Goal: Task Accomplishment & Management: Use online tool/utility

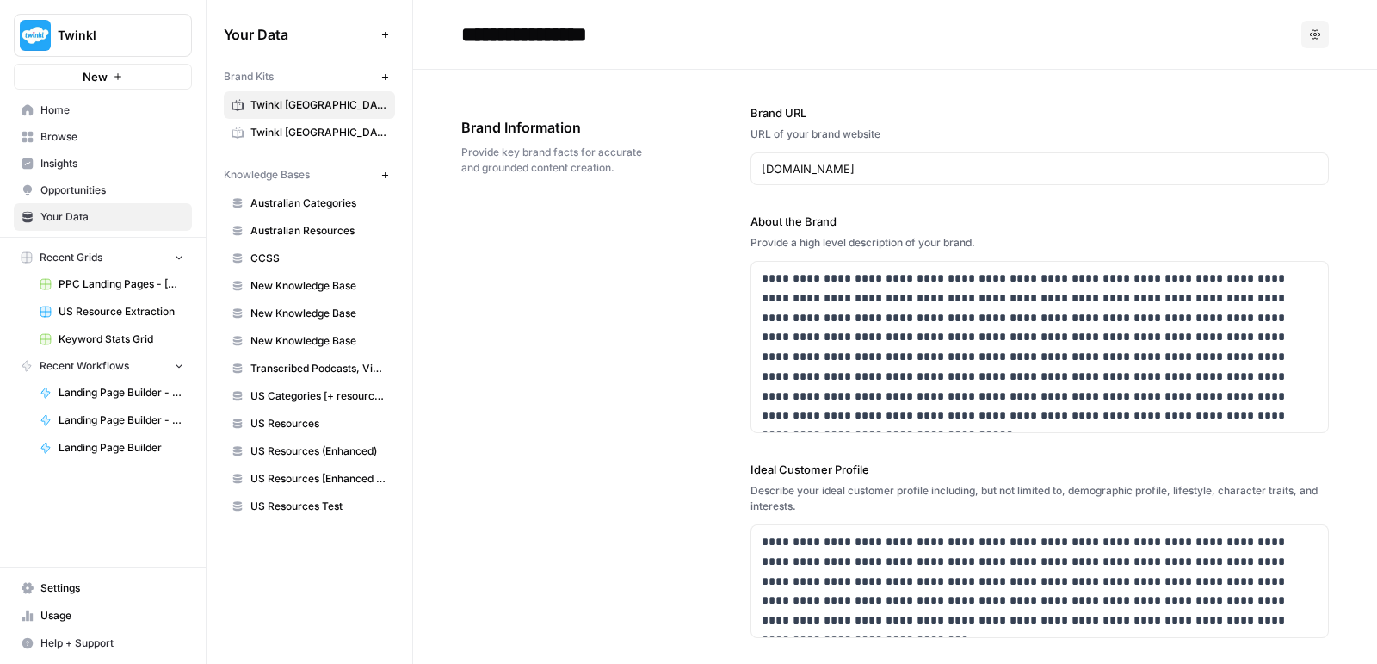
click at [115, 276] on span "PPC Landing Pages - [GEOGRAPHIC_DATA]" at bounding box center [122, 283] width 126 height 15
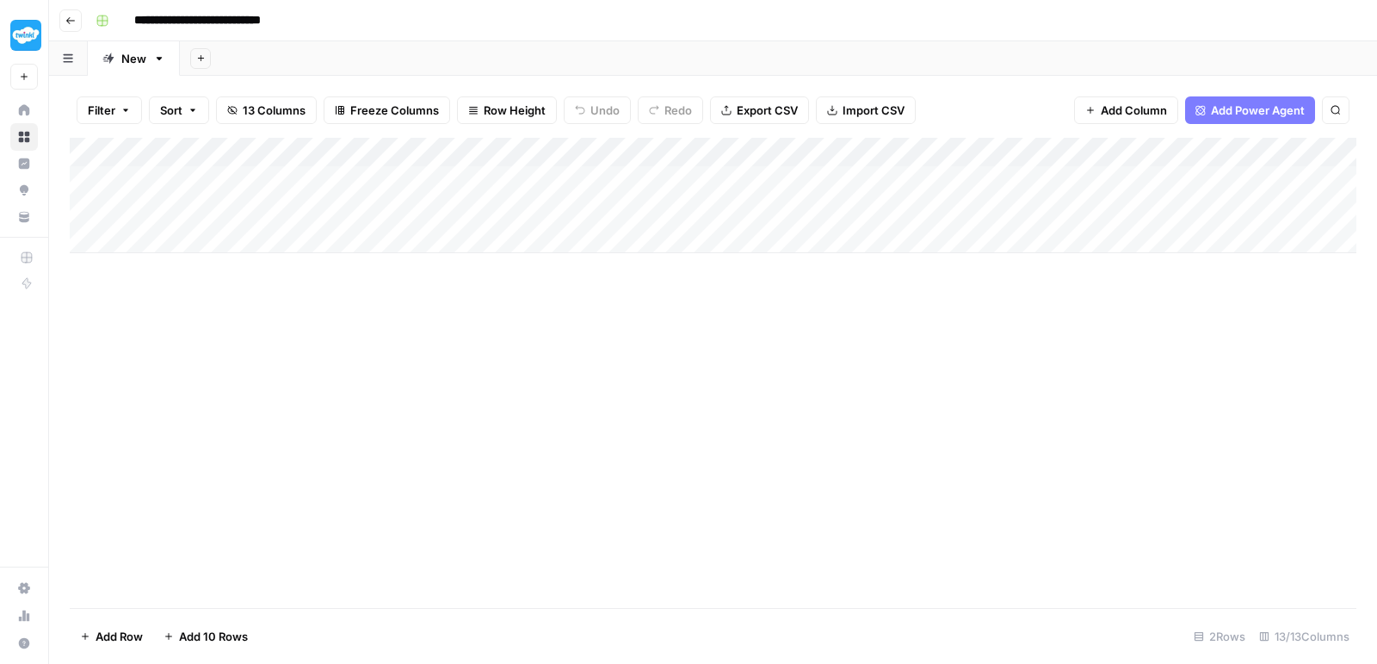
click at [302, 216] on div "Add Column" at bounding box center [713, 195] width 1287 height 115
type textarea "*"
type textarea "**********"
type textarea "*"
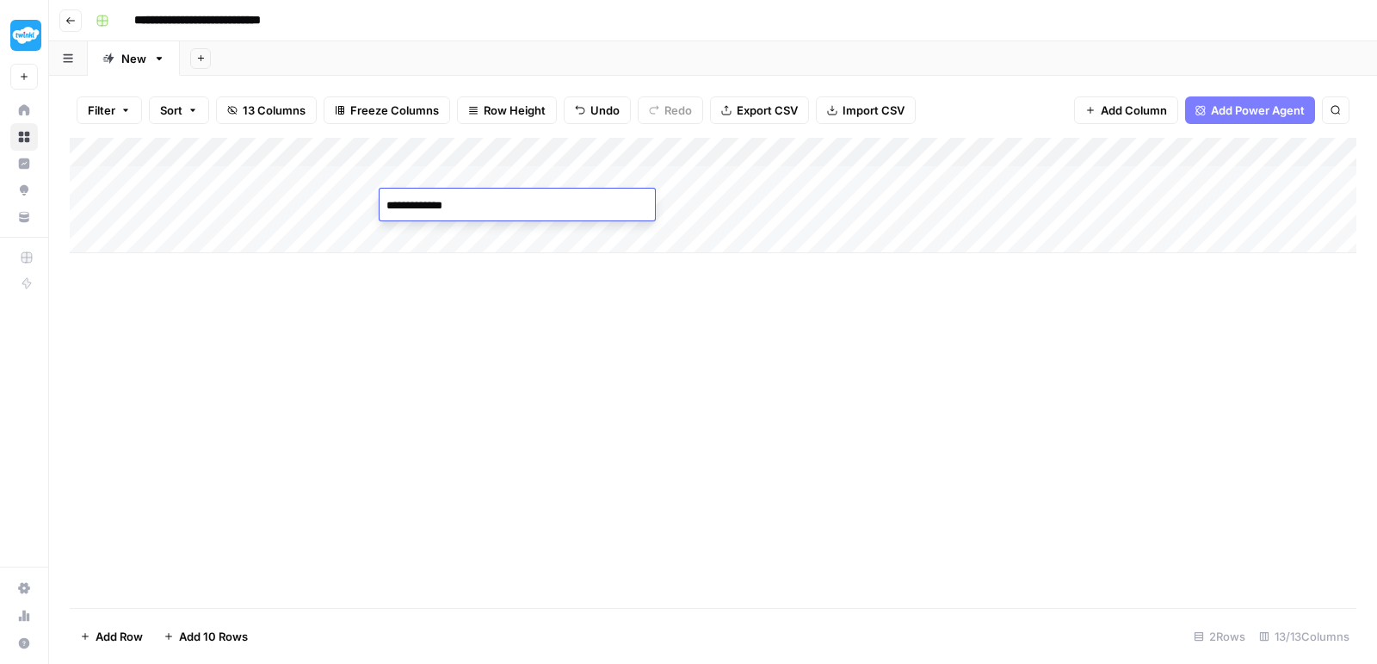
type textarea "**********"
click at [171, 235] on div "Add Column" at bounding box center [713, 195] width 1287 height 115
type textarea "**********"
type textarea "*"
type textarea "**********"
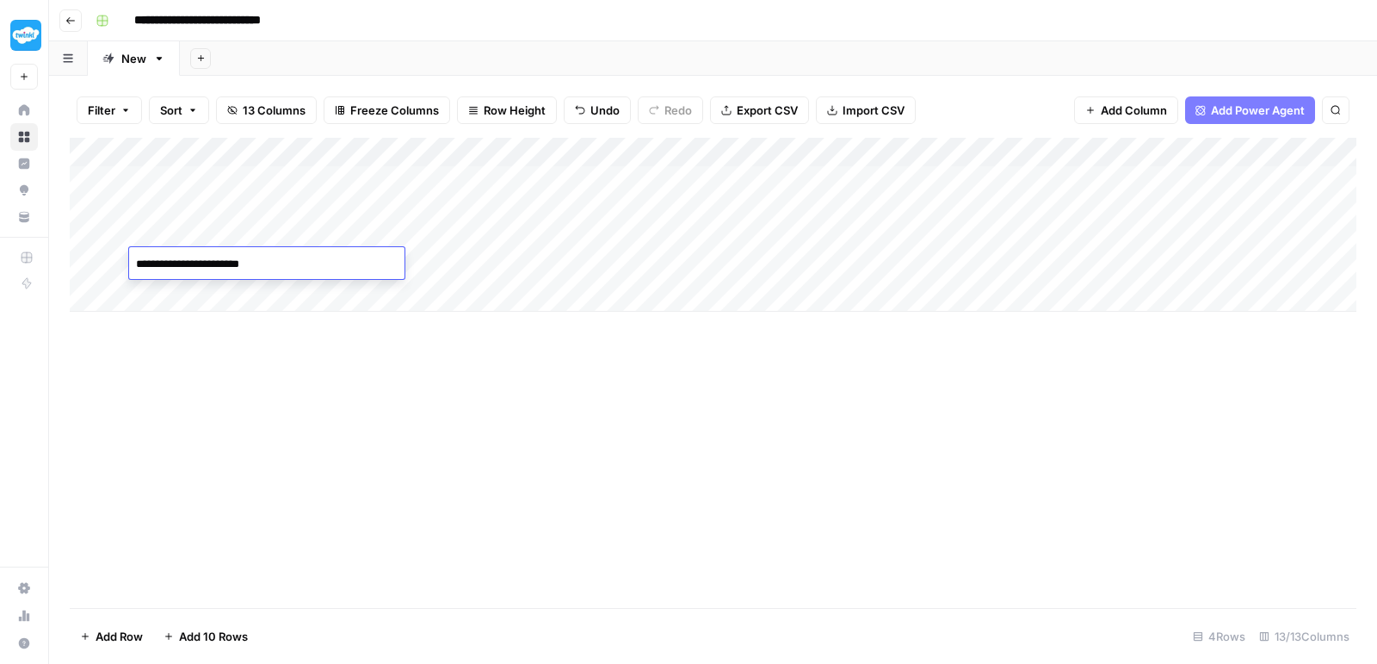
type textarea "**********"
click at [424, 267] on div "Add Column" at bounding box center [713, 225] width 1287 height 174
type textarea "**********"
click at [180, 289] on div "Add Column" at bounding box center [713, 225] width 1287 height 174
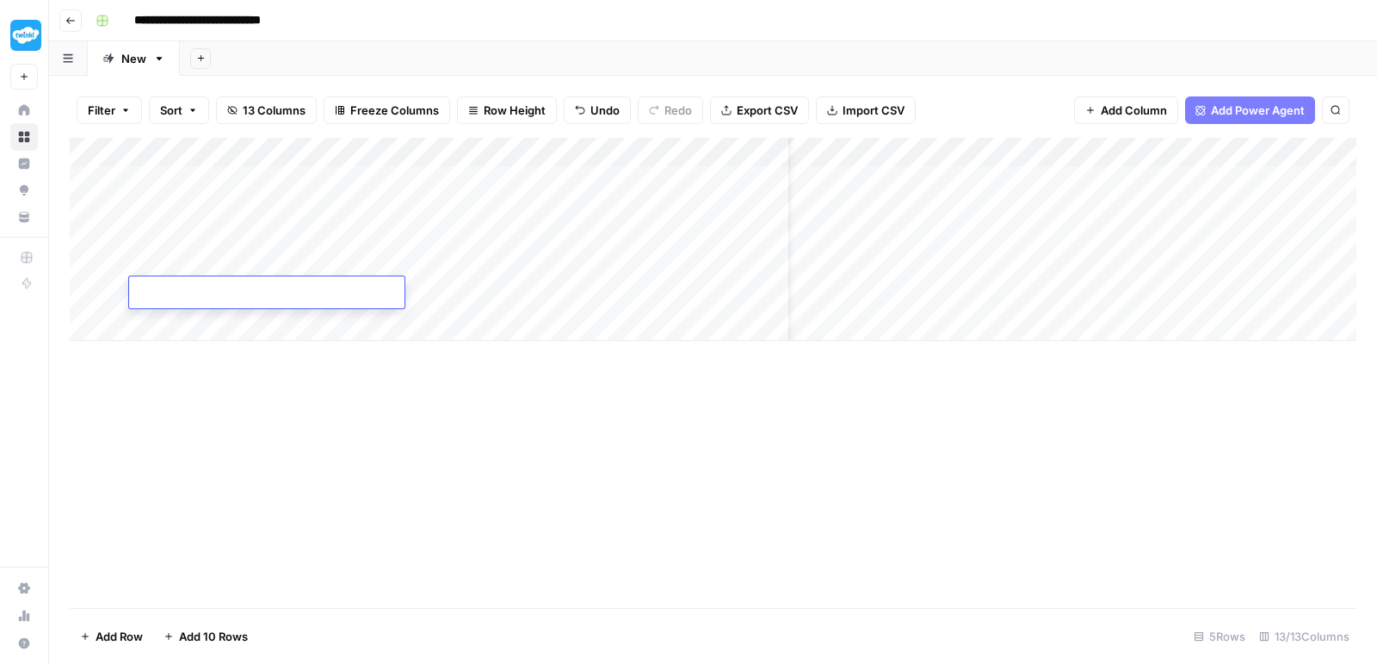
click at [180, 289] on textarea at bounding box center [266, 294] width 275 height 24
type textarea "**********"
type textarea "*"
type textarea "**********"
click at [436, 301] on div "Add Column" at bounding box center [713, 239] width 1287 height 203
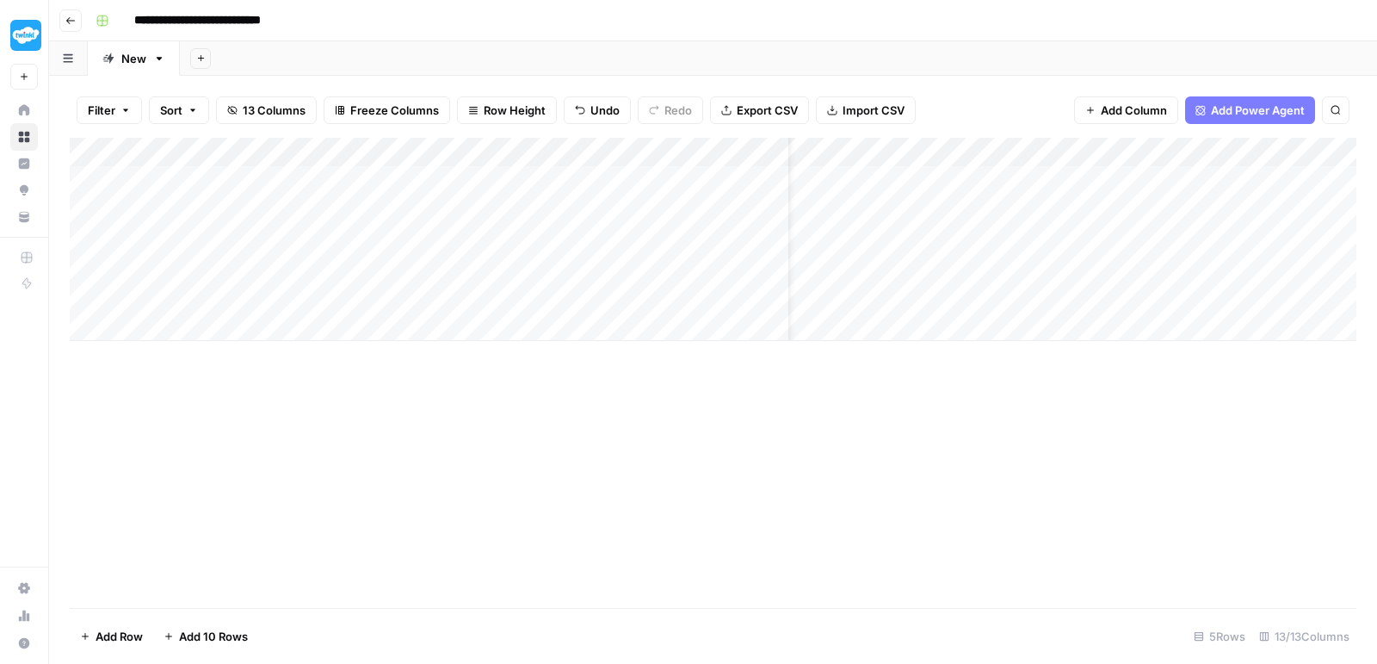
click at [436, 301] on div "Add Column" at bounding box center [713, 239] width 1287 height 203
click at [420, 297] on textarea "**********" at bounding box center [517, 294] width 275 height 24
type textarea "**********"
click at [707, 401] on div "Add Column" at bounding box center [713, 373] width 1287 height 470
click at [665, 202] on div "Add Column" at bounding box center [713, 239] width 1287 height 203
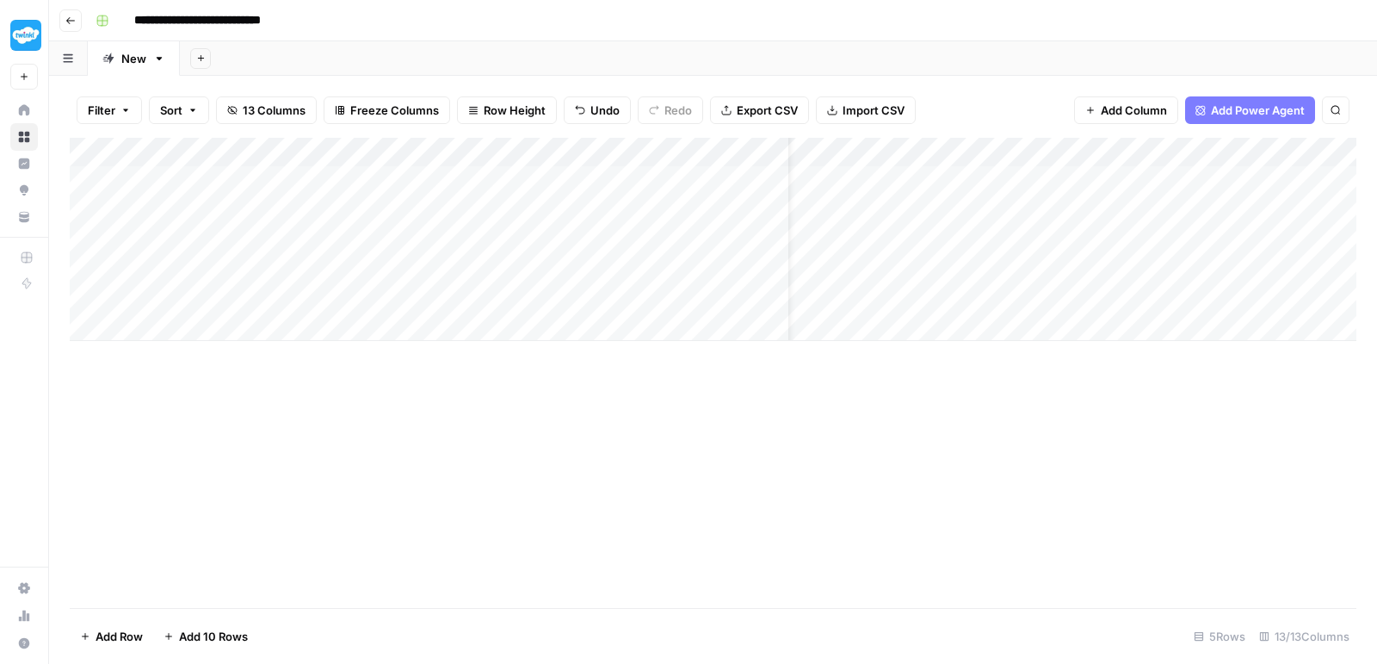
click at [663, 232] on div "Add Column" at bounding box center [713, 239] width 1287 height 203
click at [662, 263] on div "Add Column" at bounding box center [713, 239] width 1287 height 203
click at [662, 295] on div "Add Column" at bounding box center [713, 239] width 1287 height 203
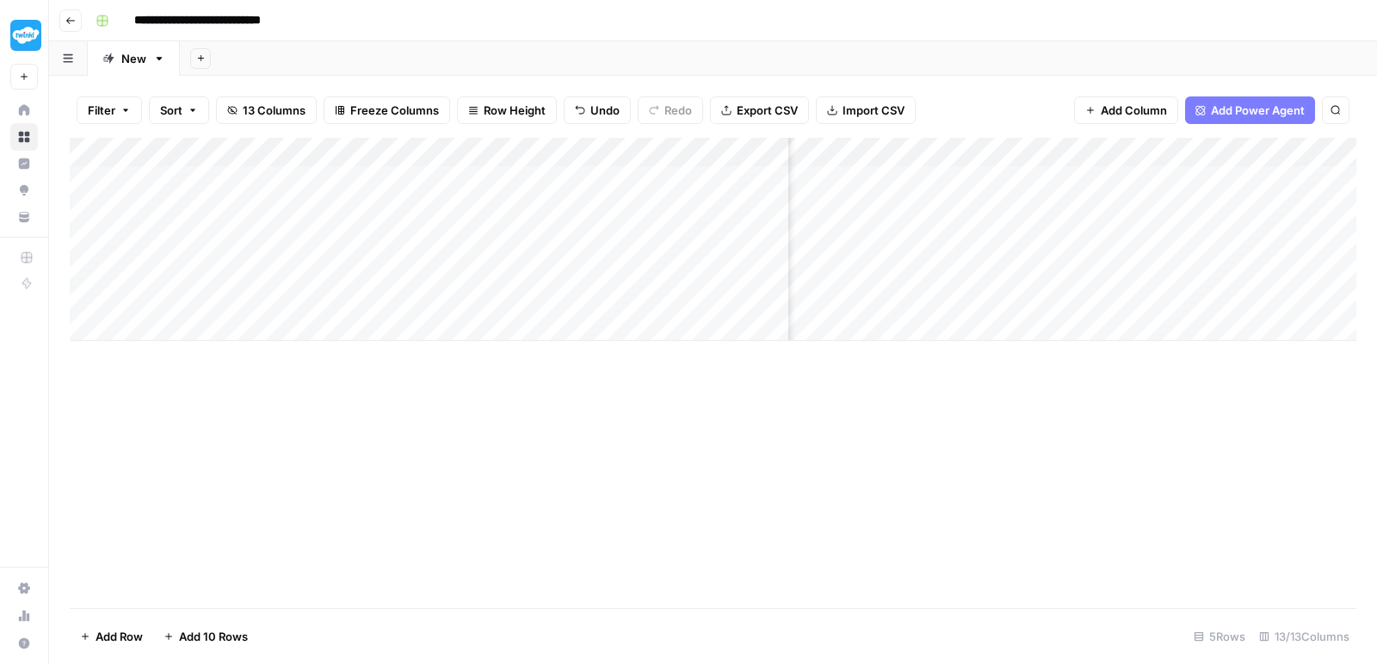
scroll to position [0, 895]
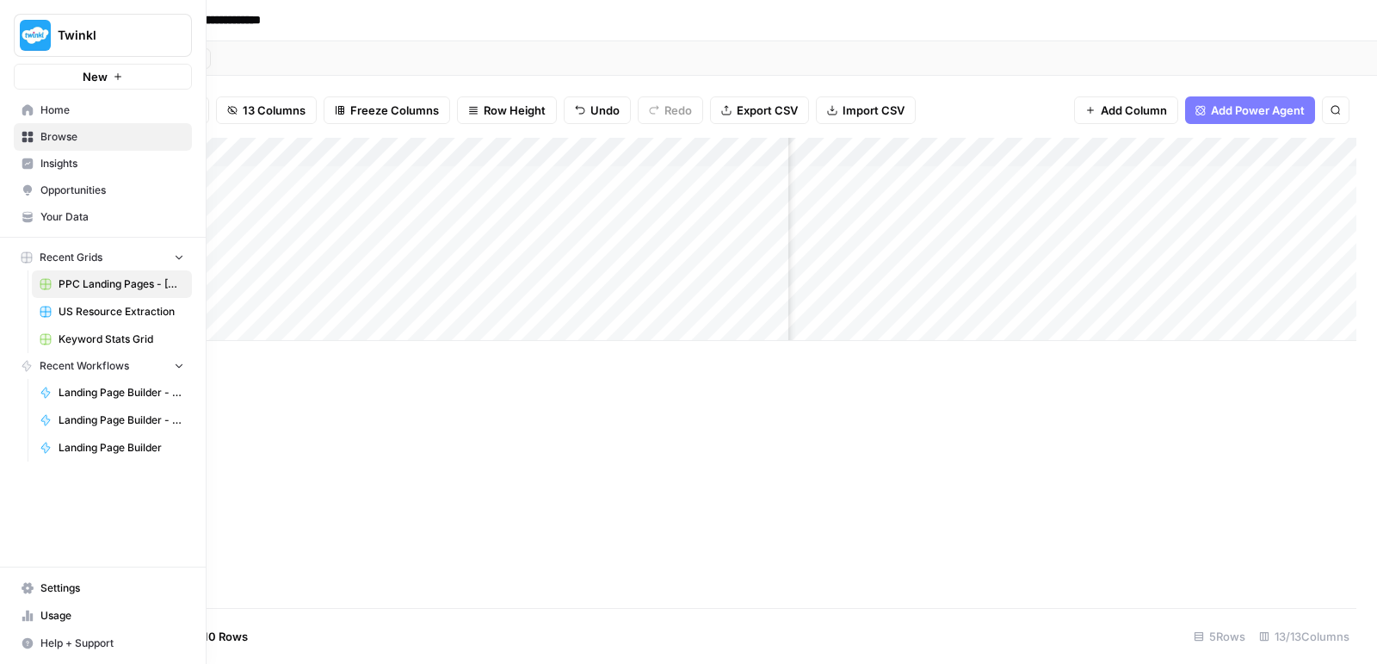
click at [48, 103] on span "Home" at bounding box center [112, 109] width 144 height 15
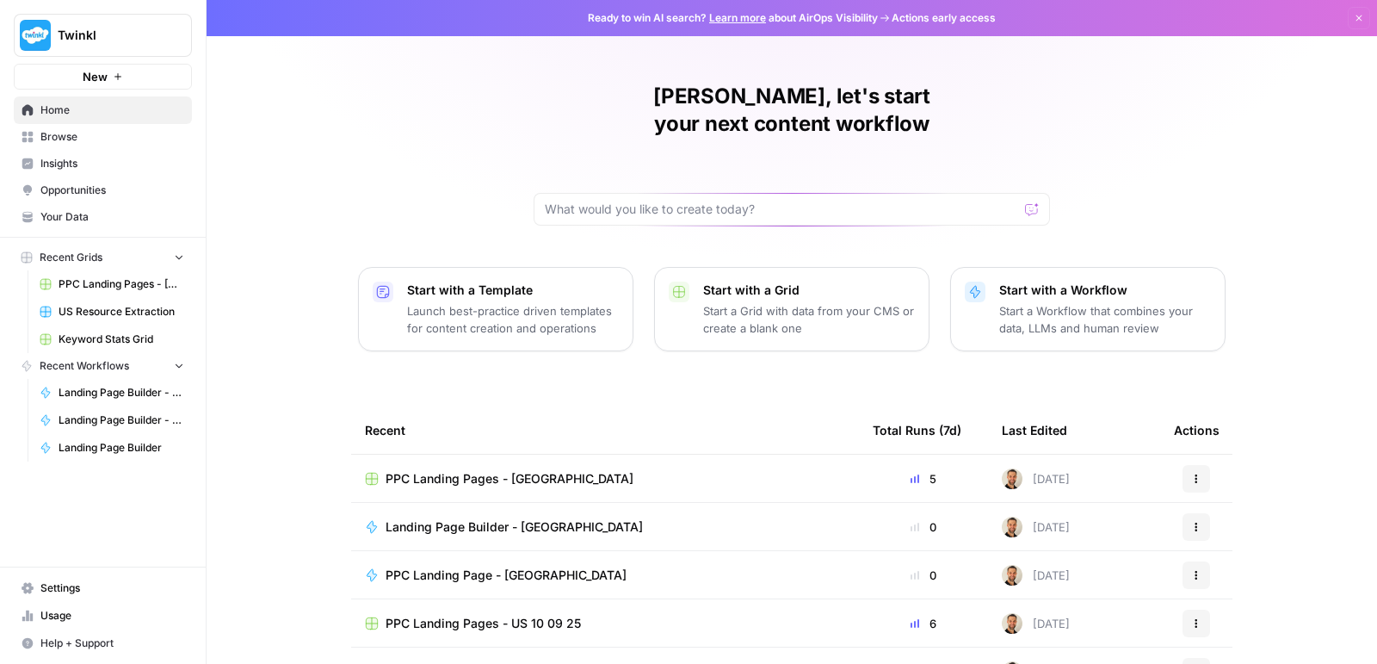
click at [62, 137] on span "Browse" at bounding box center [112, 136] width 144 height 15
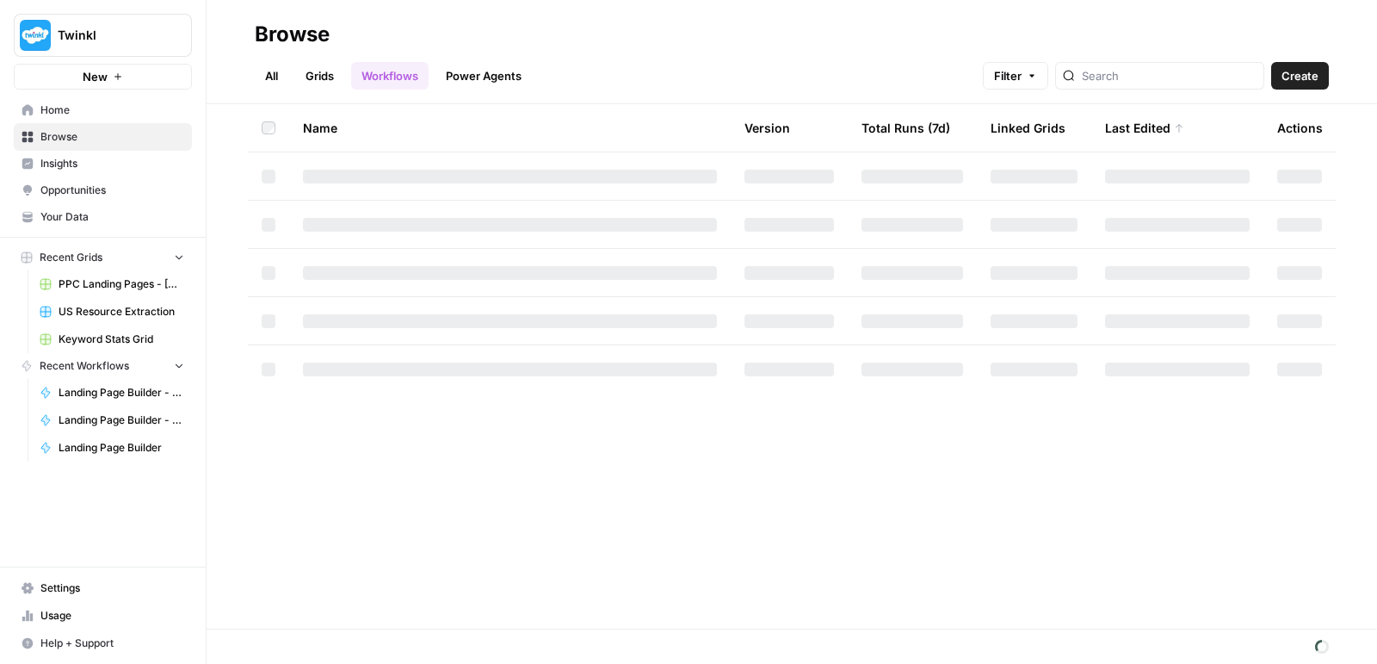
click at [62, 160] on span "Insights" at bounding box center [112, 163] width 144 height 15
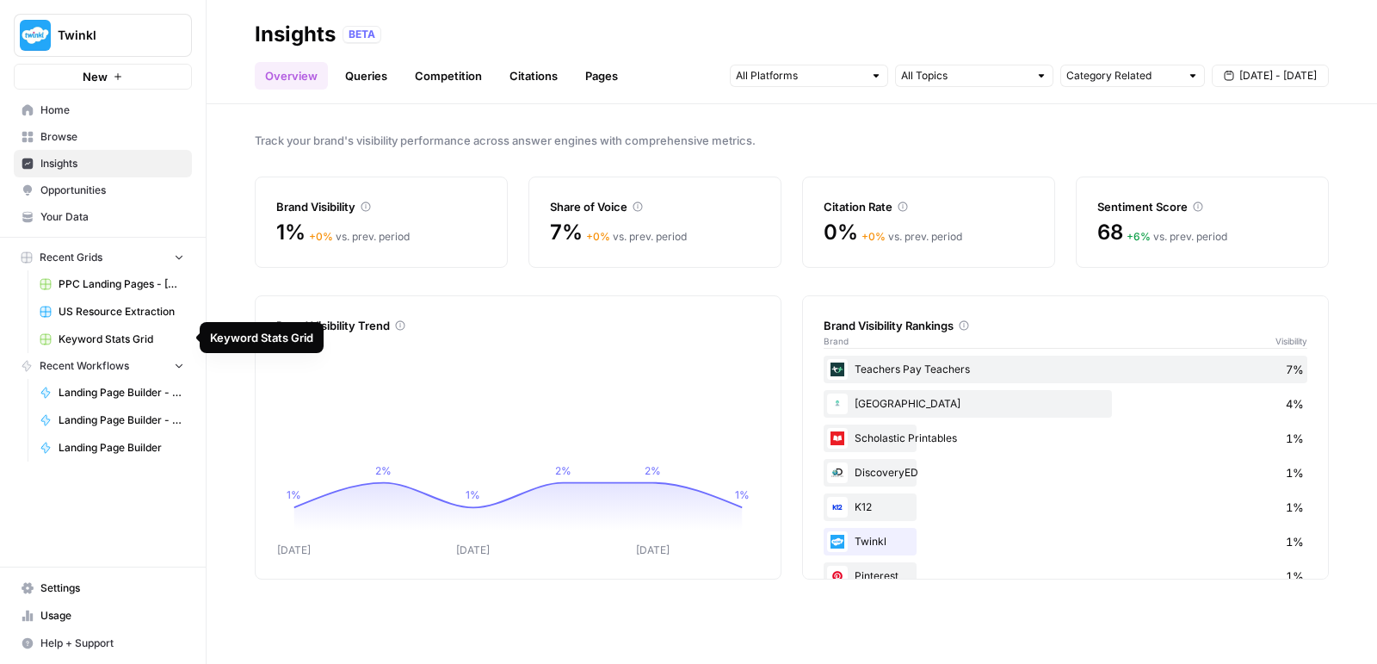
click at [60, 607] on span "Usage" at bounding box center [112, 615] width 144 height 15
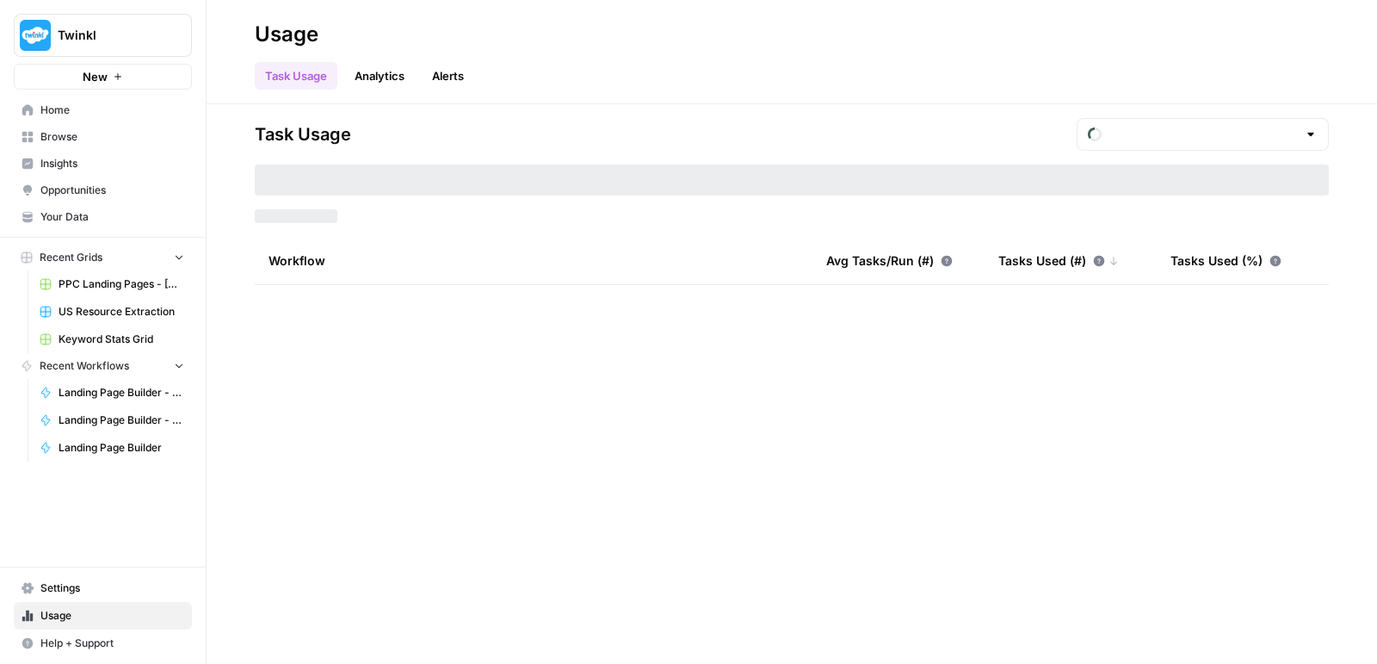
type input "September Tasks"
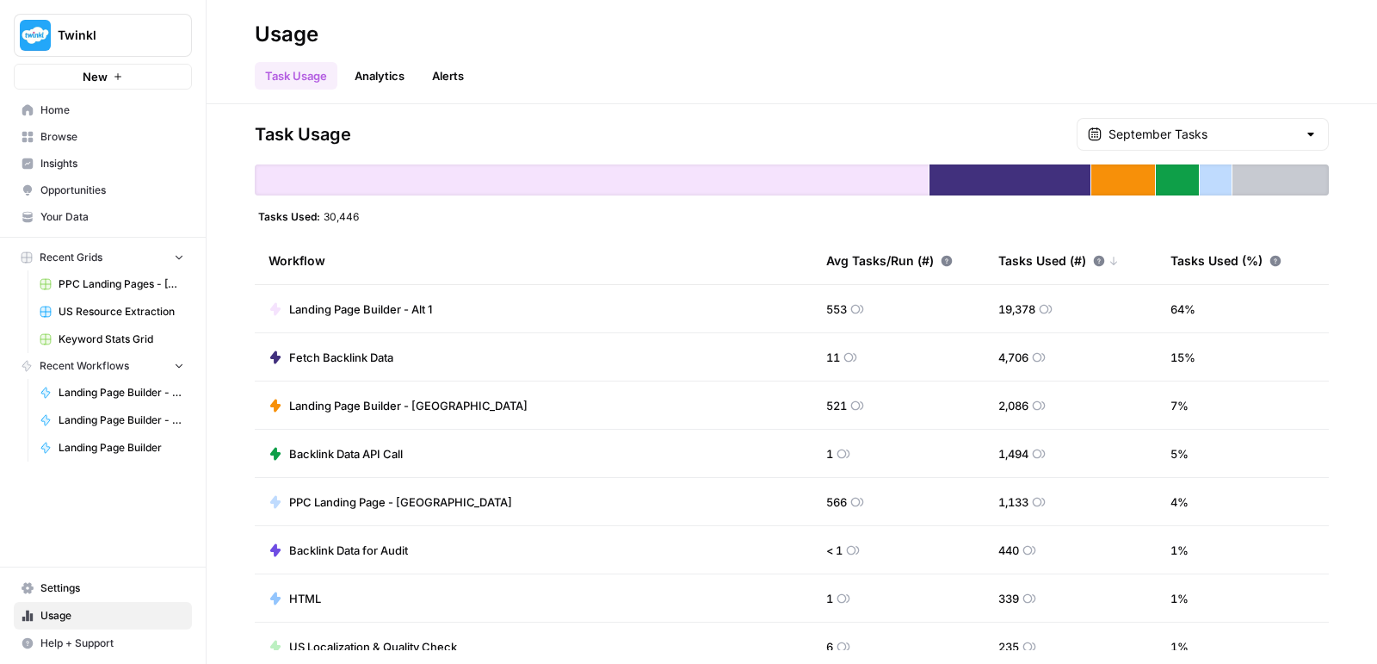
click at [59, 127] on link "Browse" at bounding box center [103, 137] width 178 height 28
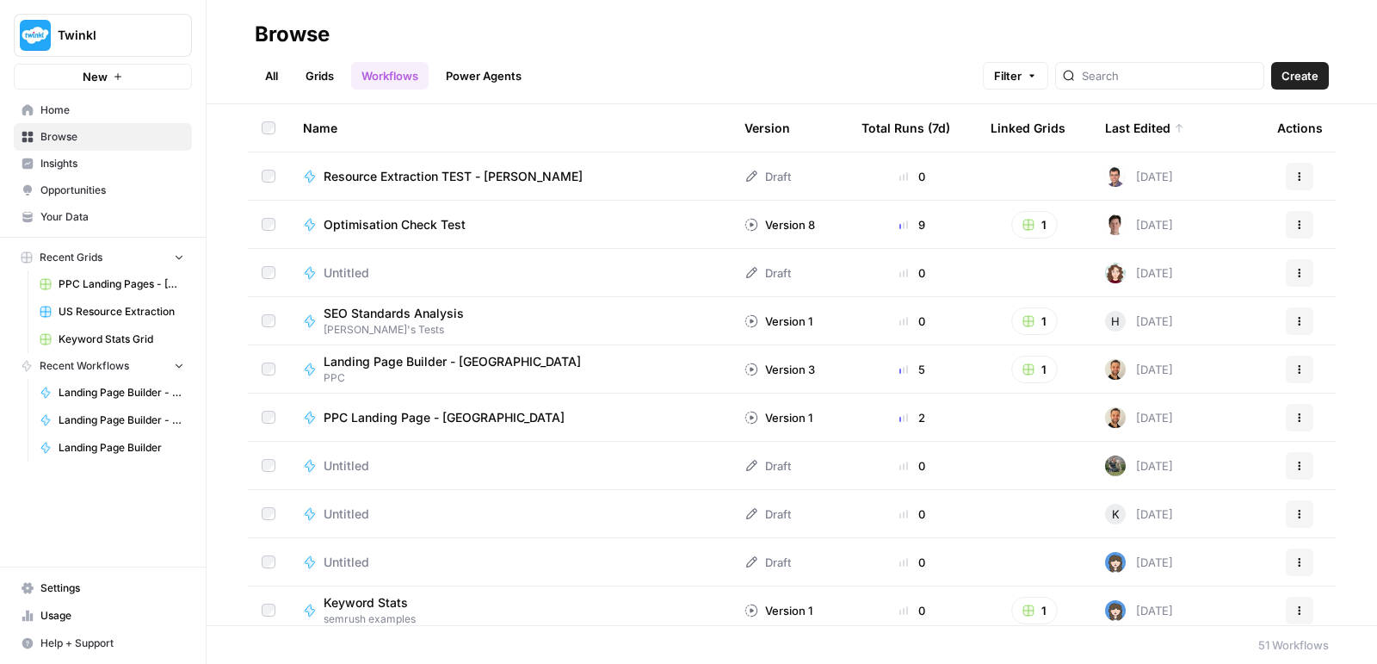
click at [412, 176] on span "Resource Extraction TEST - [PERSON_NAME]" at bounding box center [453, 176] width 259 height 17
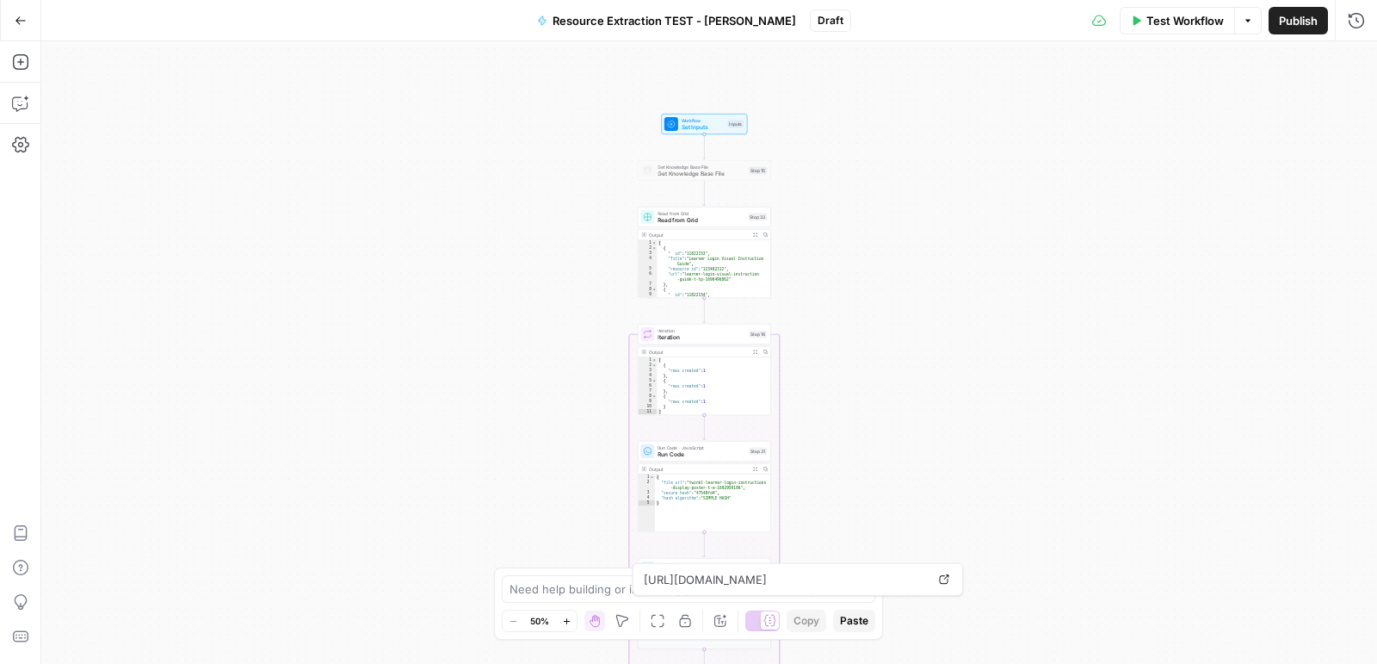
click at [17, 20] on icon "button" at bounding box center [20, 20] width 10 height 8
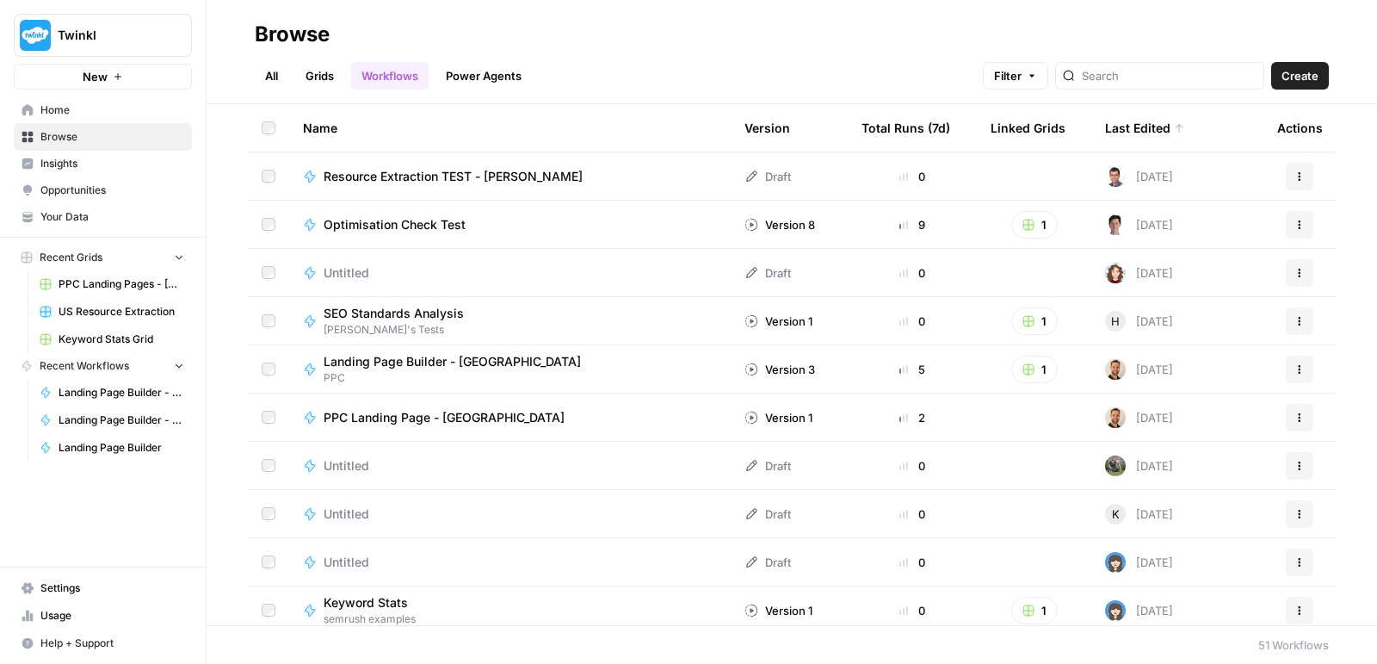
click at [79, 139] on span "Browse" at bounding box center [112, 136] width 144 height 15
click at [315, 78] on link "Grids" at bounding box center [319, 76] width 49 height 28
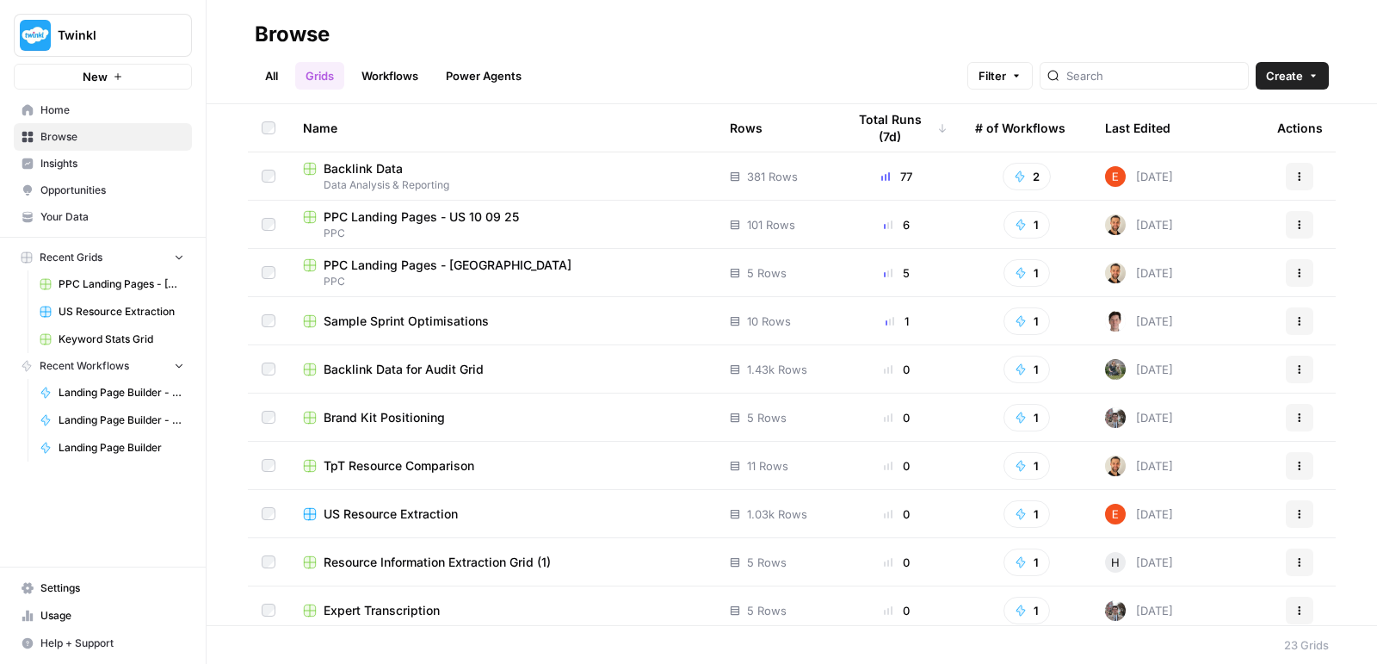
click at [421, 269] on span "PPC Landing Pages - [GEOGRAPHIC_DATA]" at bounding box center [448, 265] width 248 height 17
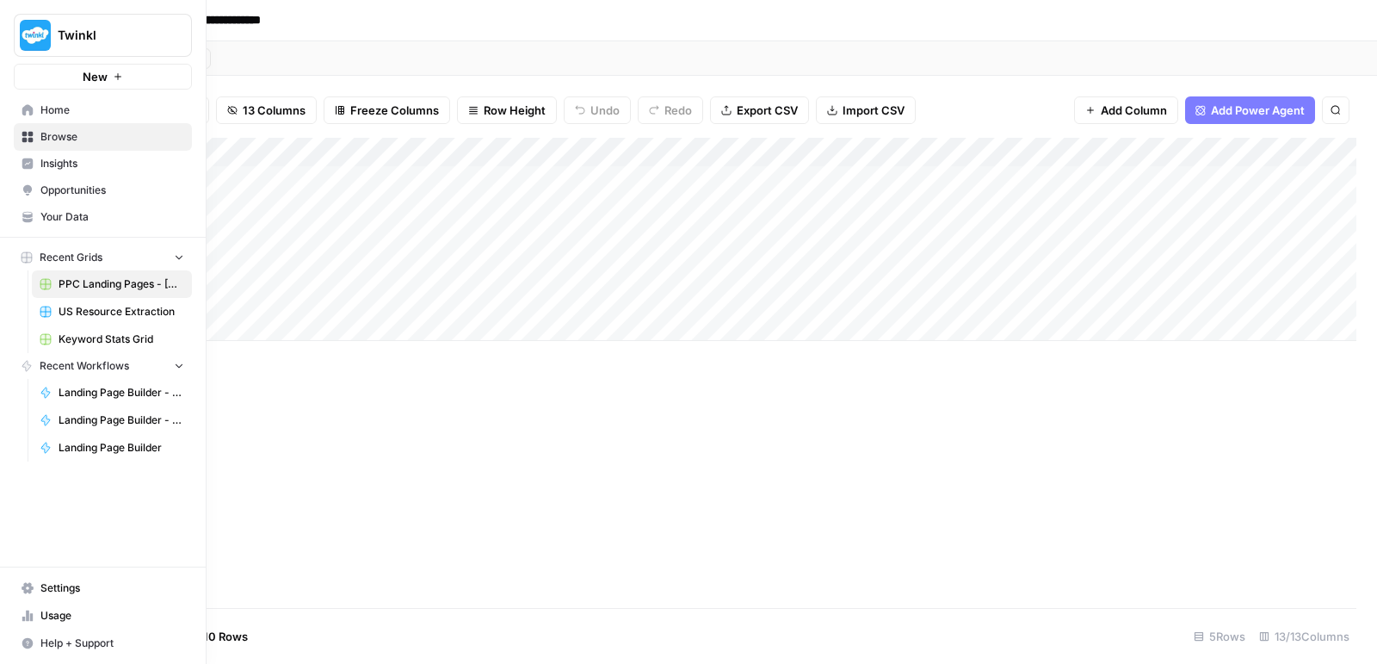
click at [54, 137] on span "Browse" at bounding box center [112, 136] width 144 height 15
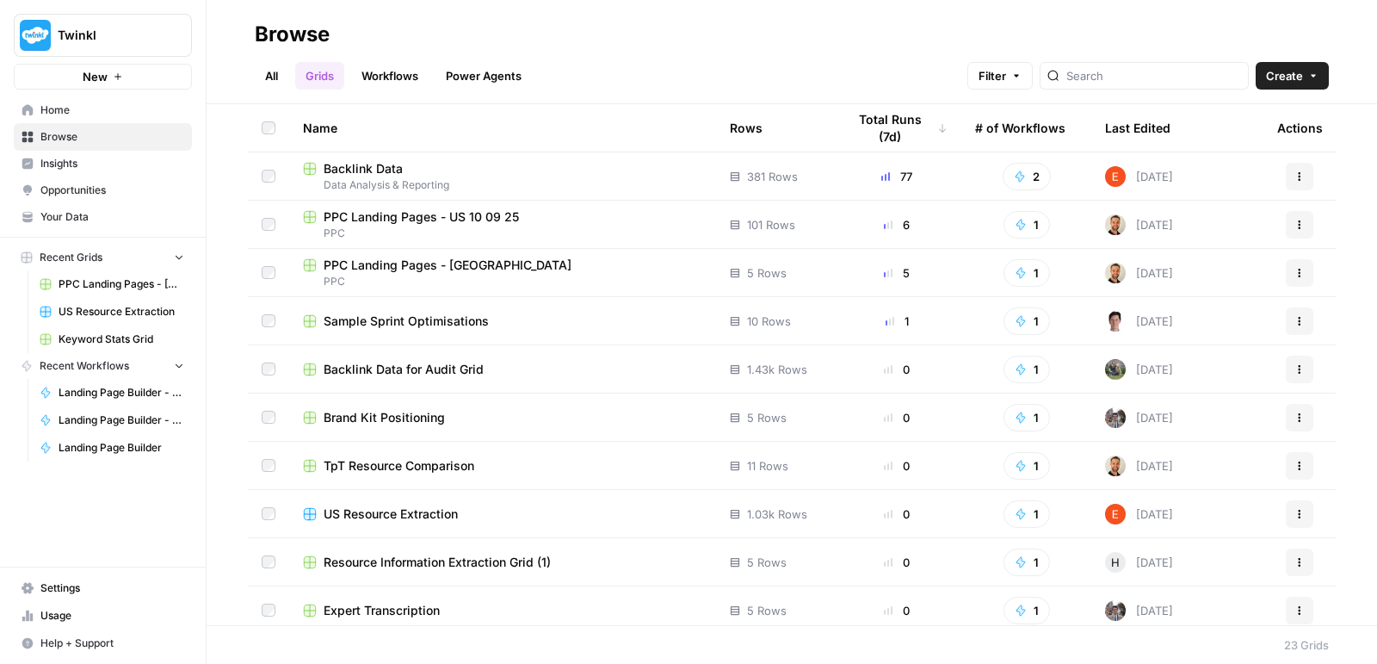
click at [418, 81] on link "Workflows" at bounding box center [389, 76] width 77 height 28
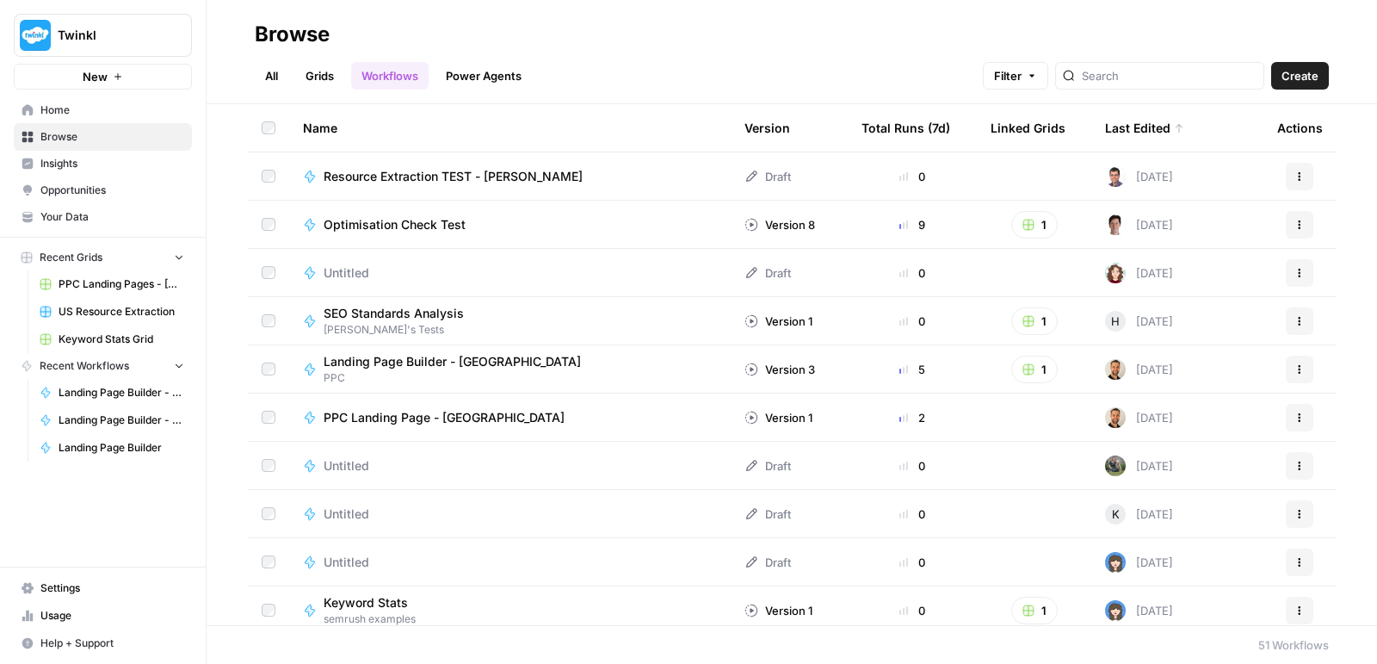
click at [416, 171] on span "Resource Extraction TEST - [PERSON_NAME]" at bounding box center [453, 176] width 259 height 17
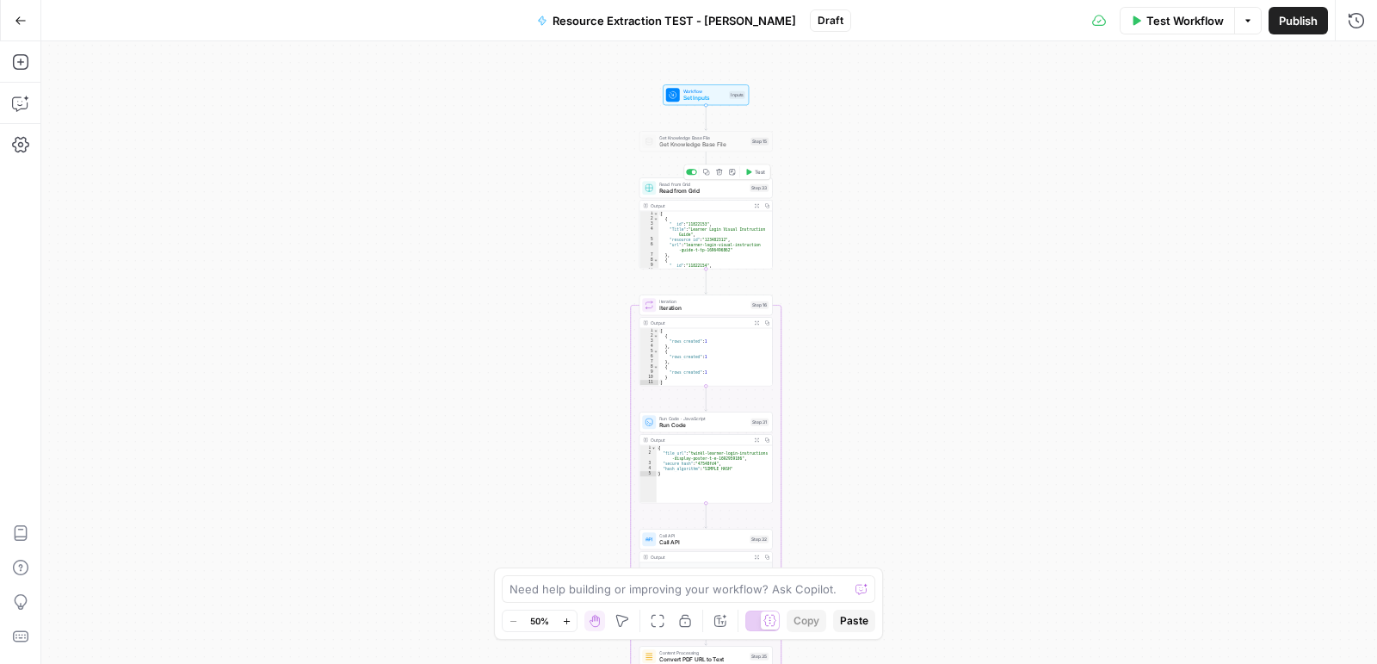
click at [700, 192] on span "Read from Grid" at bounding box center [702, 191] width 87 height 9
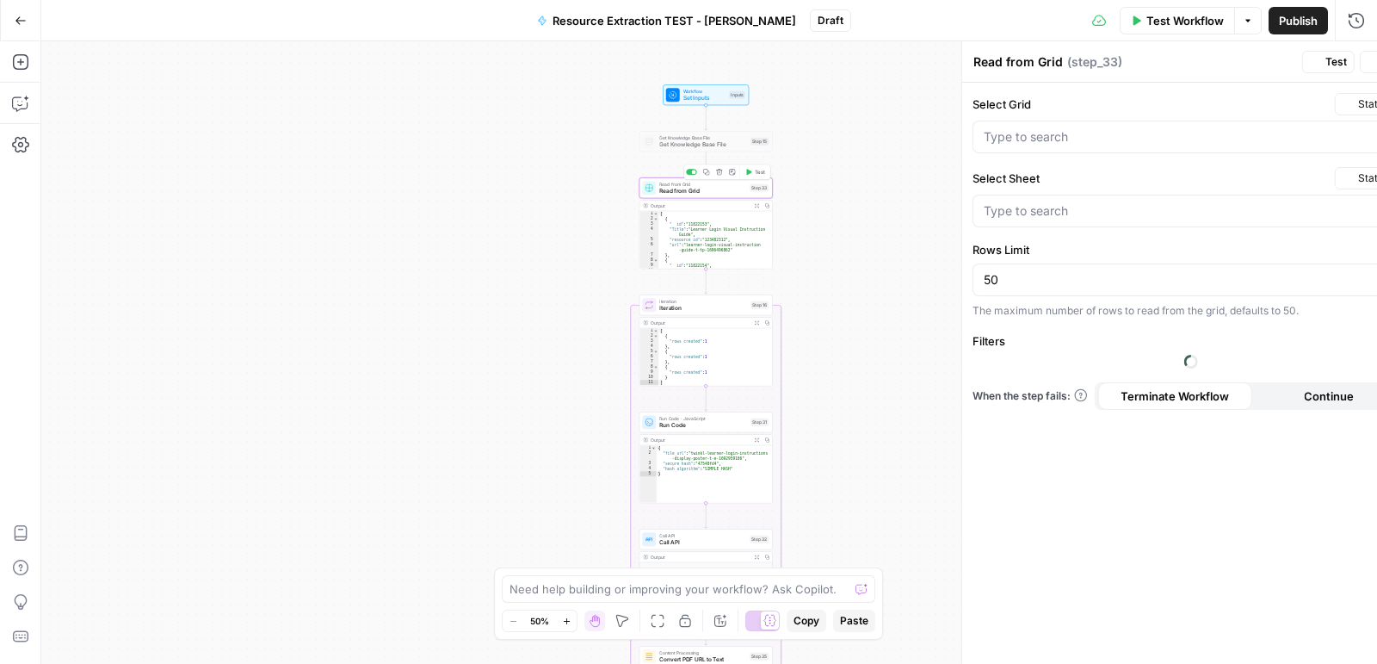
type input "James Tets"
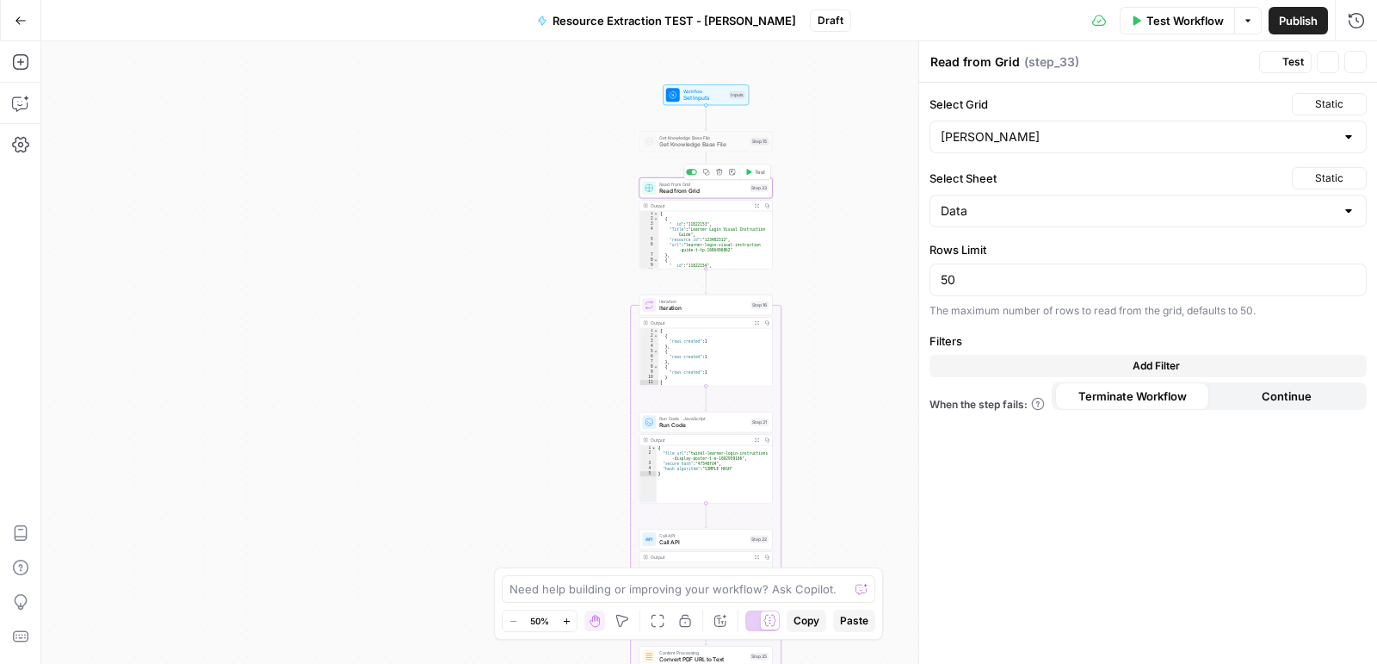
type input "Data"
click at [15, 25] on icon "button" at bounding box center [21, 21] width 12 height 12
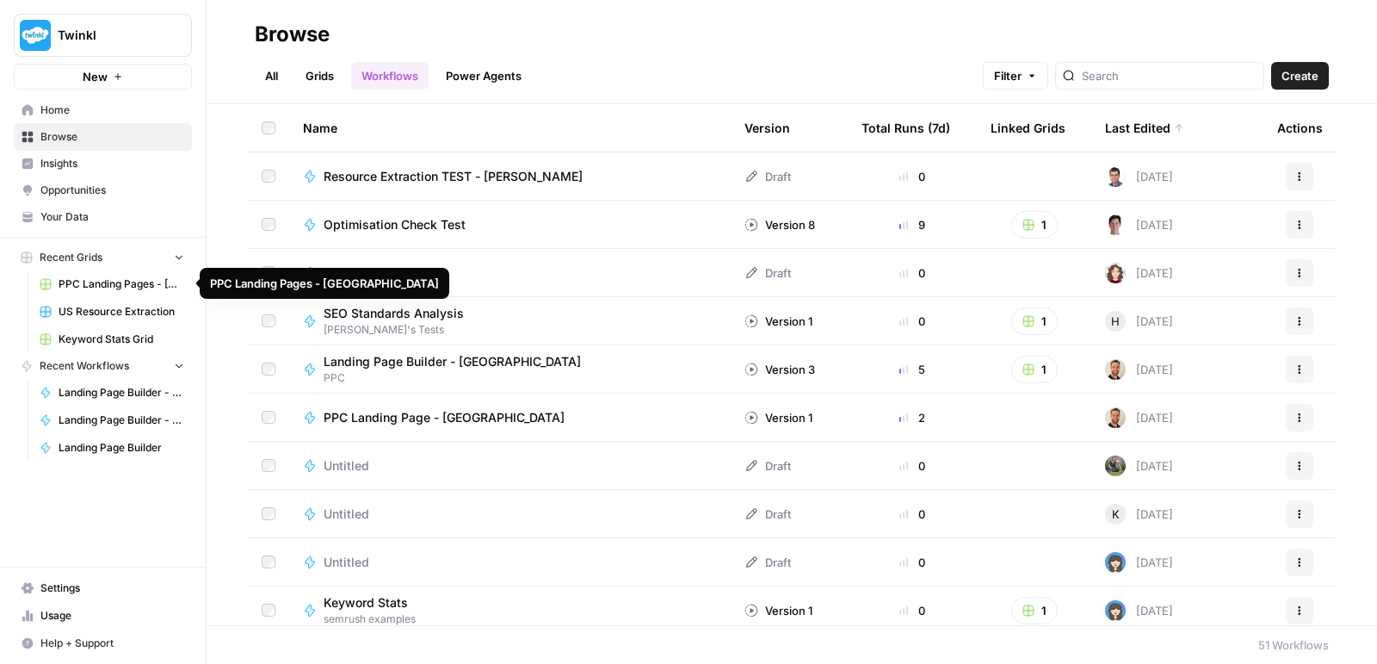
click at [117, 283] on span "PPC Landing Pages - [GEOGRAPHIC_DATA]" at bounding box center [122, 283] width 126 height 15
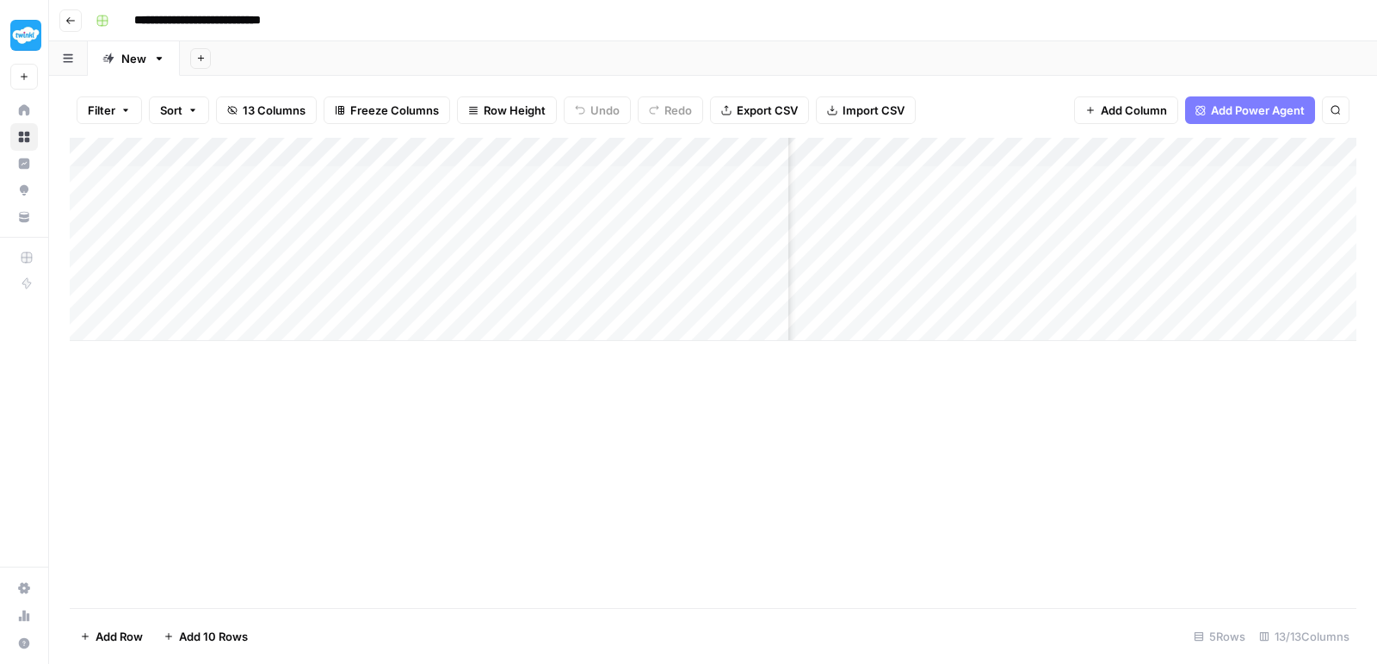
scroll to position [0, 918]
click at [749, 176] on div "Add Column" at bounding box center [713, 239] width 1287 height 203
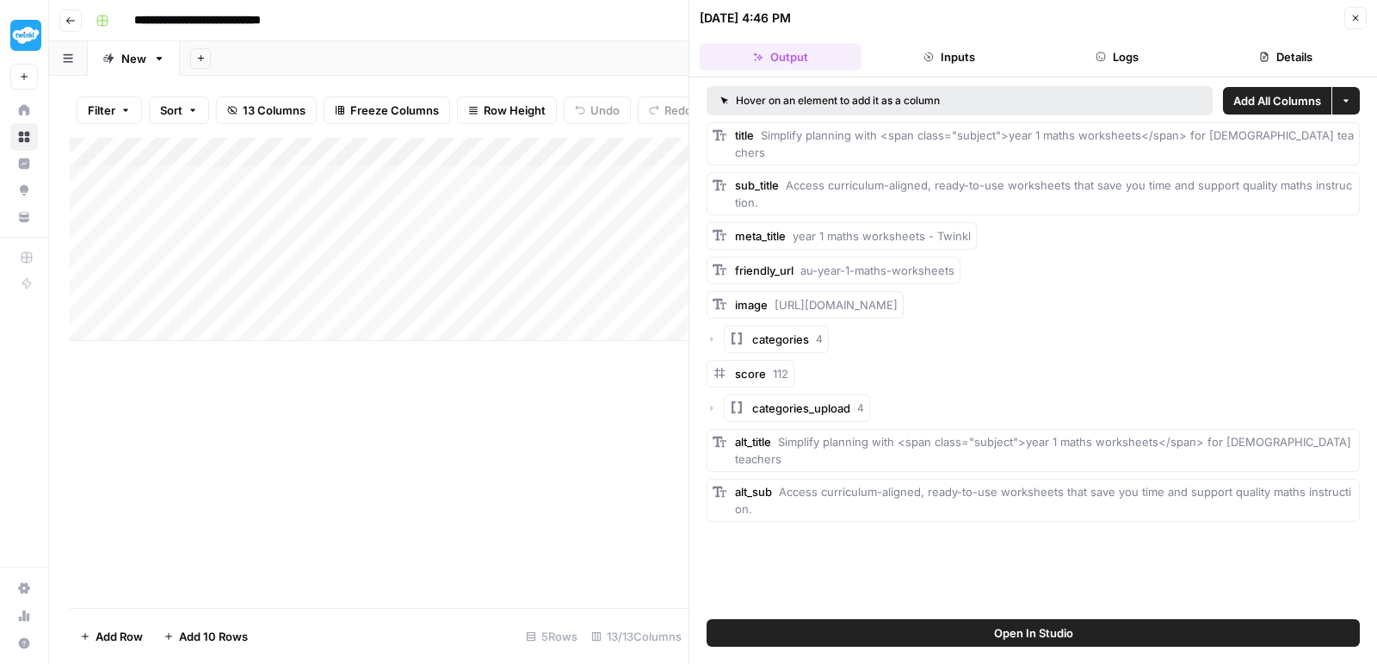
click at [1024, 607] on span "Open In Studio" at bounding box center [1033, 632] width 79 height 17
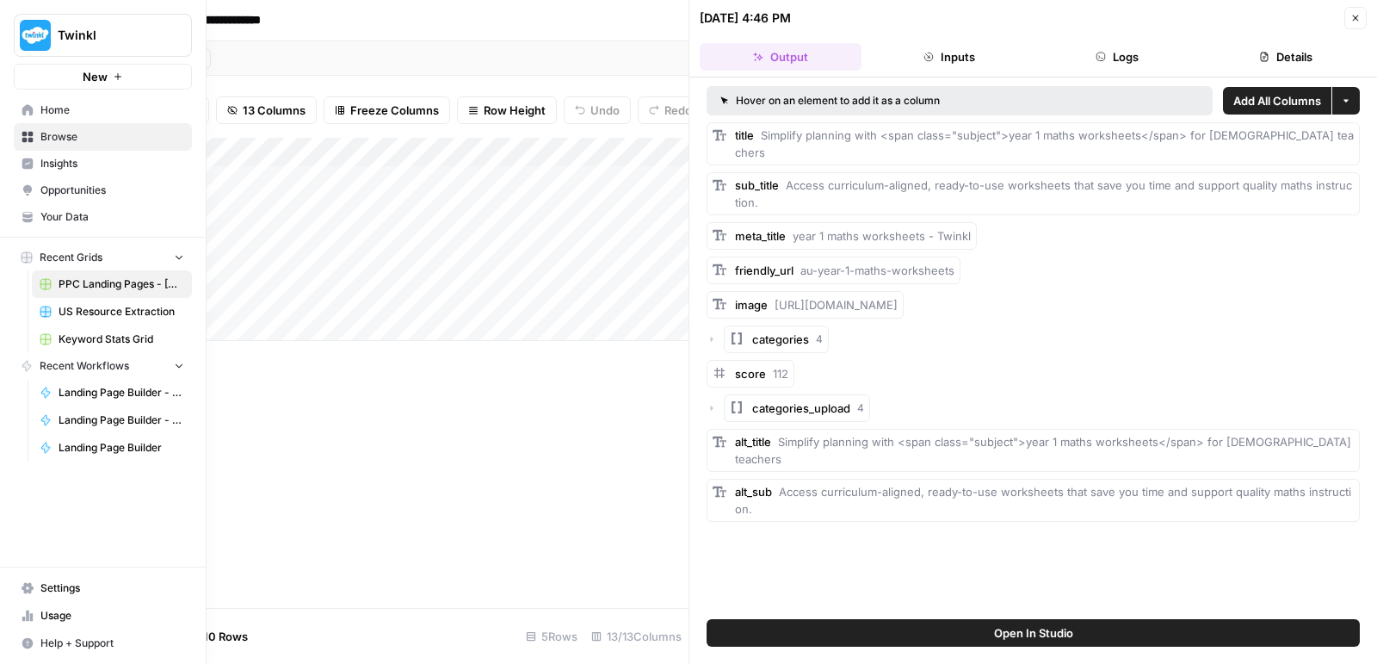
click at [37, 210] on link "Your Data" at bounding box center [103, 217] width 178 height 28
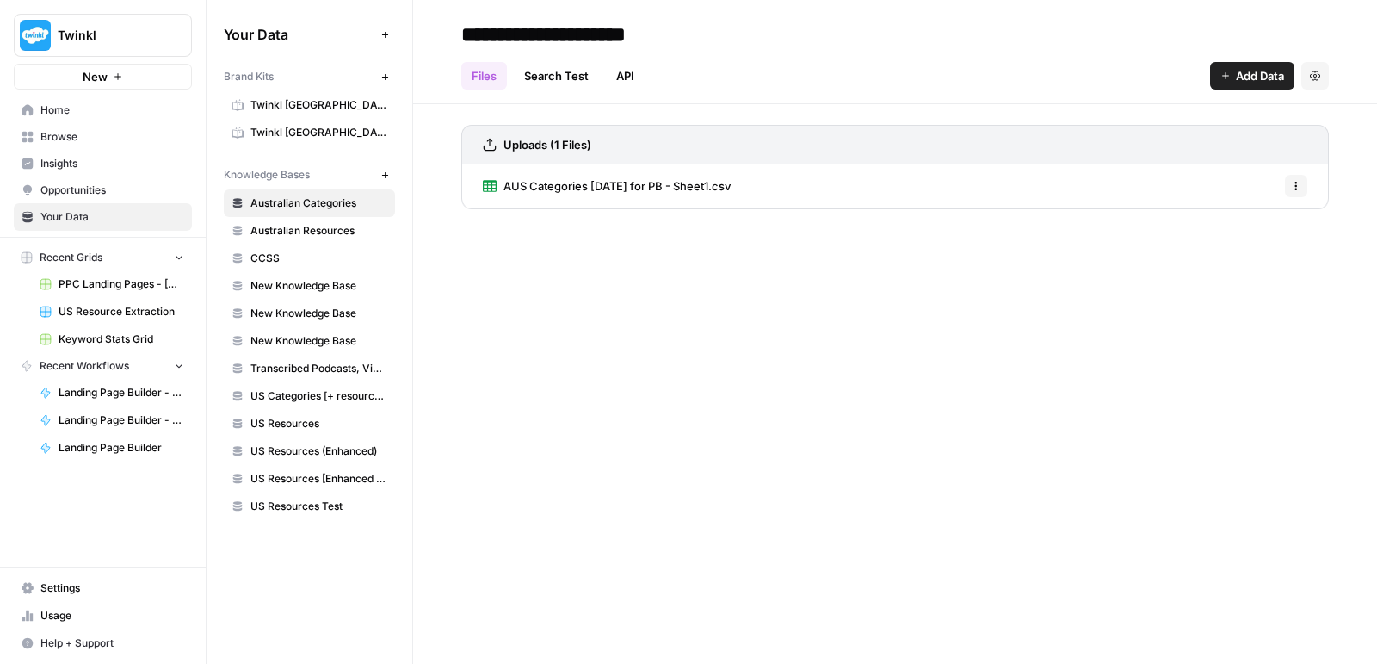
click at [346, 236] on link "Australian Resources" at bounding box center [309, 231] width 171 height 28
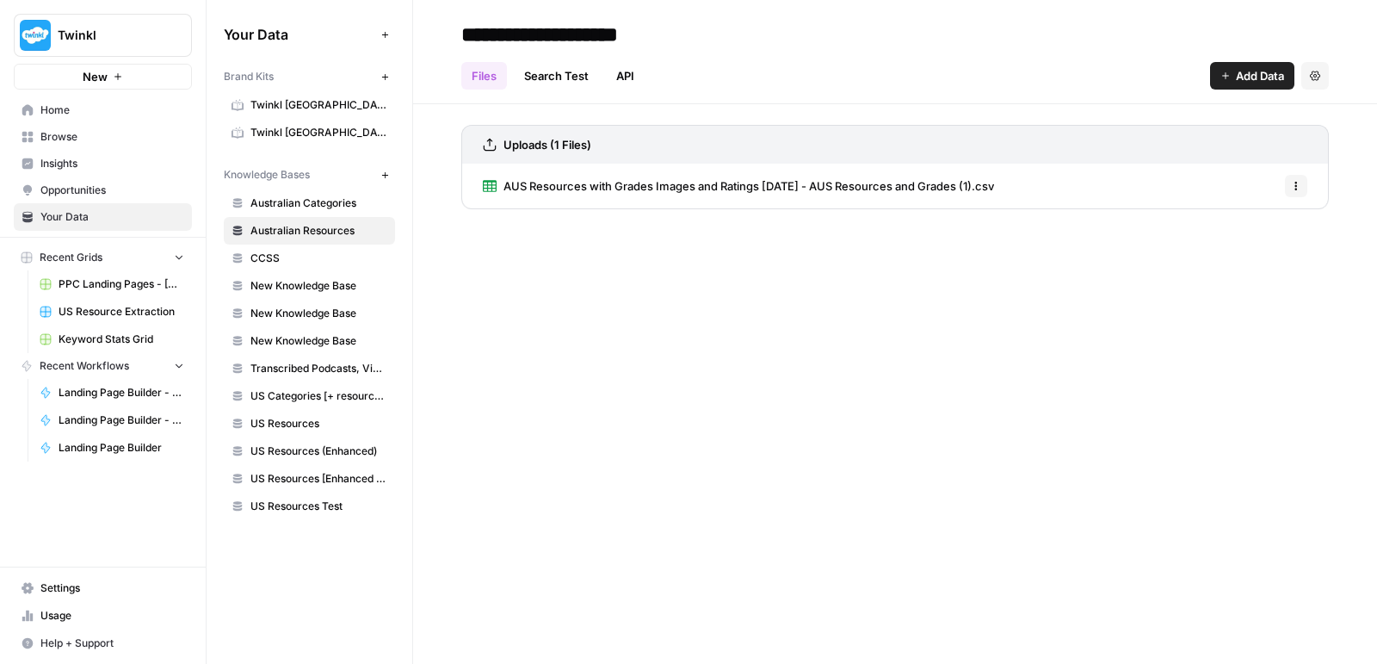
click at [842, 177] on span "AUS Resources with Grades Images and Ratings [DATE] - AUS Resources and Grades …" at bounding box center [749, 185] width 491 height 17
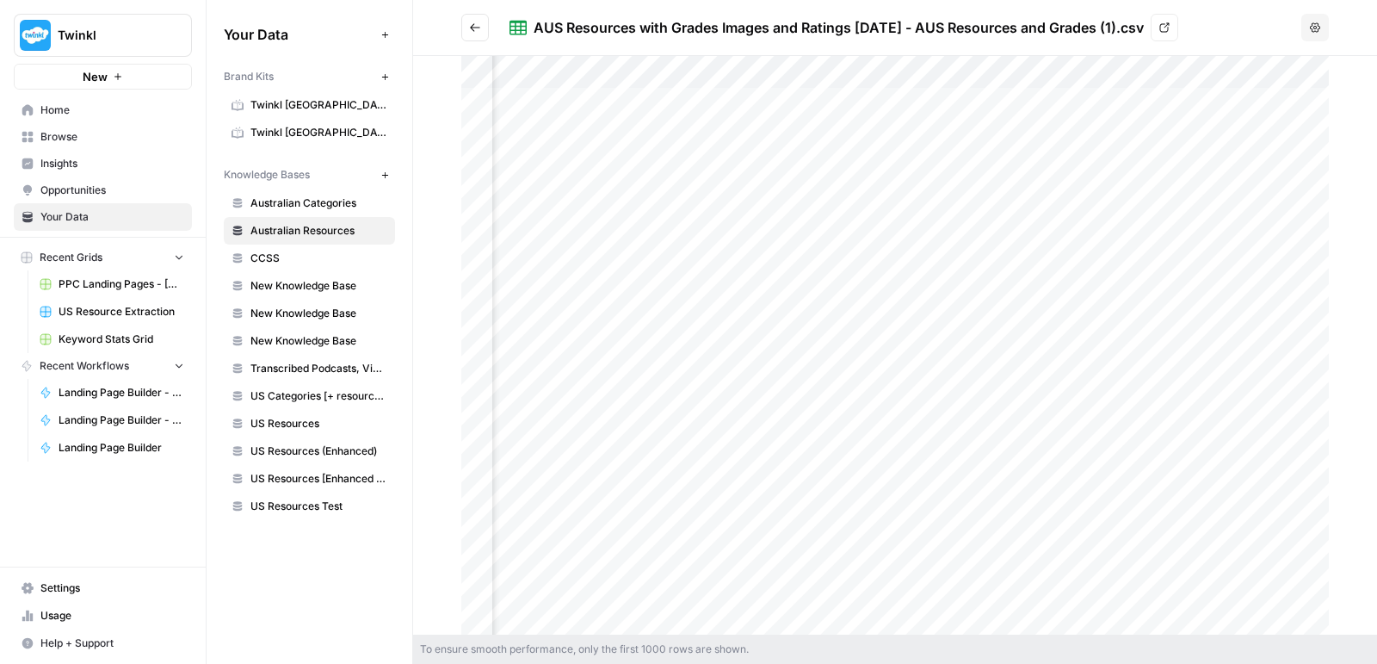
scroll to position [0, 833]
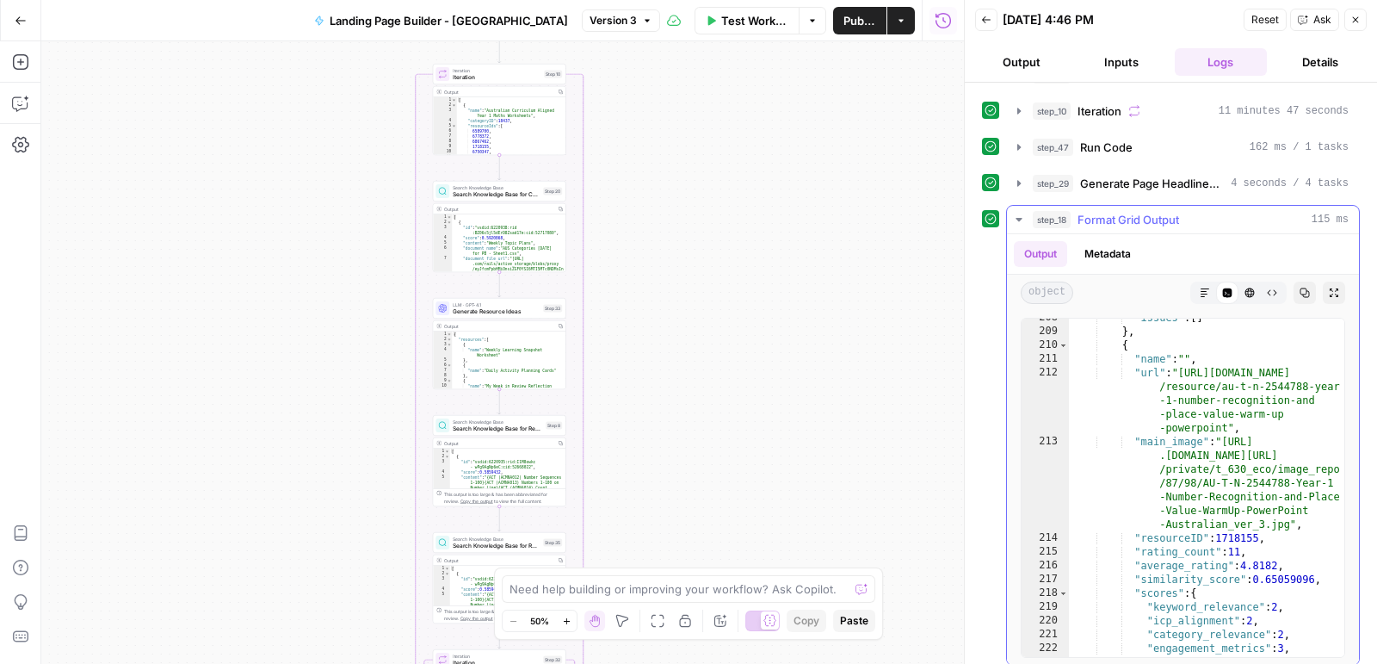
scroll to position [4490, 0]
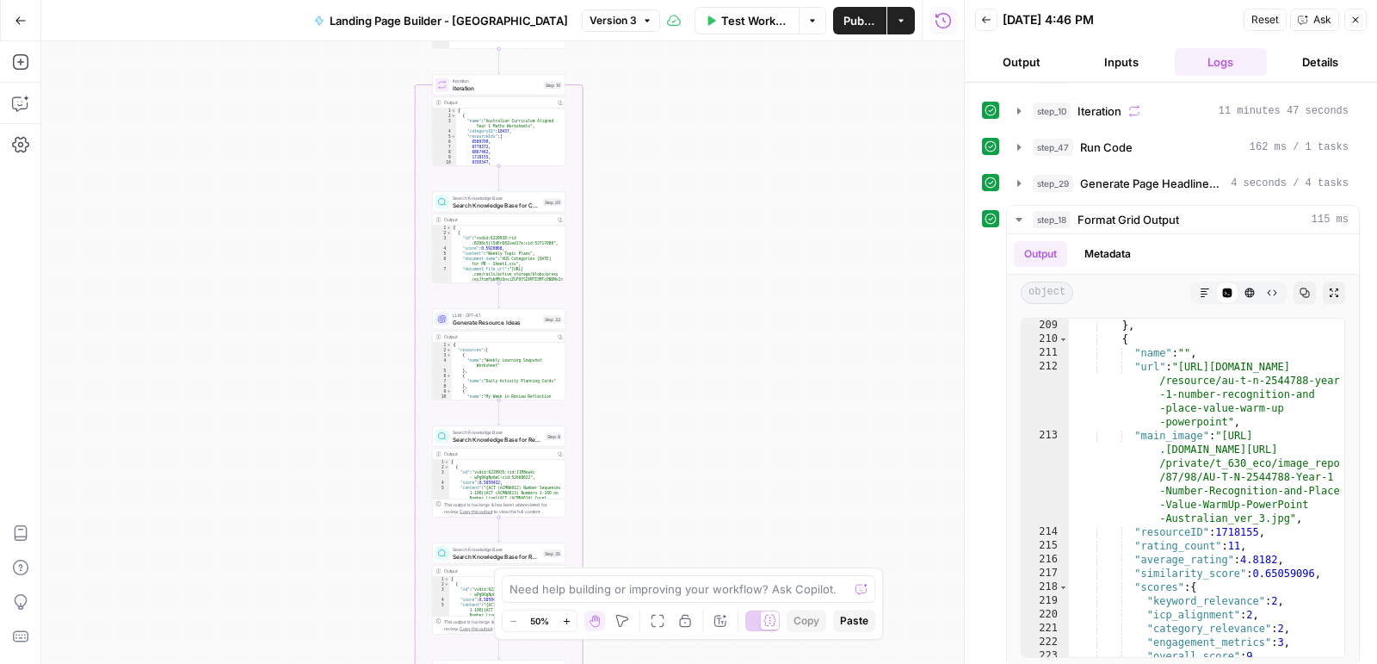
click at [526, 439] on span "Search Knowledge Base for Resources" at bounding box center [498, 439] width 90 height 9
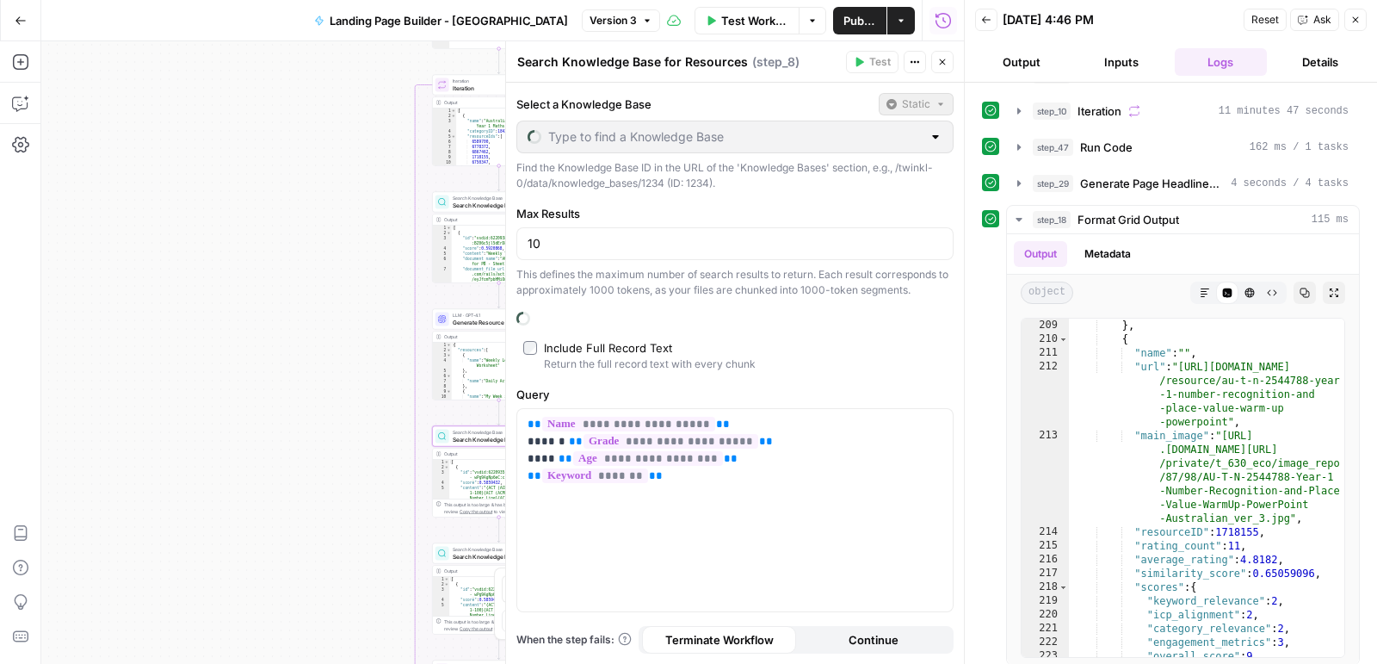
type input "Australian Resources"
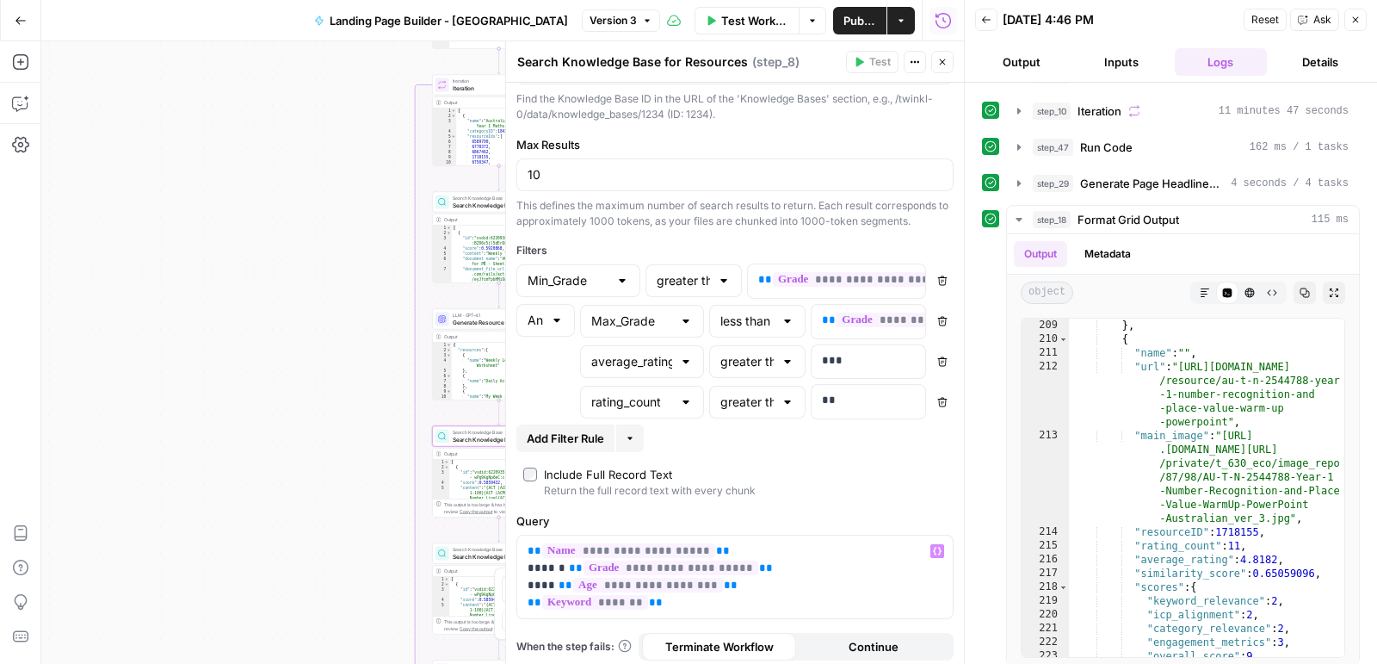
scroll to position [70, 0]
type textarea "**********"
click at [1134, 473] on div ""issues" : [ ] } , { "name" : "" , "url" : "https://www.twinkl.com.au /resource…" at bounding box center [1207, 488] width 277 height 367
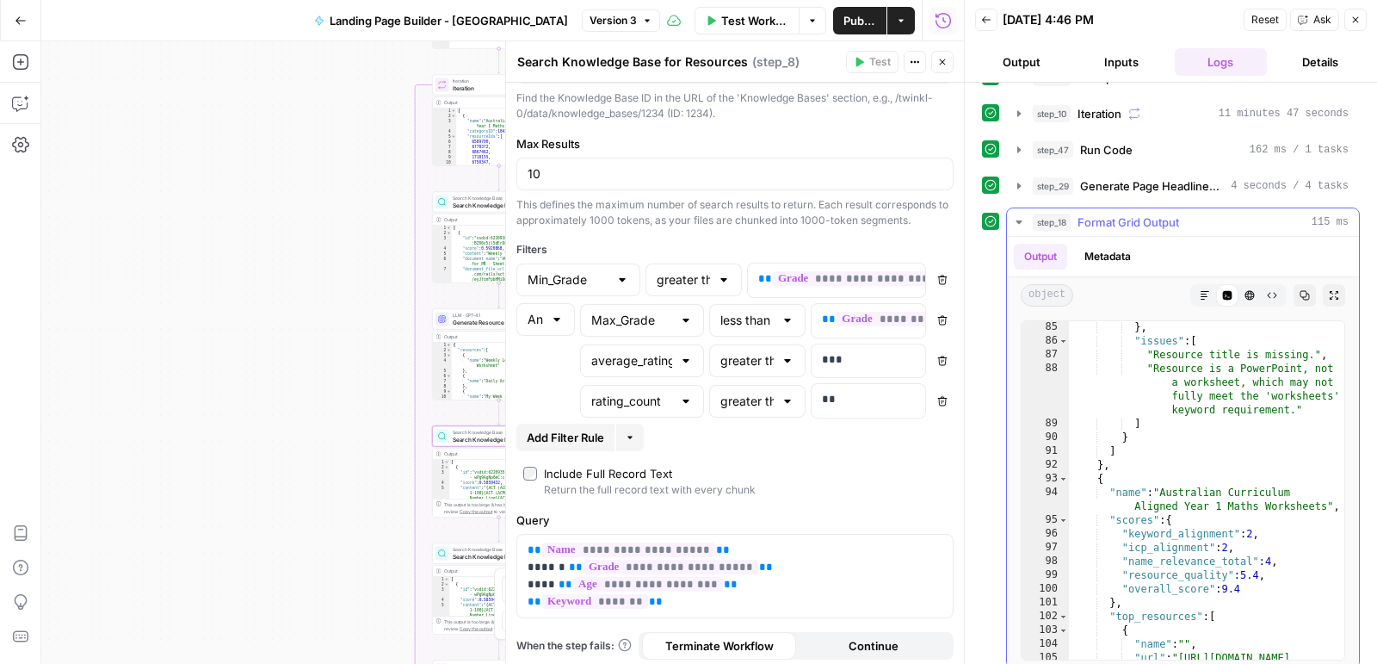
scroll to position [1908, 0]
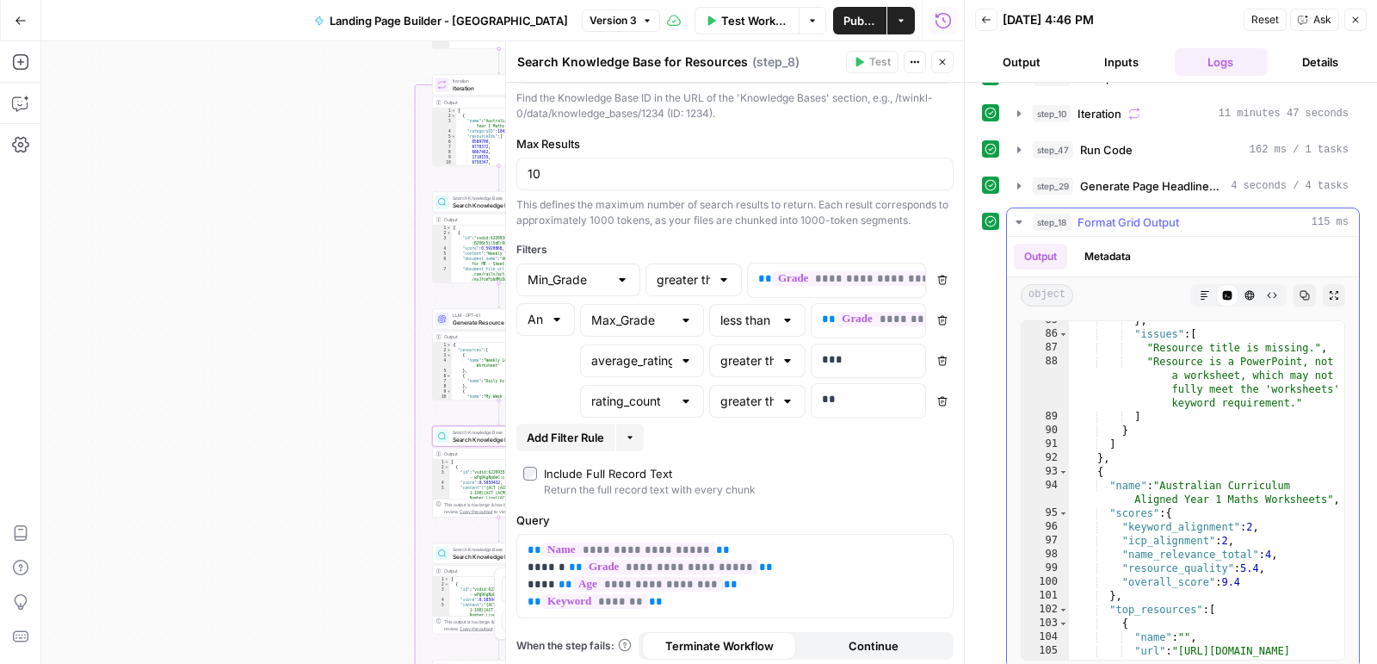
click at [1018, 220] on icon "button" at bounding box center [1019, 221] width 6 height 3
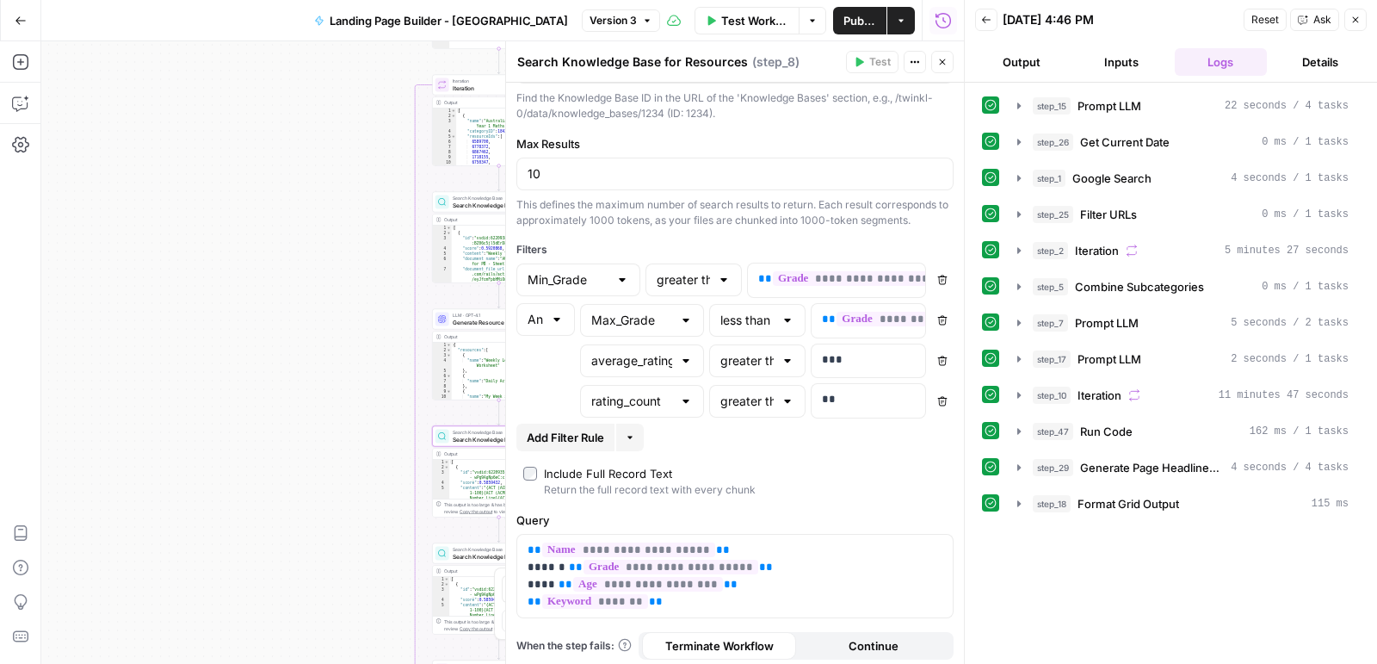
click at [943, 60] on icon "button" at bounding box center [943, 62] width 10 height 10
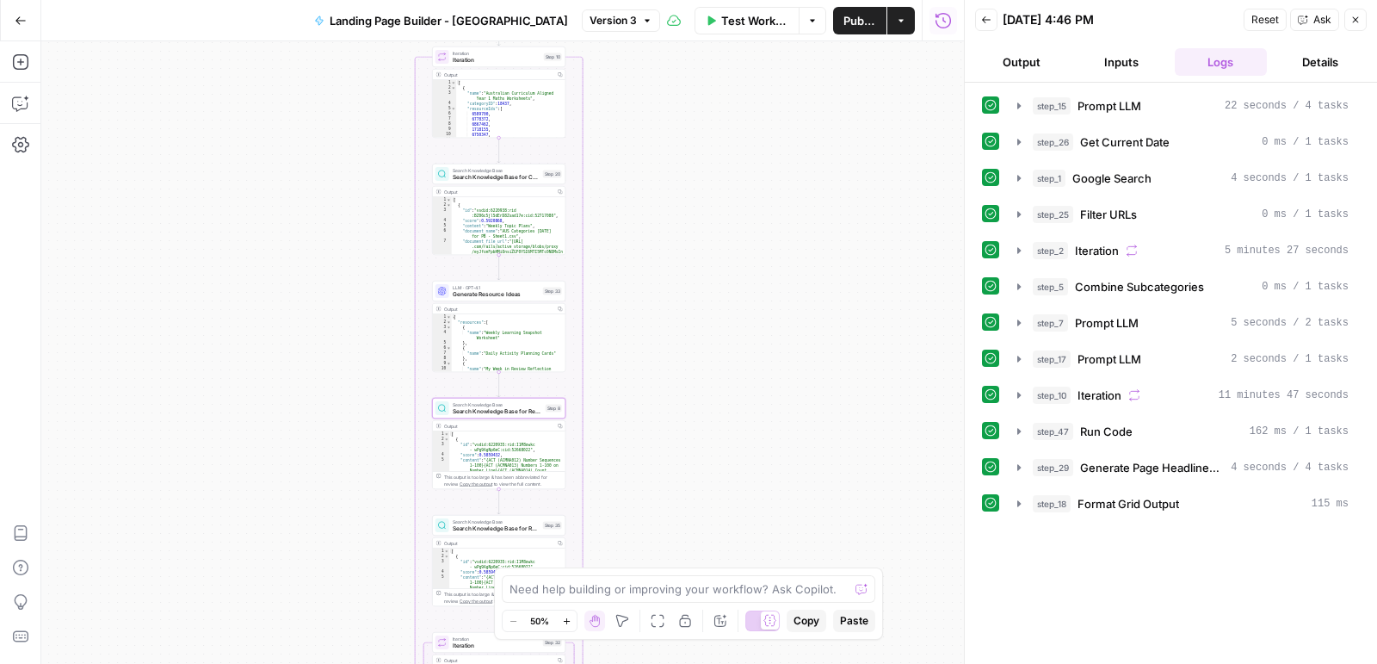
click at [525, 417] on div "Search Knowledge Base Search Knowledge Base for Resources Step 8 Copy step Dele…" at bounding box center [498, 408] width 133 height 21
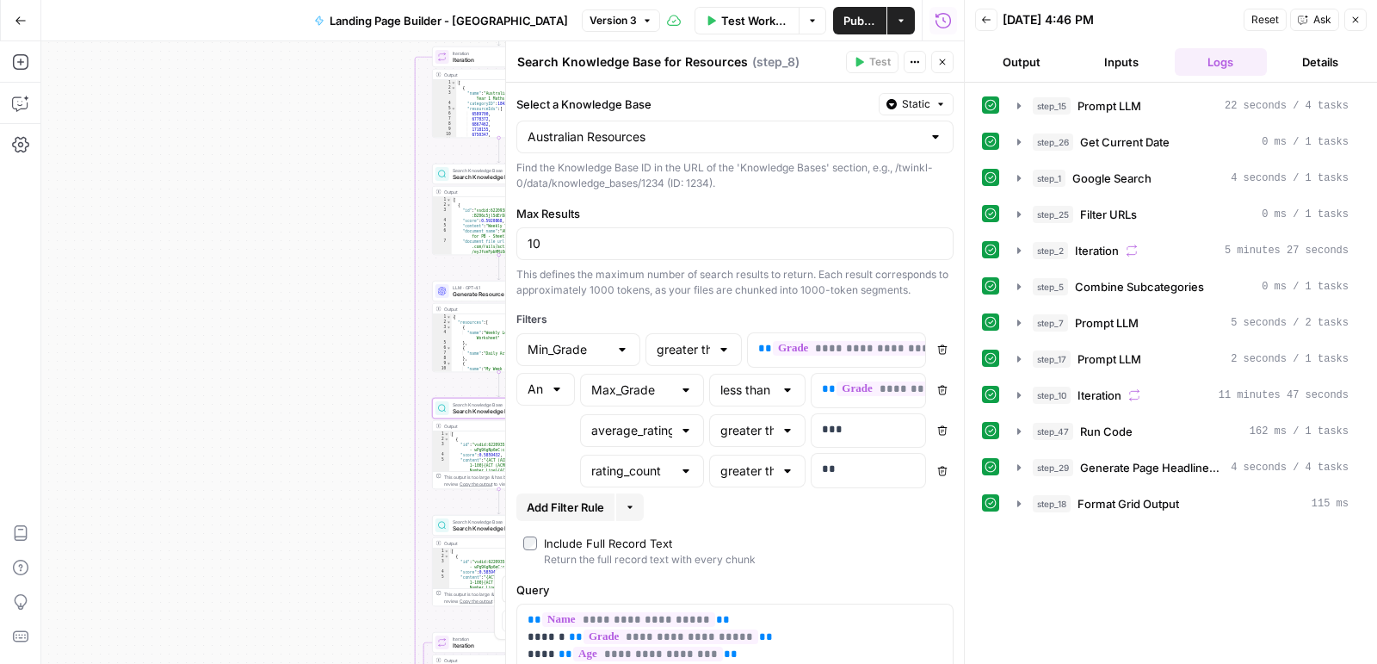
click at [944, 58] on icon "button" at bounding box center [943, 62] width 10 height 10
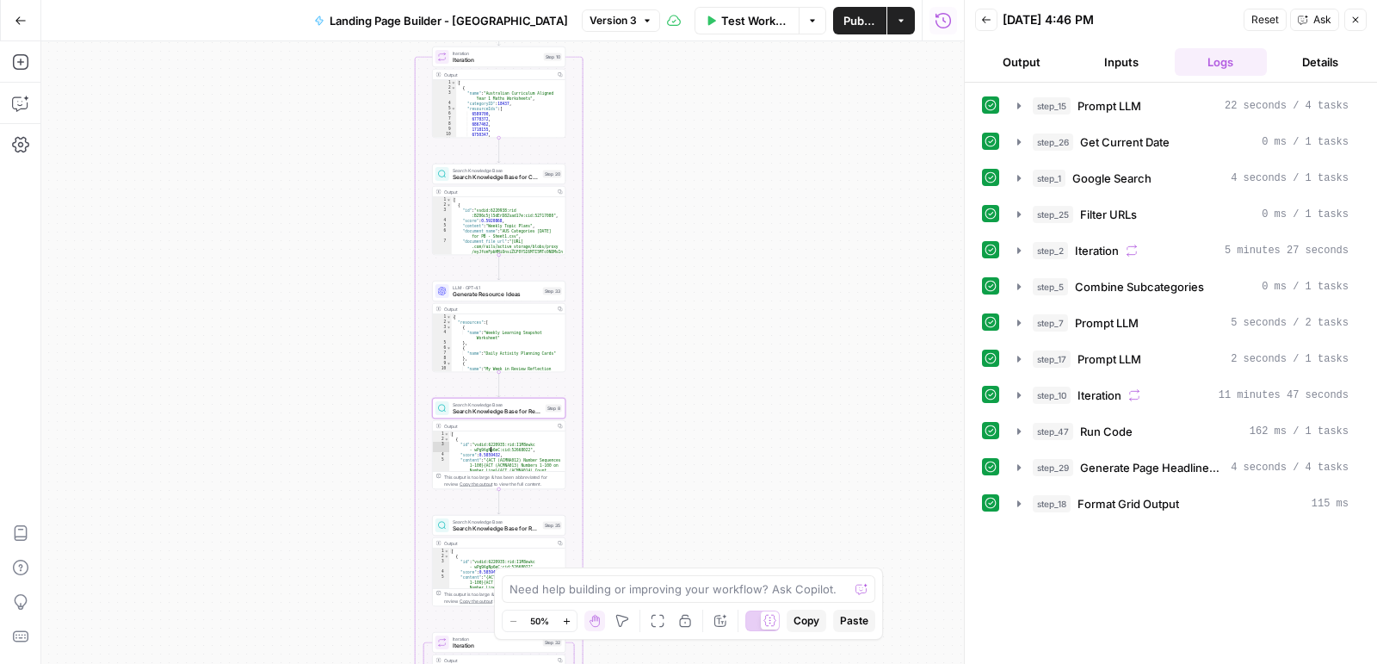
click at [530, 465] on div "[ { "id" : "vsdid:6220935:rid:I1M8owkc -_wPg9AgNp6eC:cid:52668022" , "score" : …" at bounding box center [507, 547] width 116 height 232
click at [529, 424] on div "Output" at bounding box center [498, 426] width 108 height 7
type textarea "*"
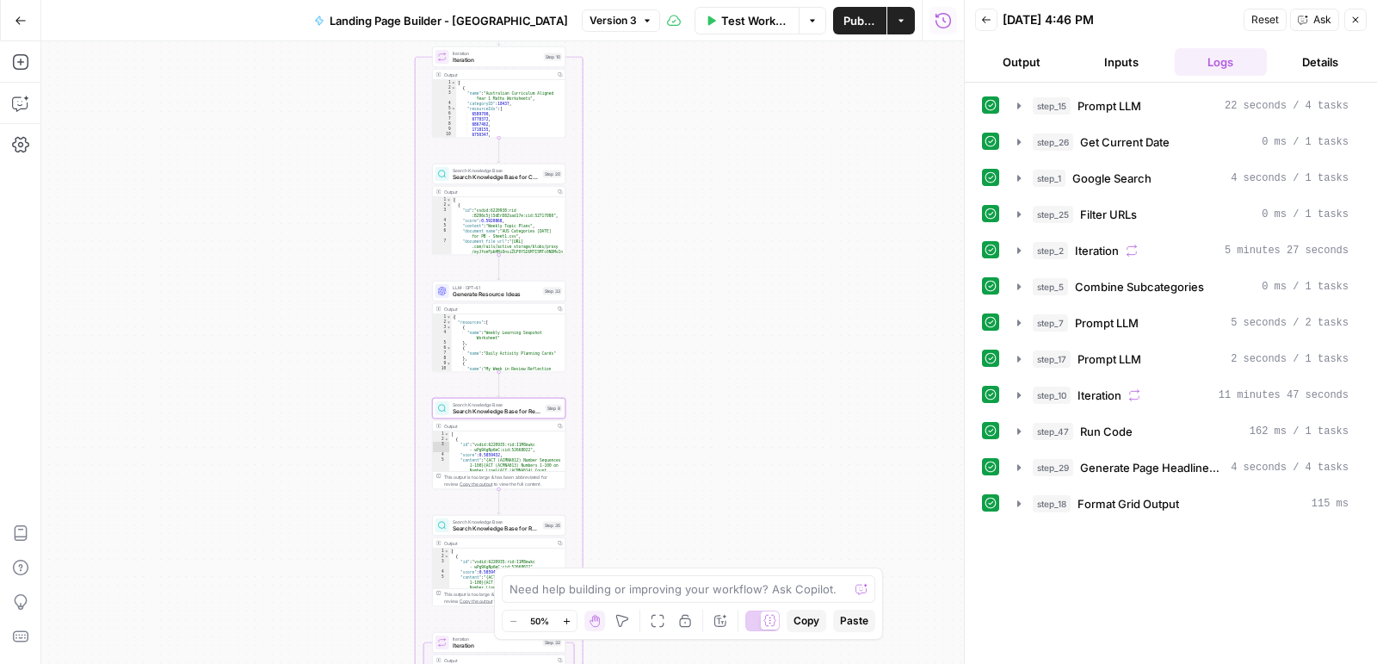
click at [526, 443] on div "[ { "id" : "vsdid:6220935:rid:I1M8owkc -_wPg9AgNp6eC:cid:52668022" , "score" : …" at bounding box center [507, 547] width 116 height 232
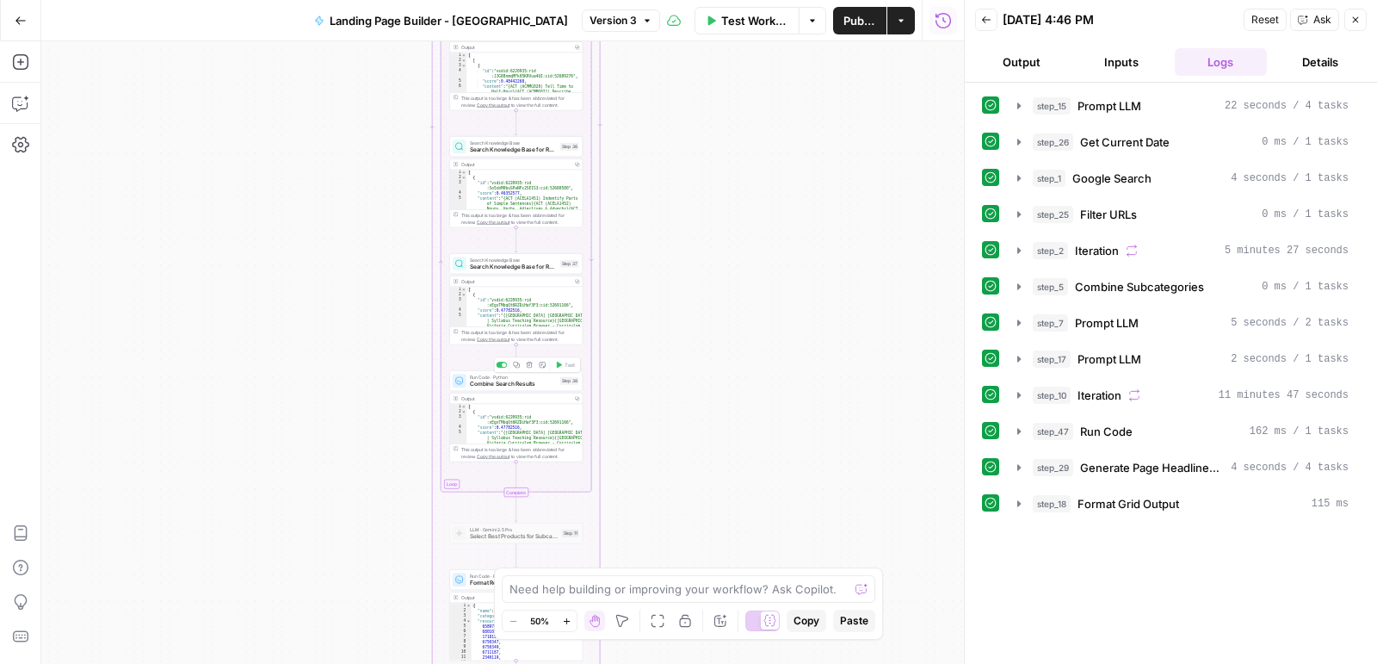
click at [517, 388] on div "Run Code · Python Combine Search Results Step 38 Copy step Delete step Add Note…" at bounding box center [515, 380] width 133 height 21
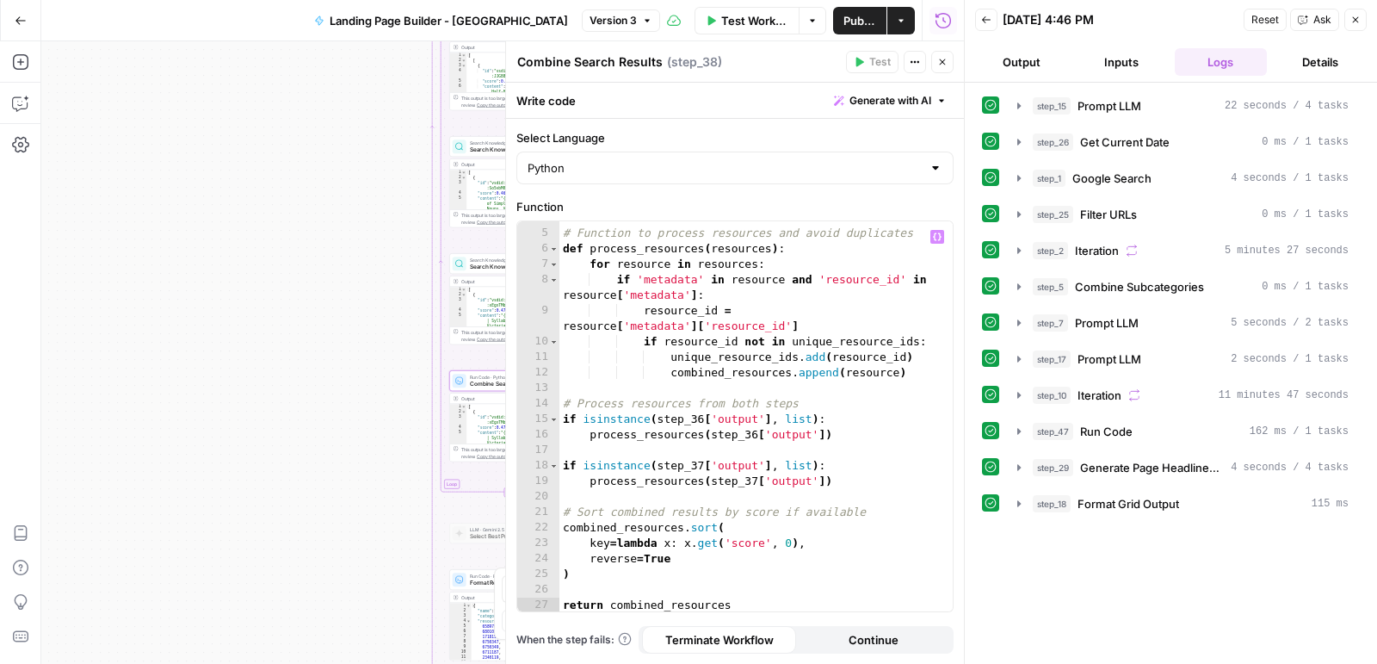
scroll to position [0, 0]
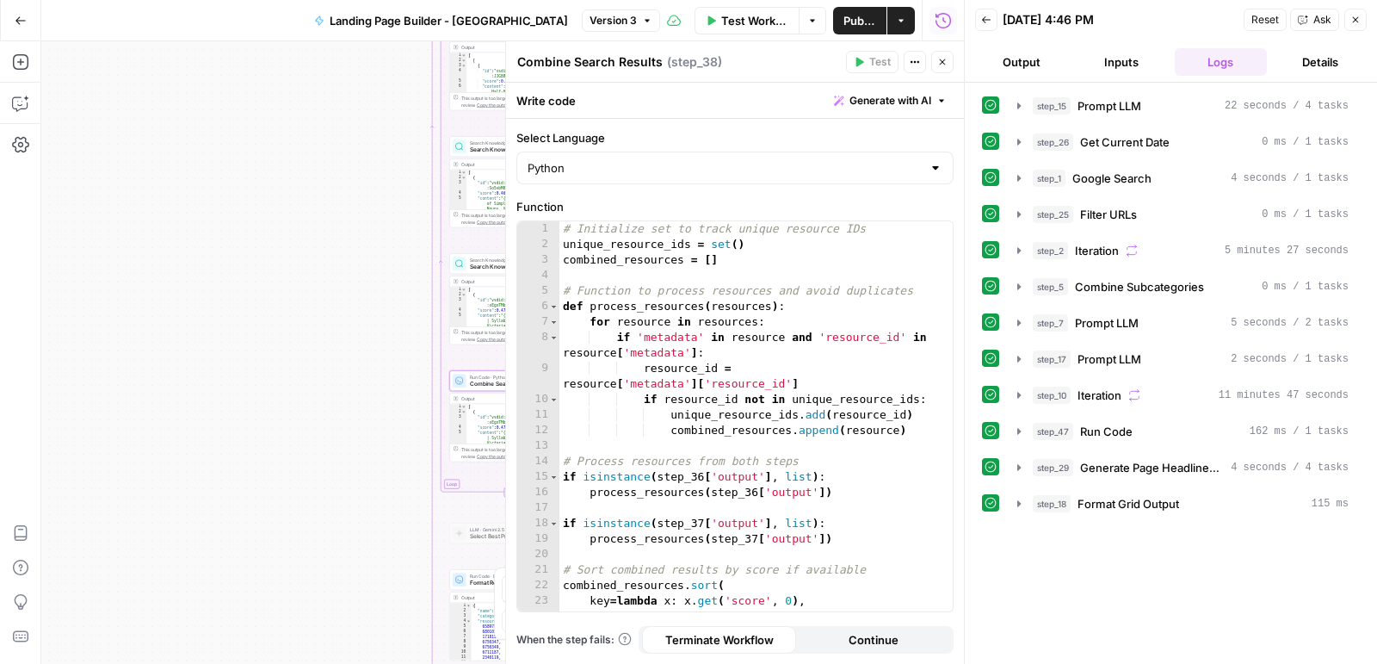
click at [942, 60] on icon "button" at bounding box center [943, 62] width 10 height 10
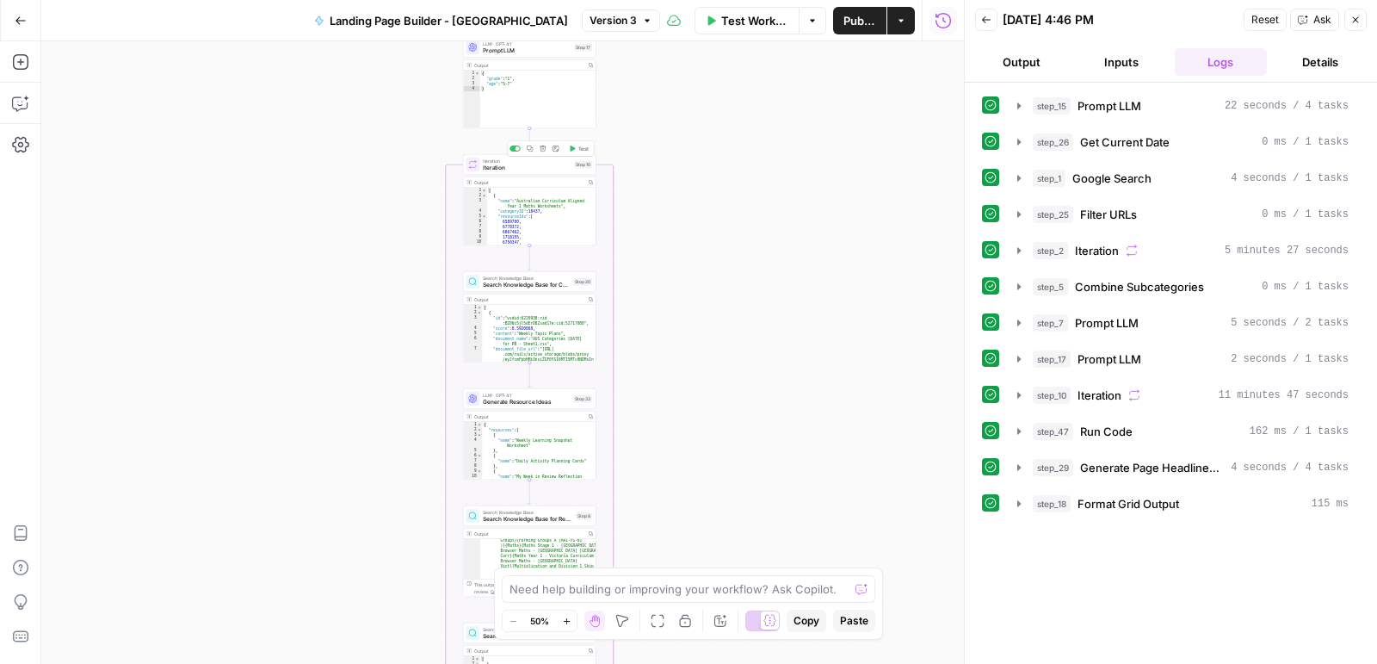
click at [556, 161] on span "Iteration" at bounding box center [527, 161] width 88 height 7
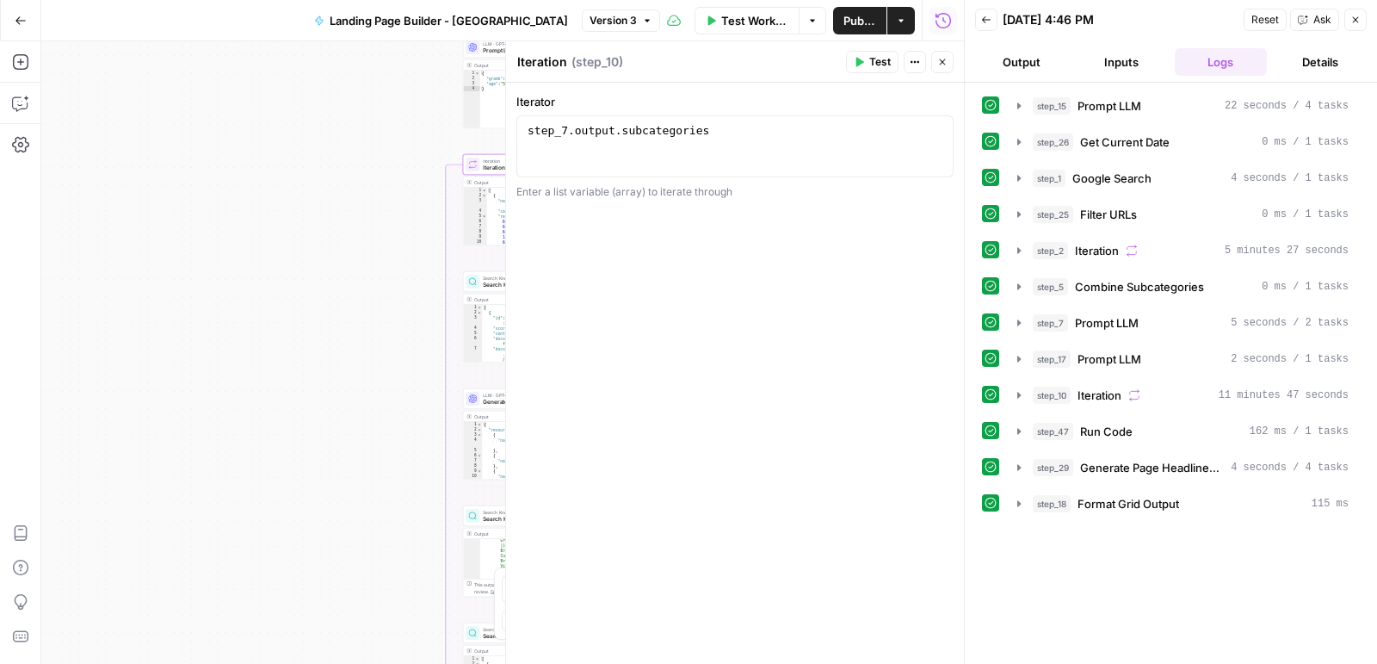
click at [952, 57] on button "Close" at bounding box center [942, 62] width 22 height 22
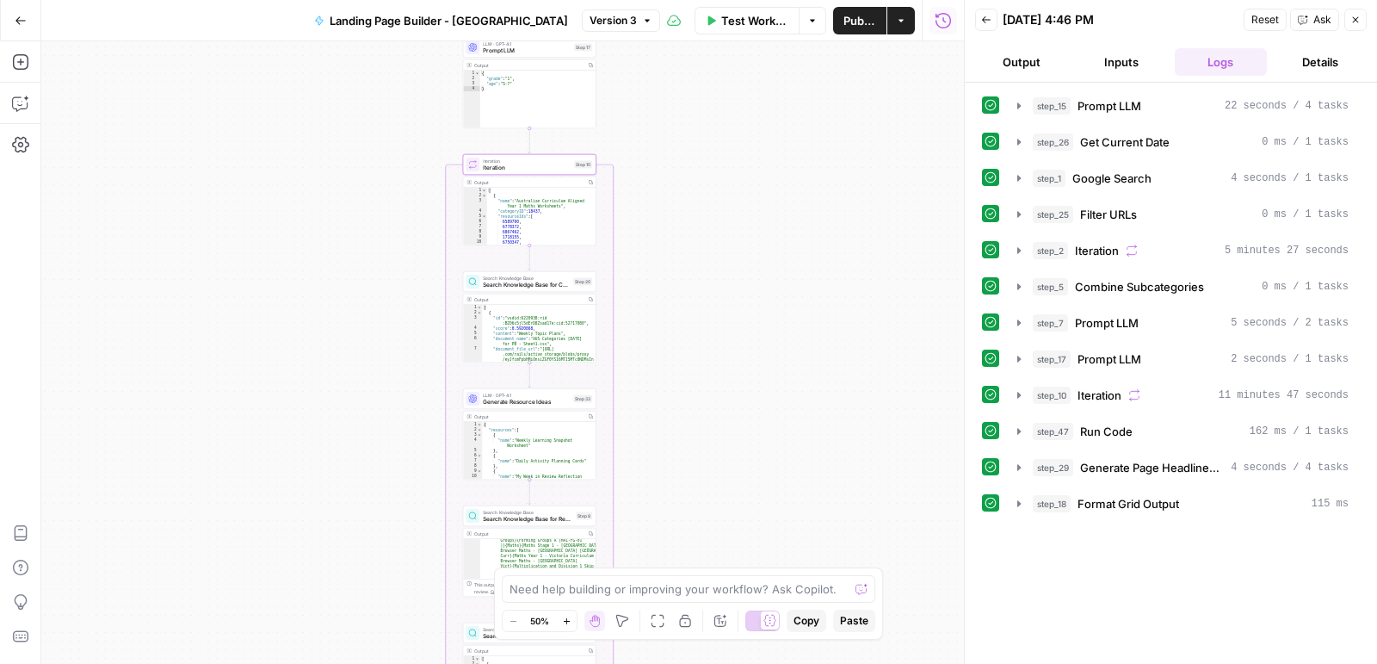
click at [1038, 67] on button "Output" at bounding box center [1021, 62] width 93 height 28
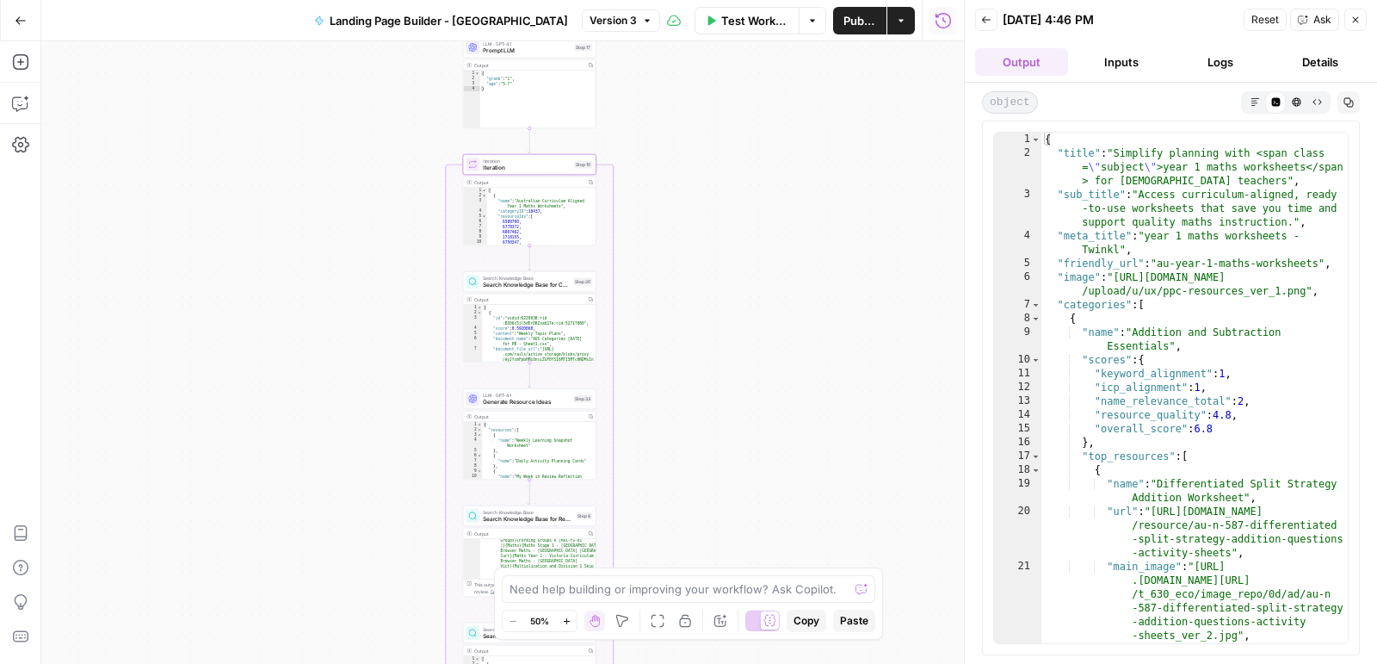
type textarea "**********"
click at [1133, 182] on div "{ "title" : "Simplify planning with <span class = \" subject \" >year 1 maths w…" at bounding box center [1196, 403] width 308 height 541
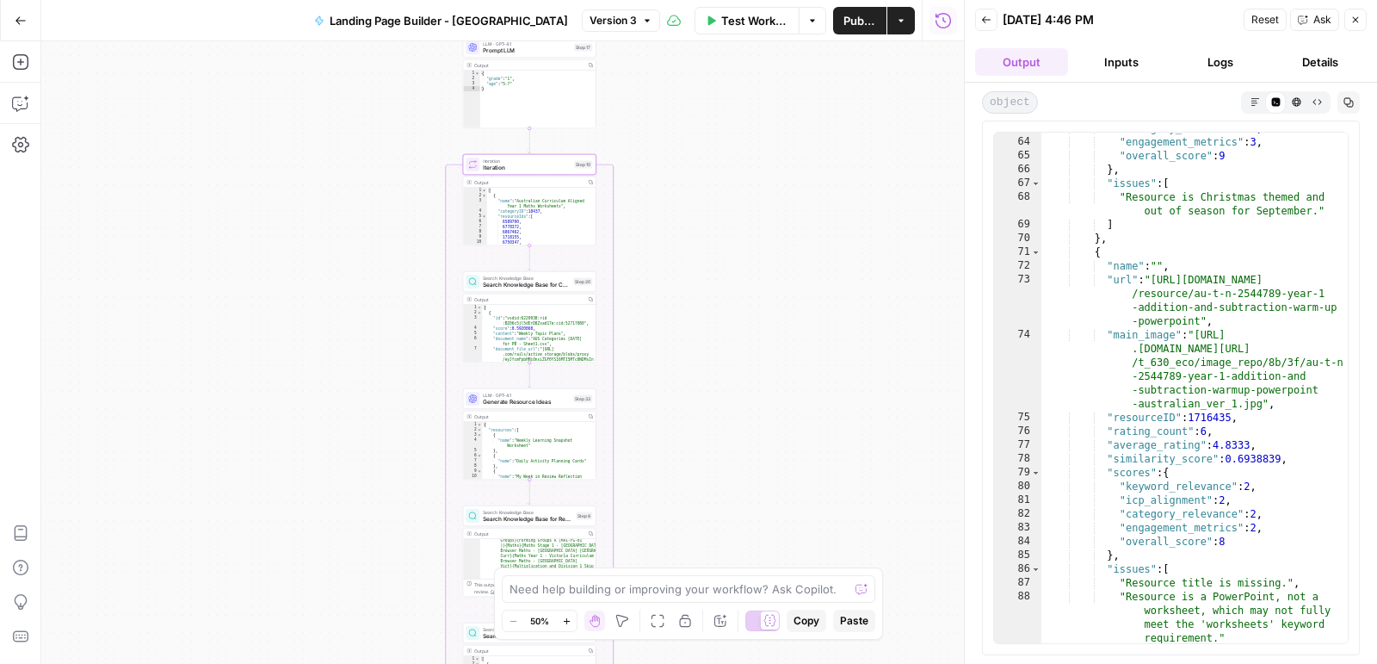
scroll to position [1334, 0]
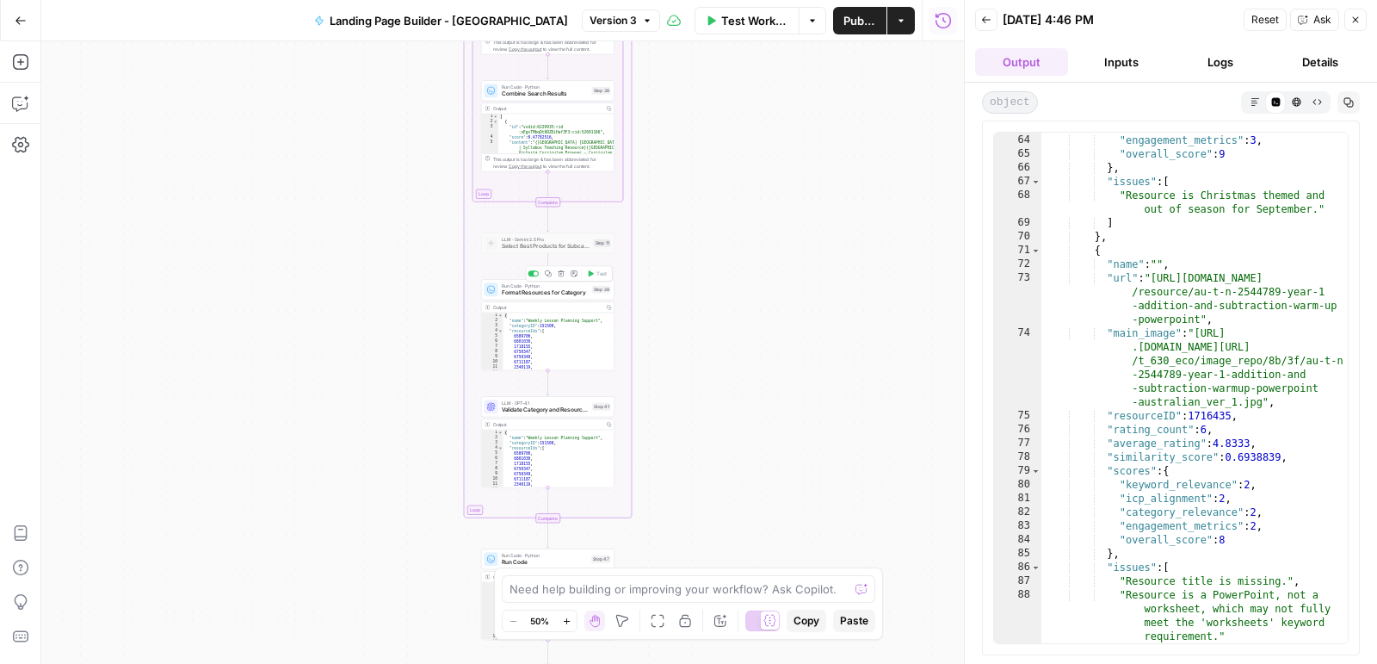
click at [561, 297] on div "Run Code · Python Format Resources for Category Step 28 Copy step Delete step A…" at bounding box center [547, 289] width 133 height 21
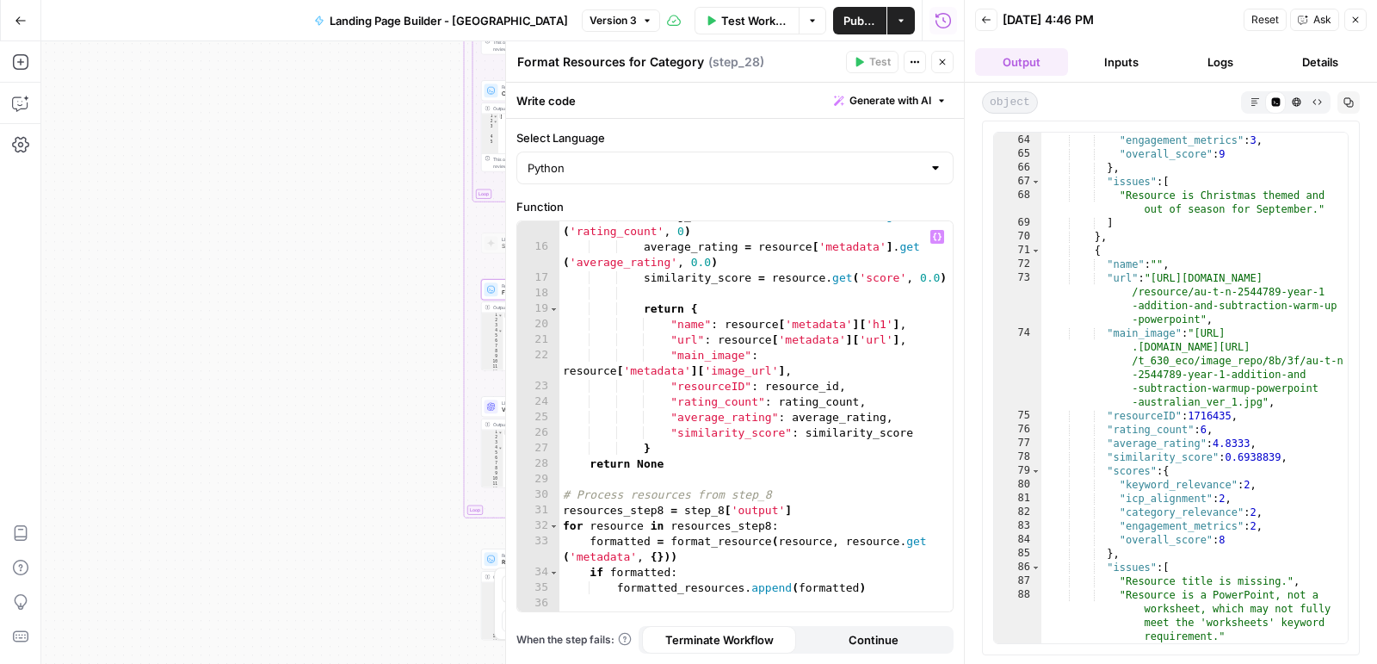
scroll to position [277, 0]
click at [879, 321] on div "rating_count = resource [ 'metadata' ] . get ( 'rating_count' , 0 ) average_rat…" at bounding box center [757, 426] width 394 height 438
type textarea "**********"
click at [945, 64] on icon "button" at bounding box center [943, 62] width 10 height 10
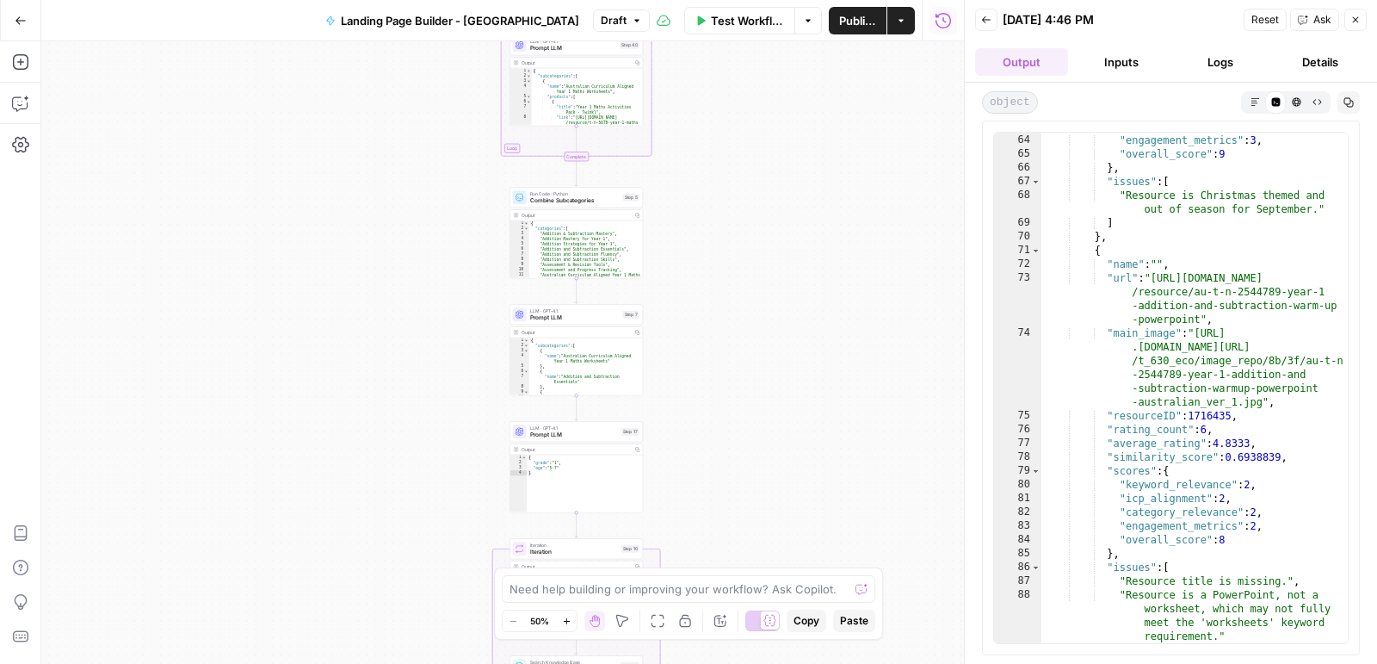
click at [597, 548] on span "Iteration" at bounding box center [574, 552] width 88 height 9
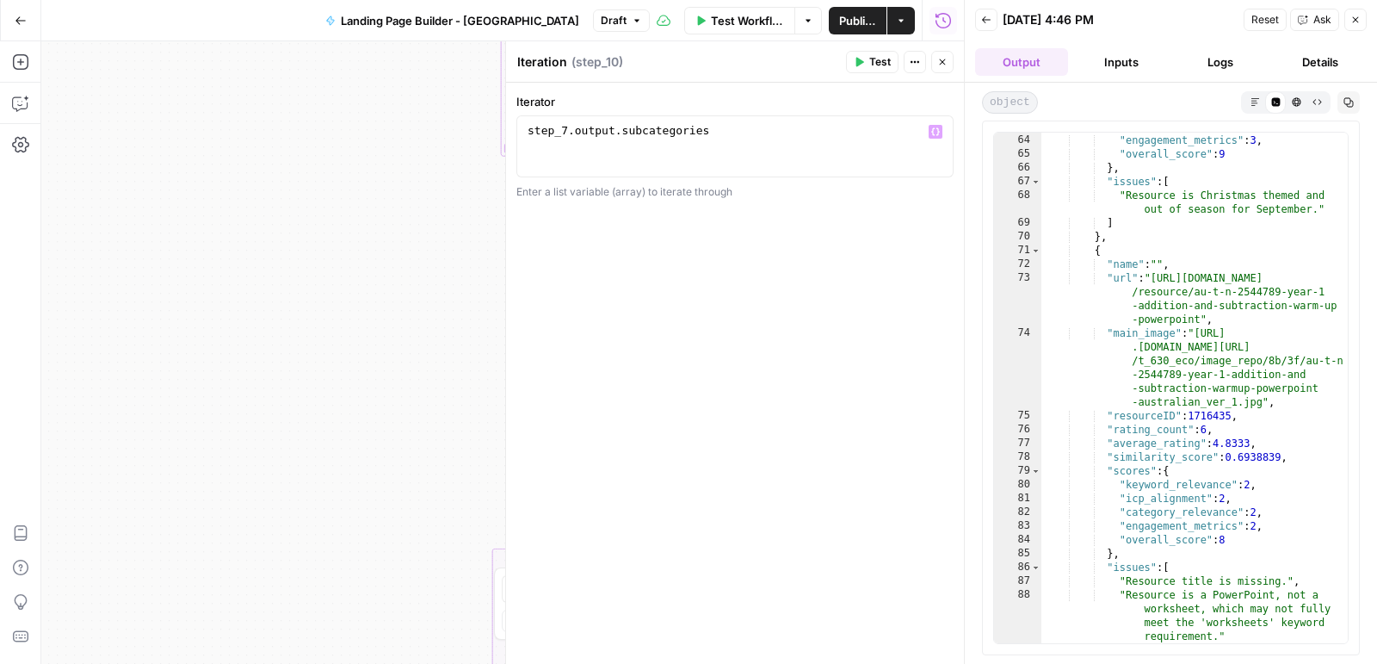
click at [870, 57] on span "Test" at bounding box center [880, 61] width 22 height 15
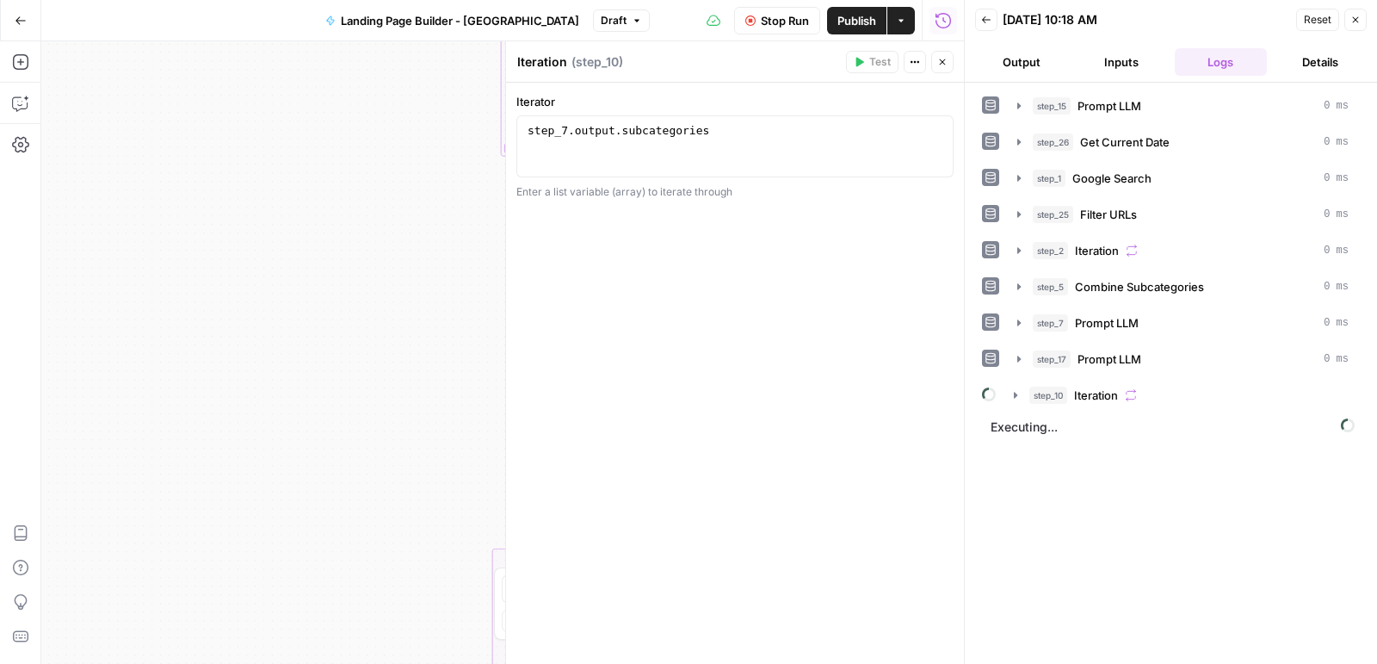
scroll to position [250, 0]
click at [1015, 395] on icon "button" at bounding box center [1016, 395] width 14 height 14
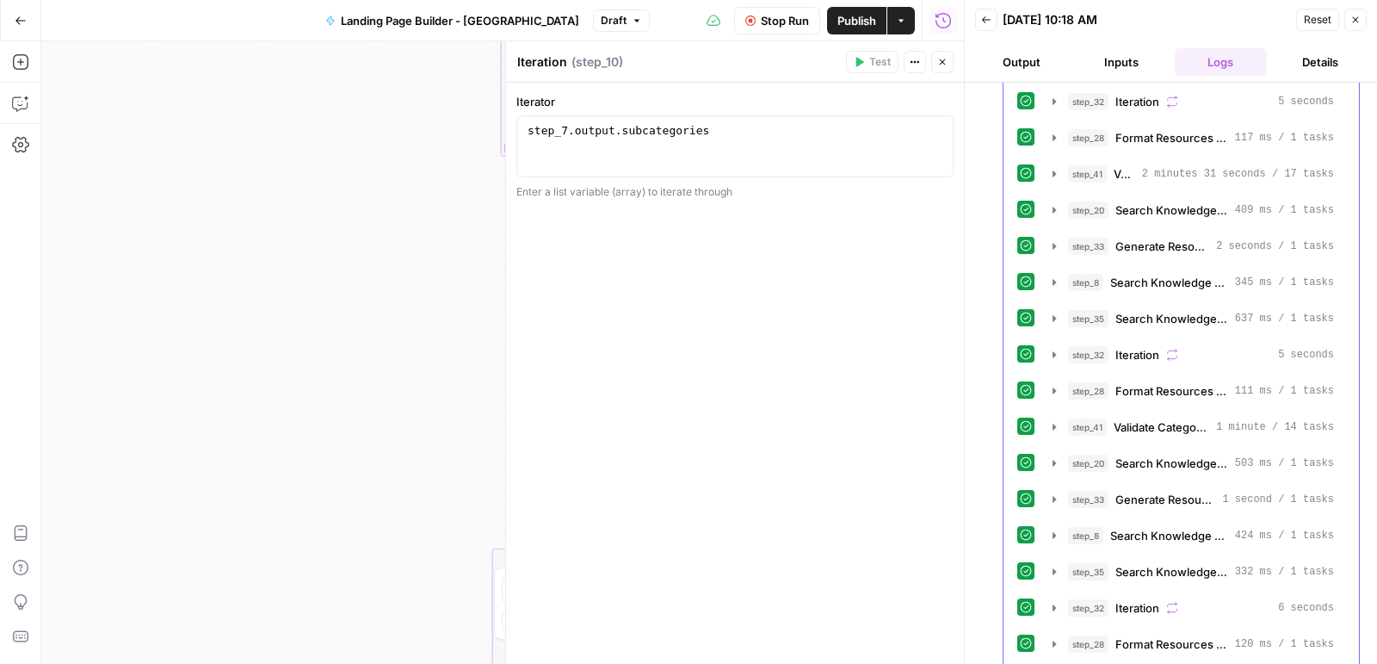
scroll to position [2058, 0]
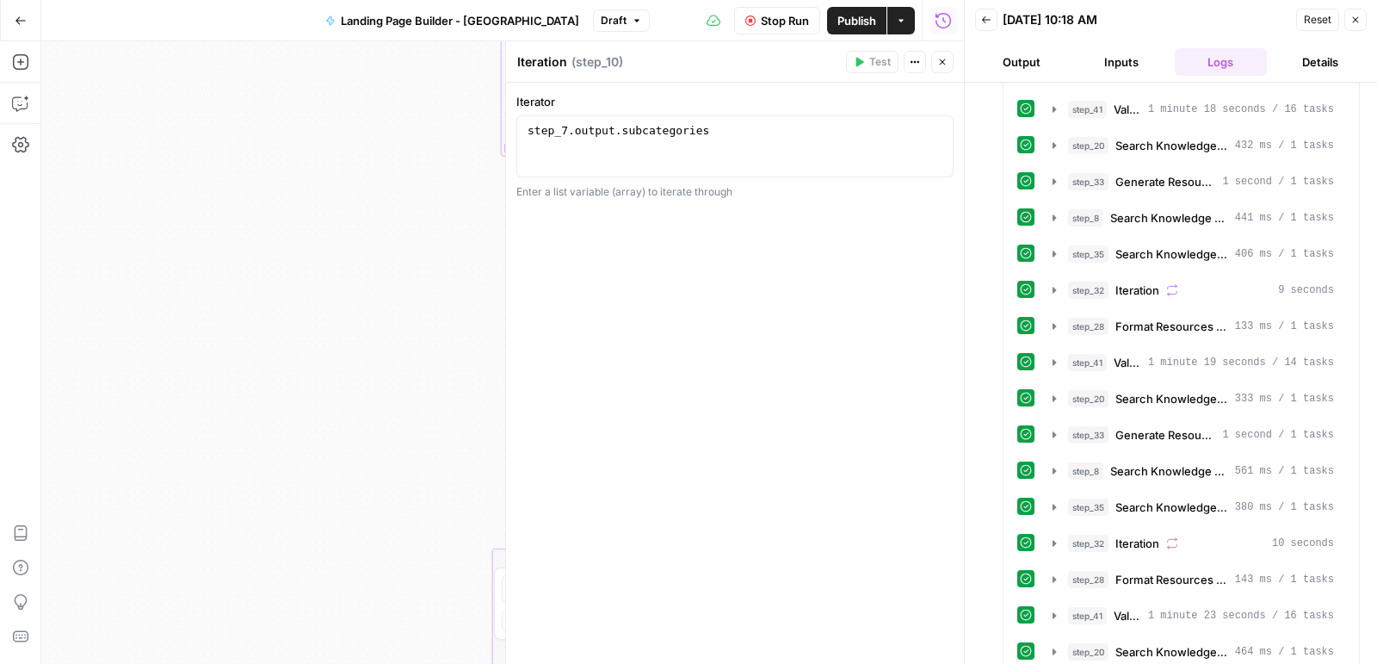
click at [950, 58] on button "Close" at bounding box center [942, 62] width 22 height 22
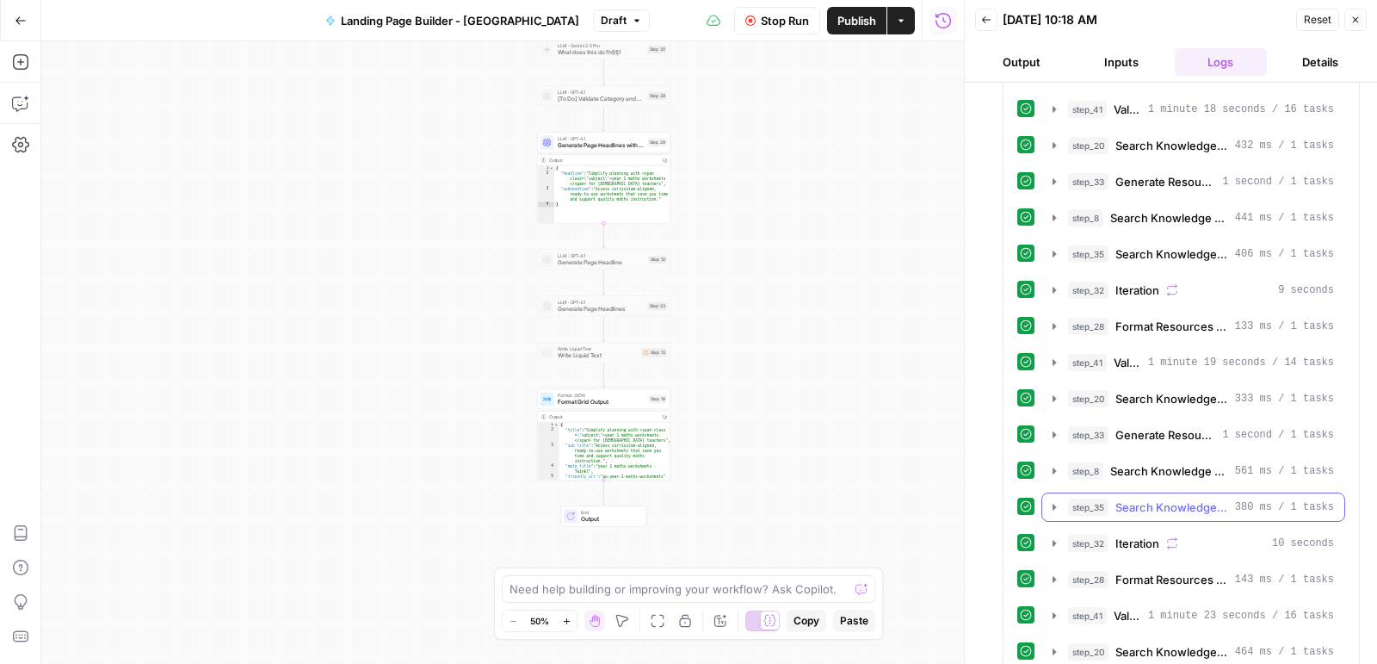
scroll to position [2200, 0]
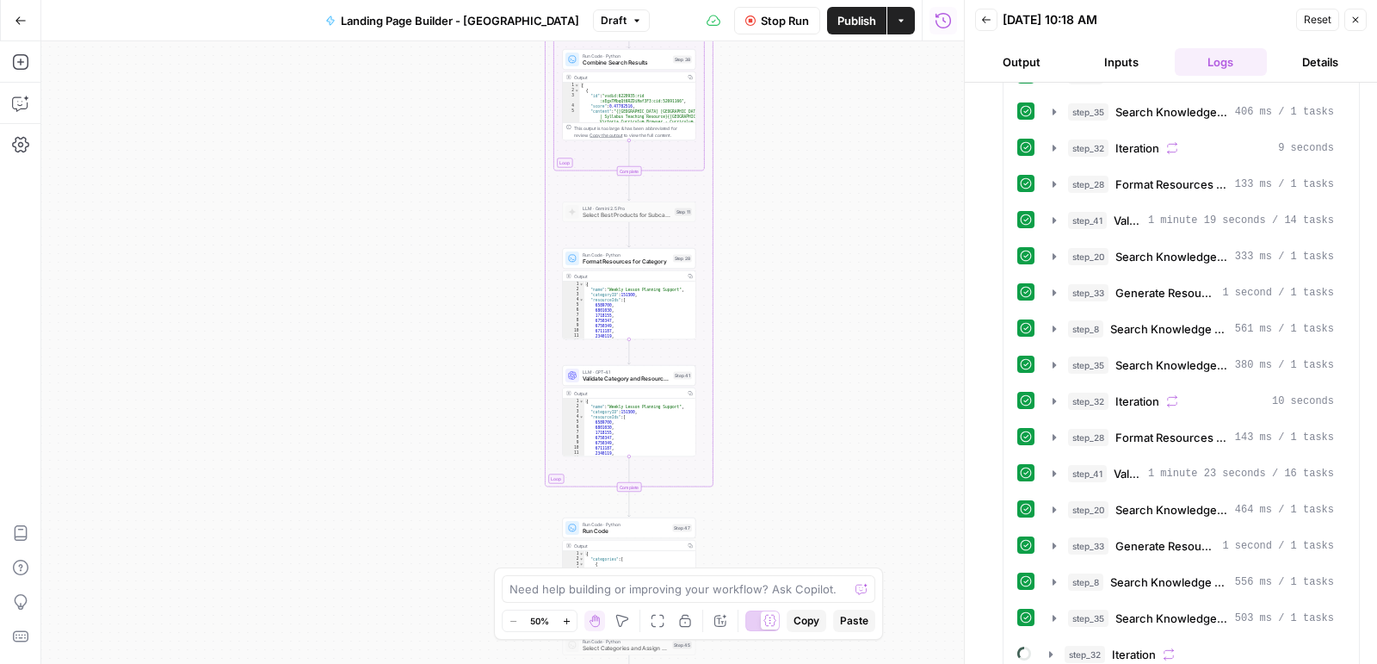
click at [645, 379] on span "Validate Category and Resources" at bounding box center [627, 378] width 88 height 9
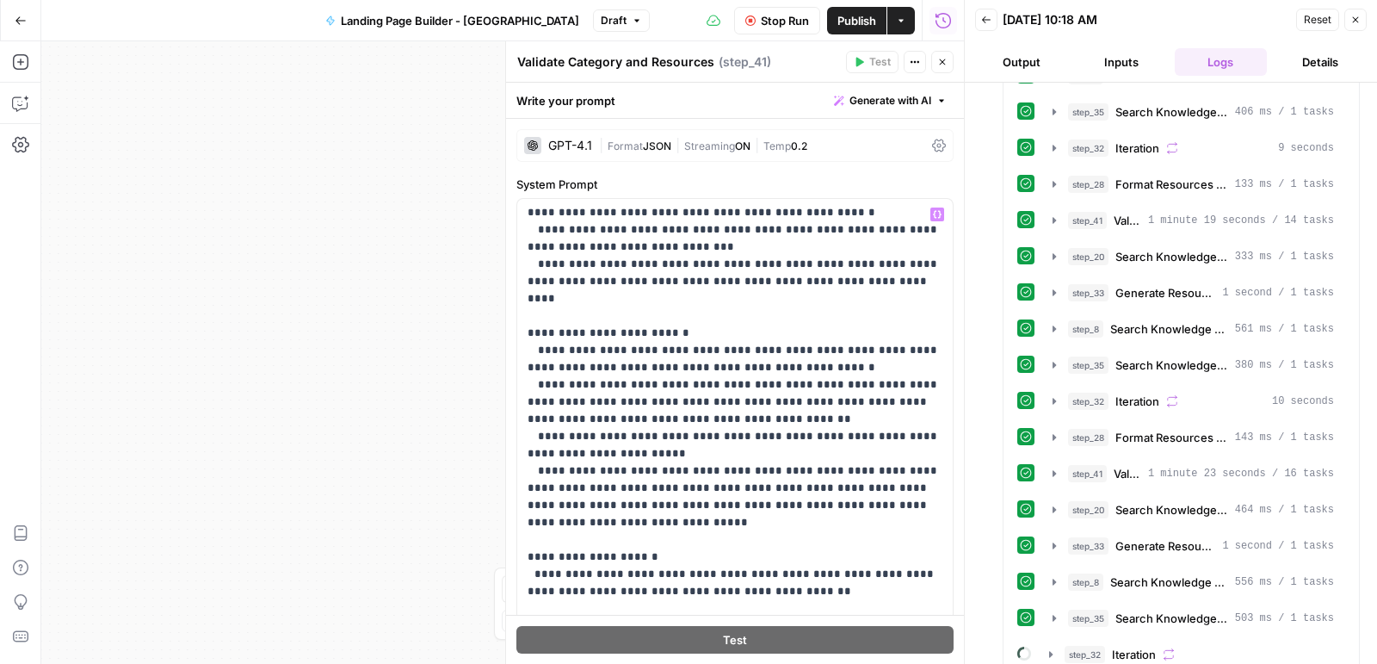
scroll to position [928, 0]
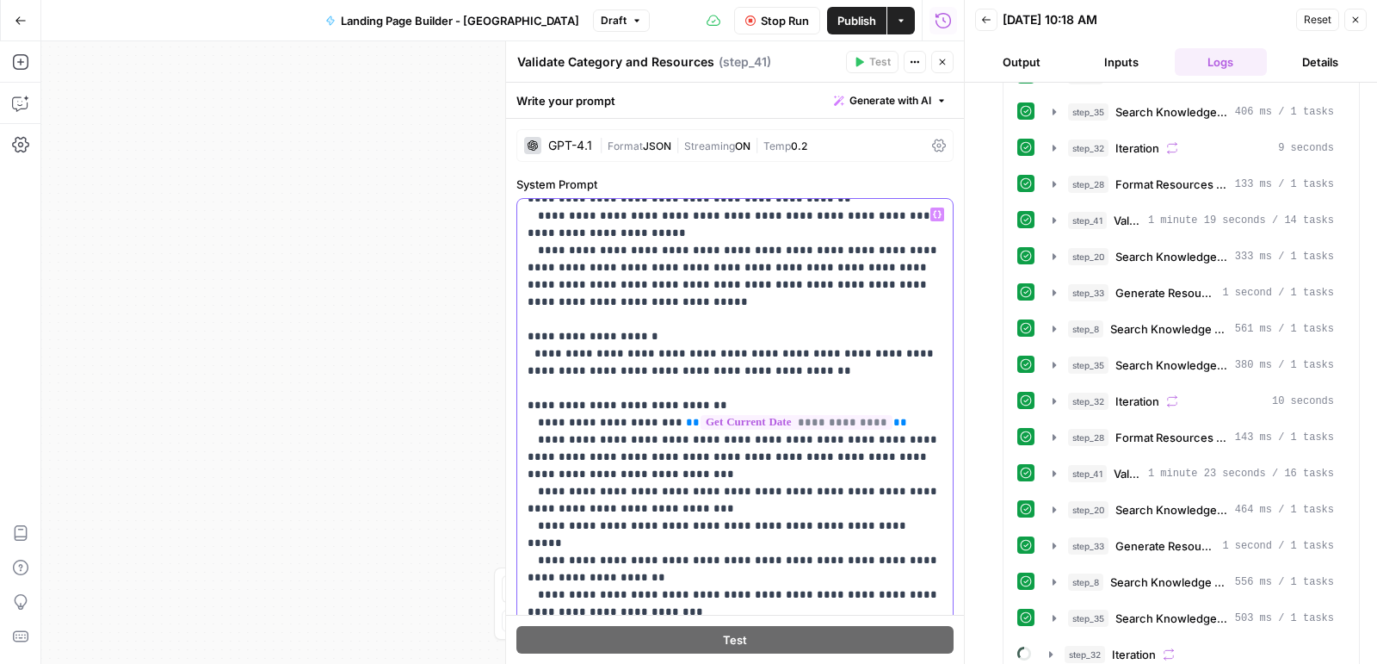
click at [686, 318] on p "**********" at bounding box center [736, 595] width 416 height 2634
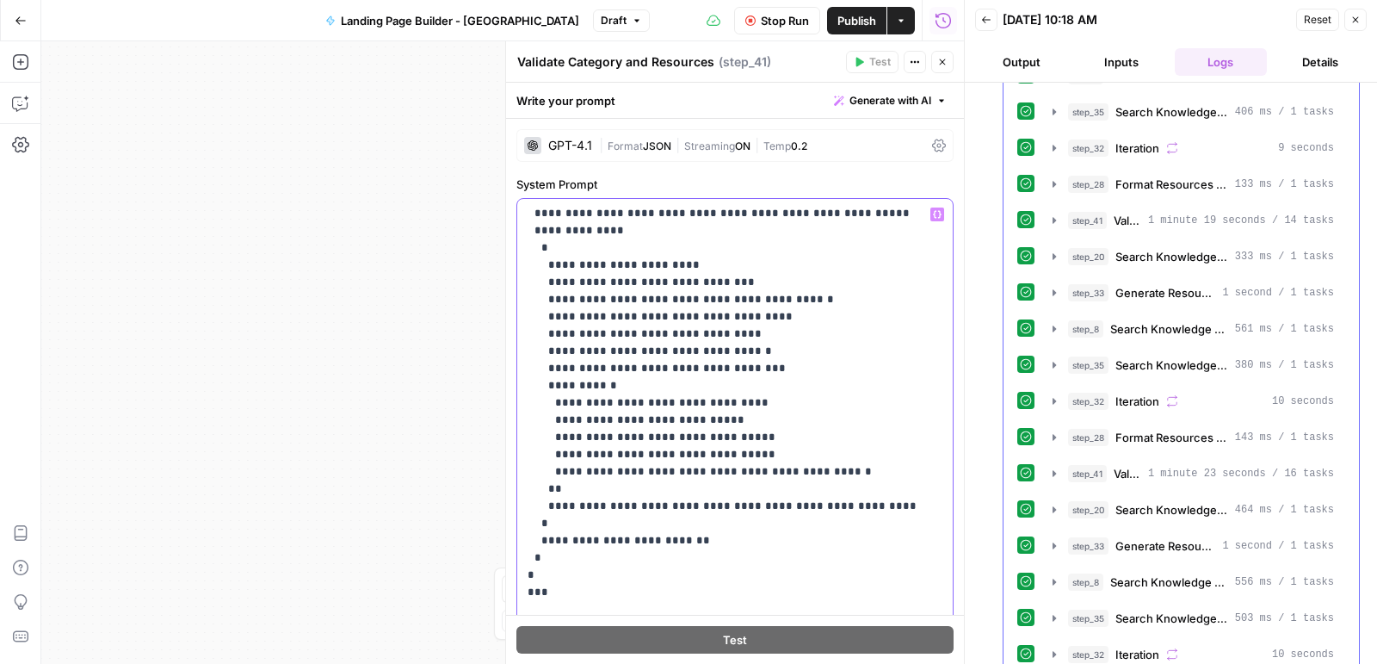
scroll to position [2732, 0]
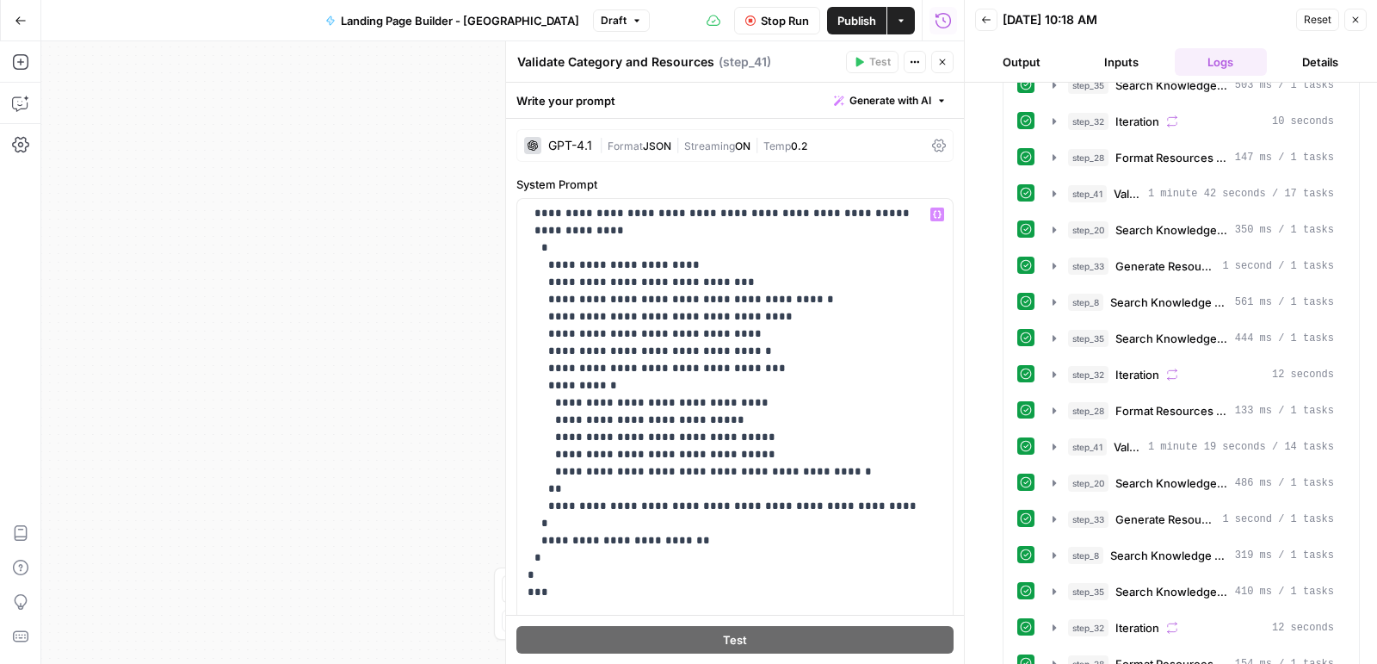
click at [938, 69] on button "Close" at bounding box center [942, 62] width 22 height 22
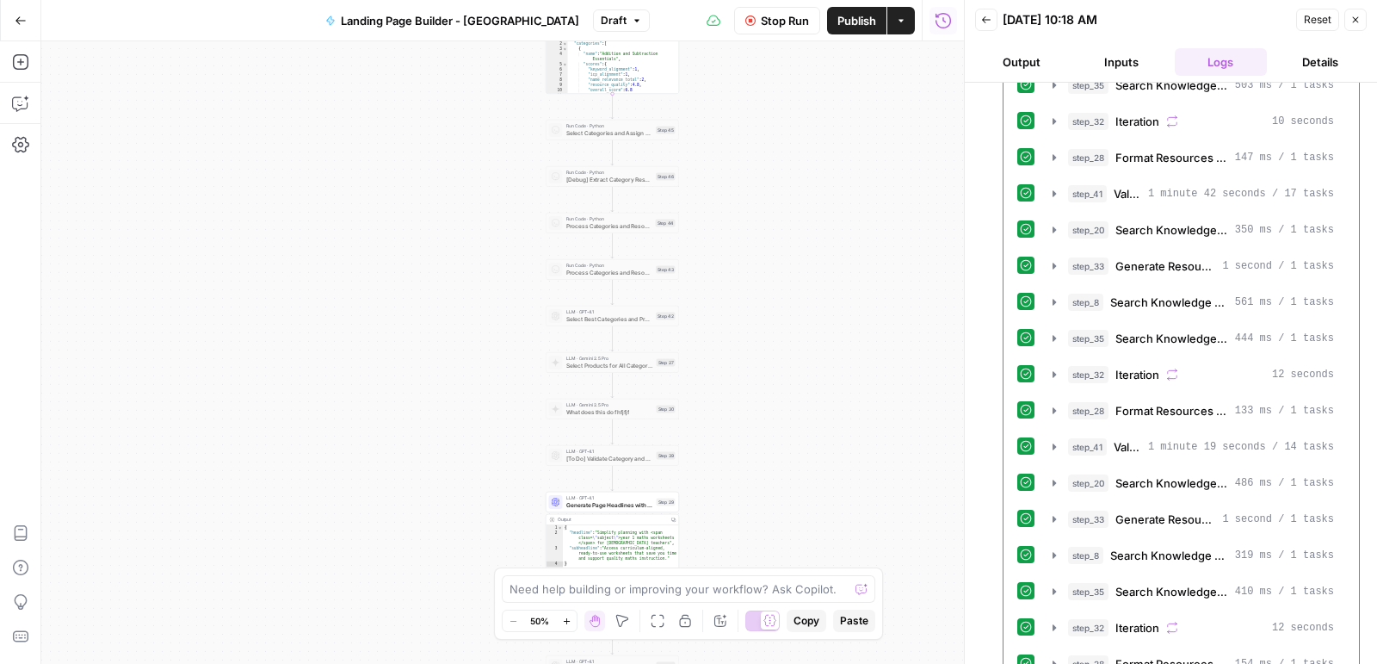
scroll to position [3229, 0]
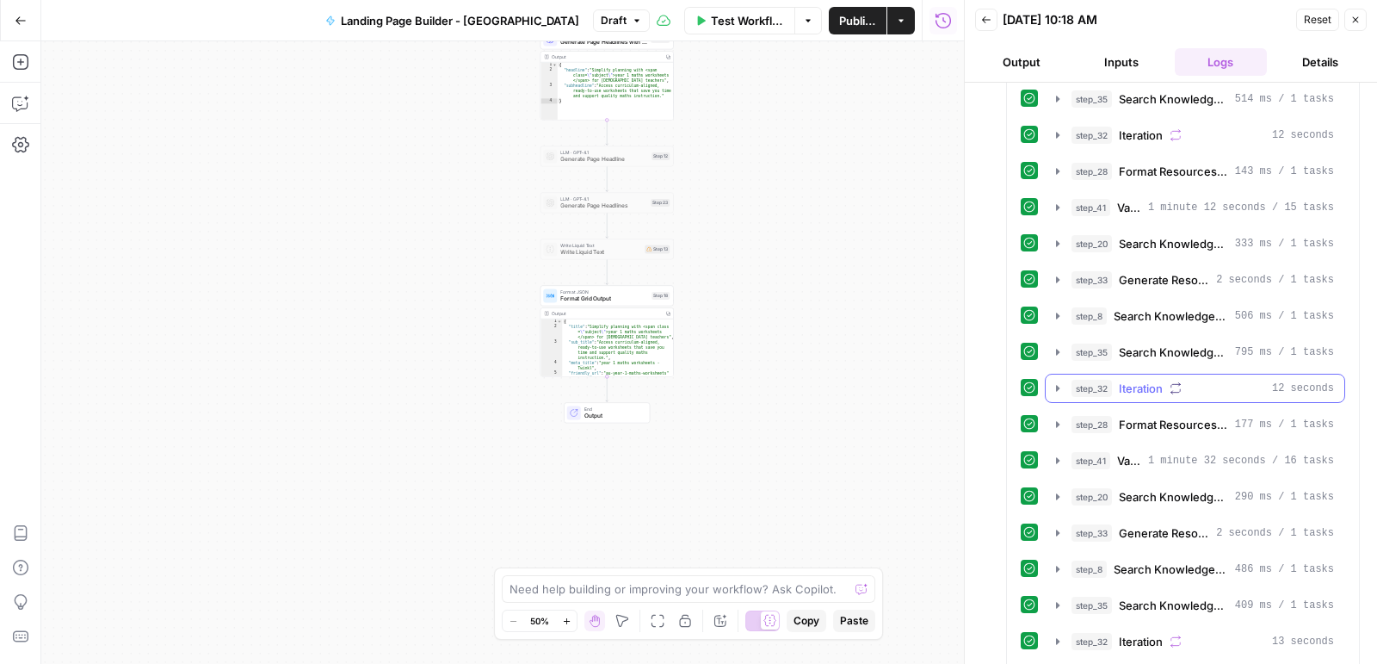
scroll to position [3914, 0]
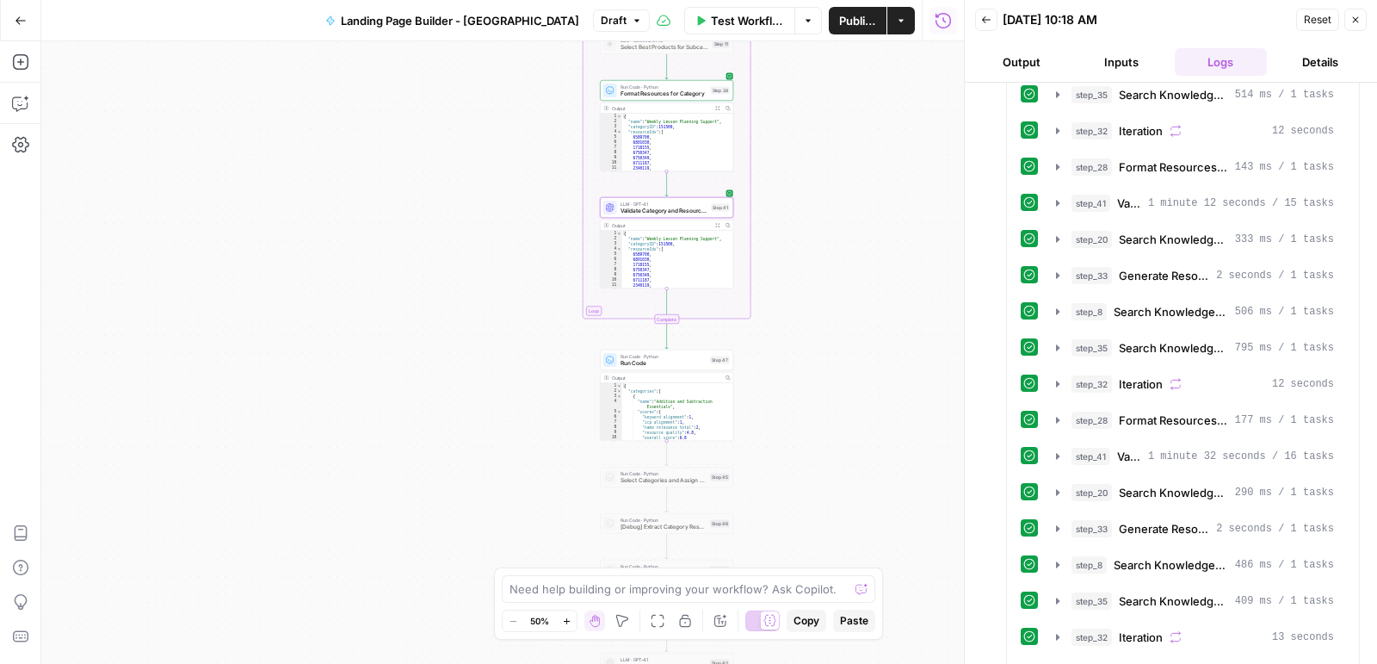
click at [677, 369] on div "Run Code · Python Run Code Step 47 Output Copy 1 2 3 4 5 6 7 8 9 10 11 12 { "ca…" at bounding box center [666, 395] width 133 height 91
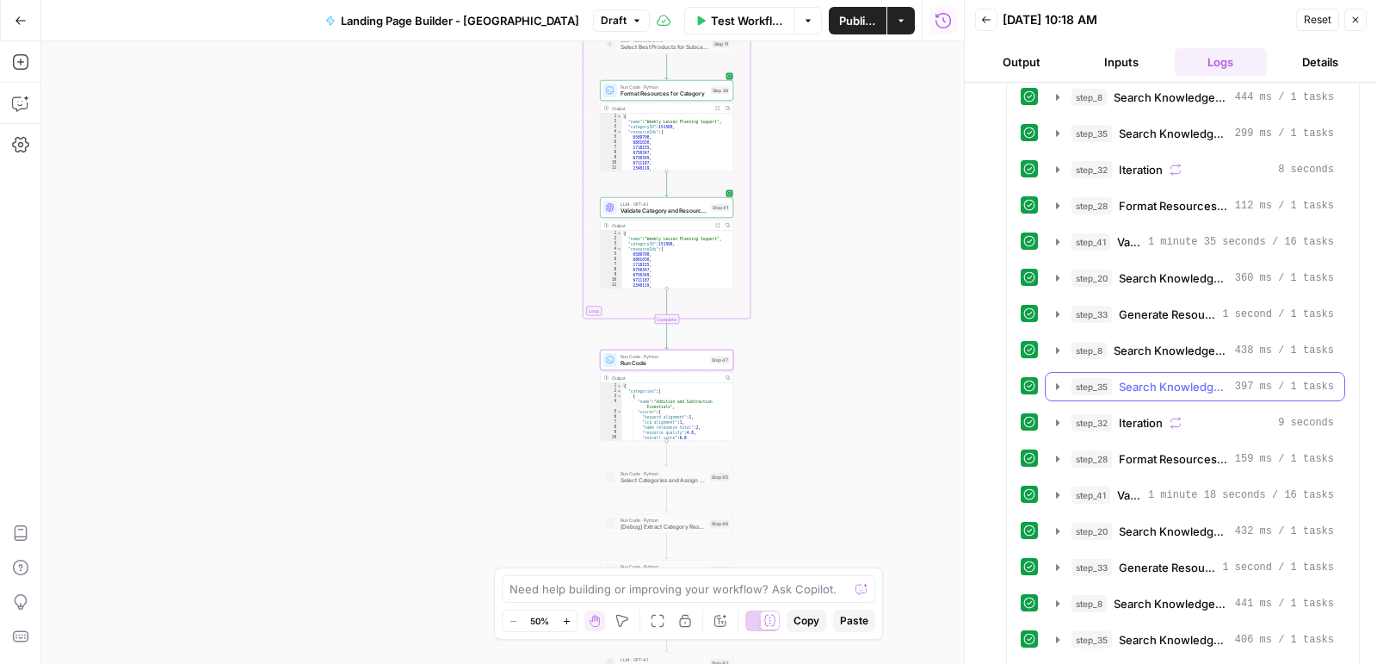
scroll to position [0, 0]
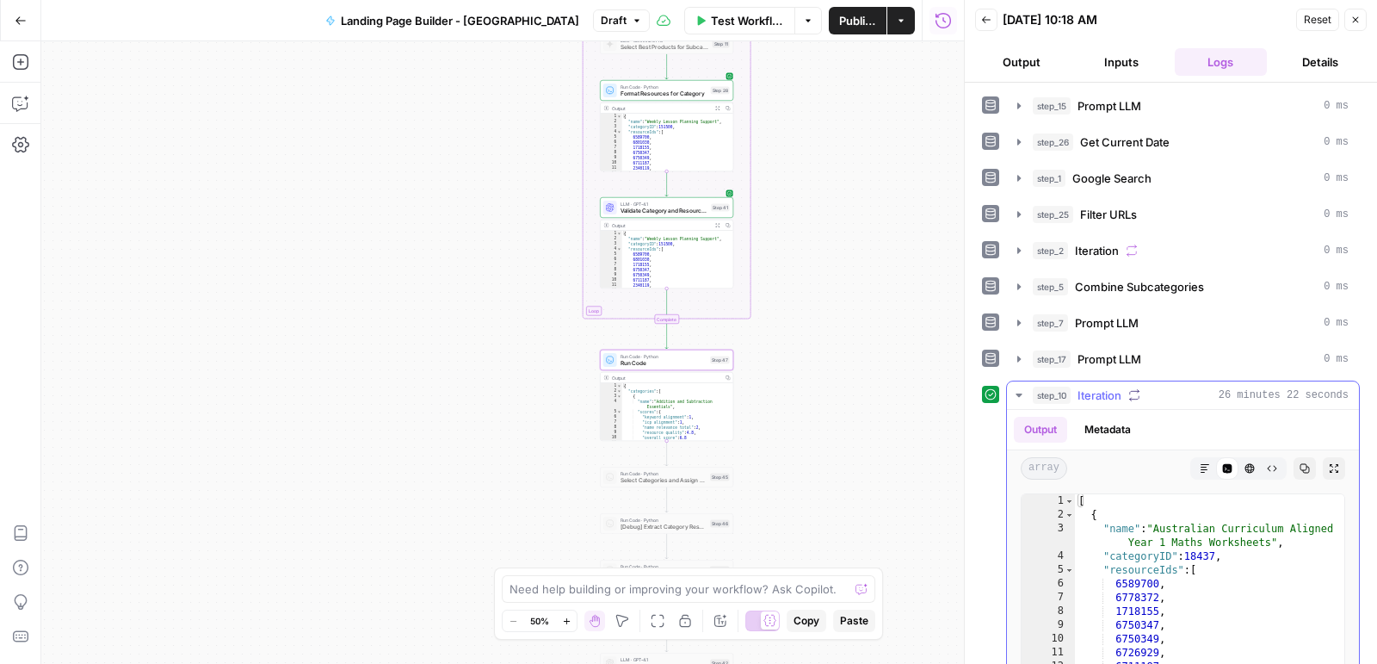
click at [1021, 393] on icon "button" at bounding box center [1019, 394] width 6 height 3
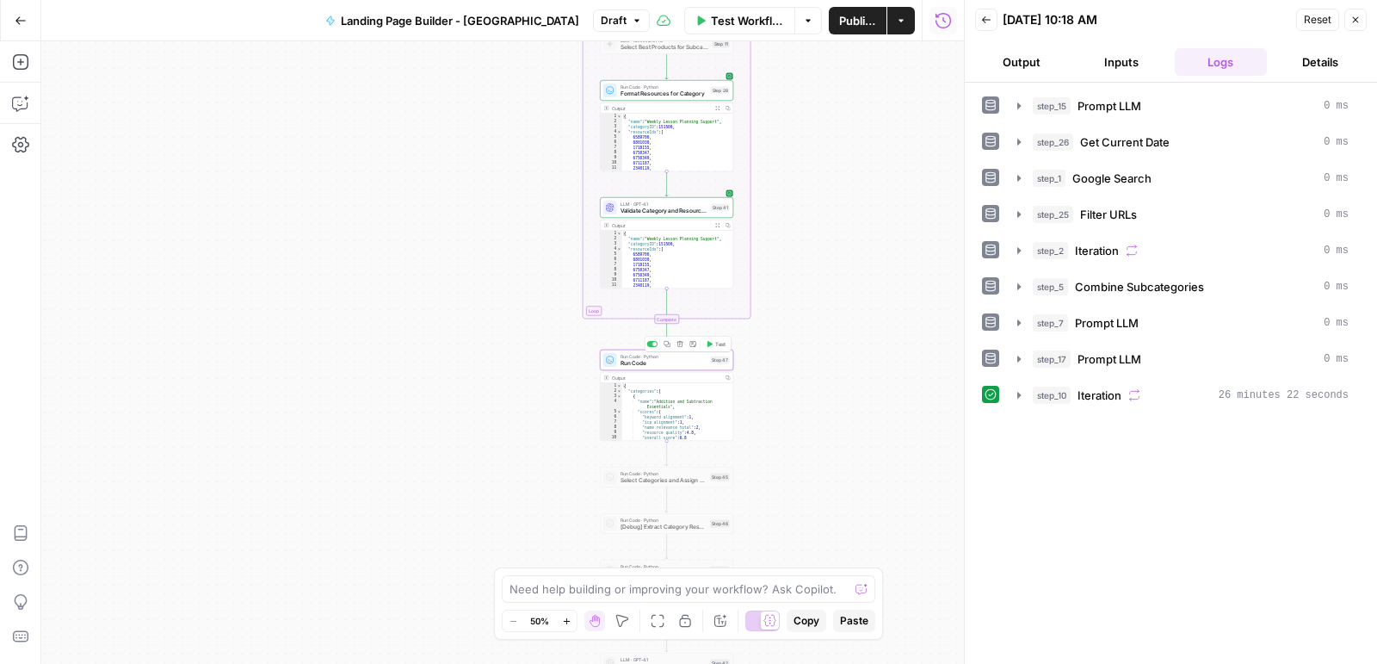
click at [672, 362] on span "Run Code" at bounding box center [664, 363] width 87 height 9
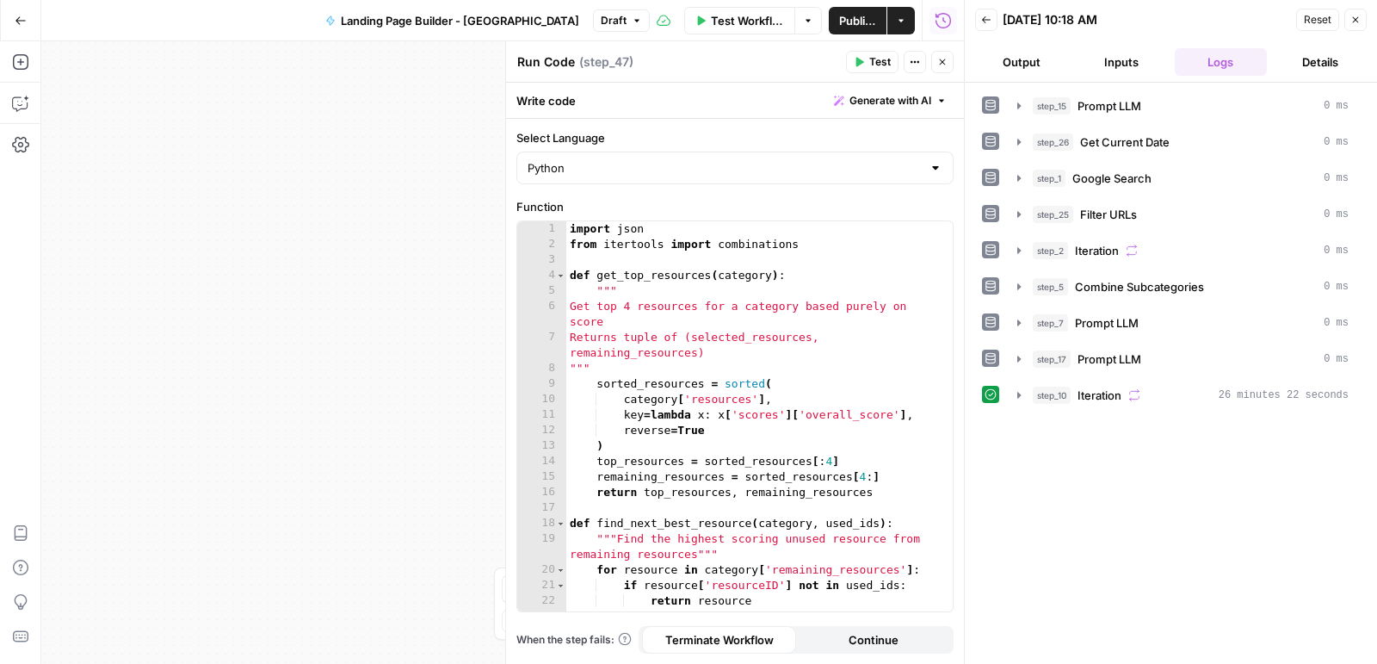
click at [876, 67] on span "Test" at bounding box center [880, 61] width 22 height 15
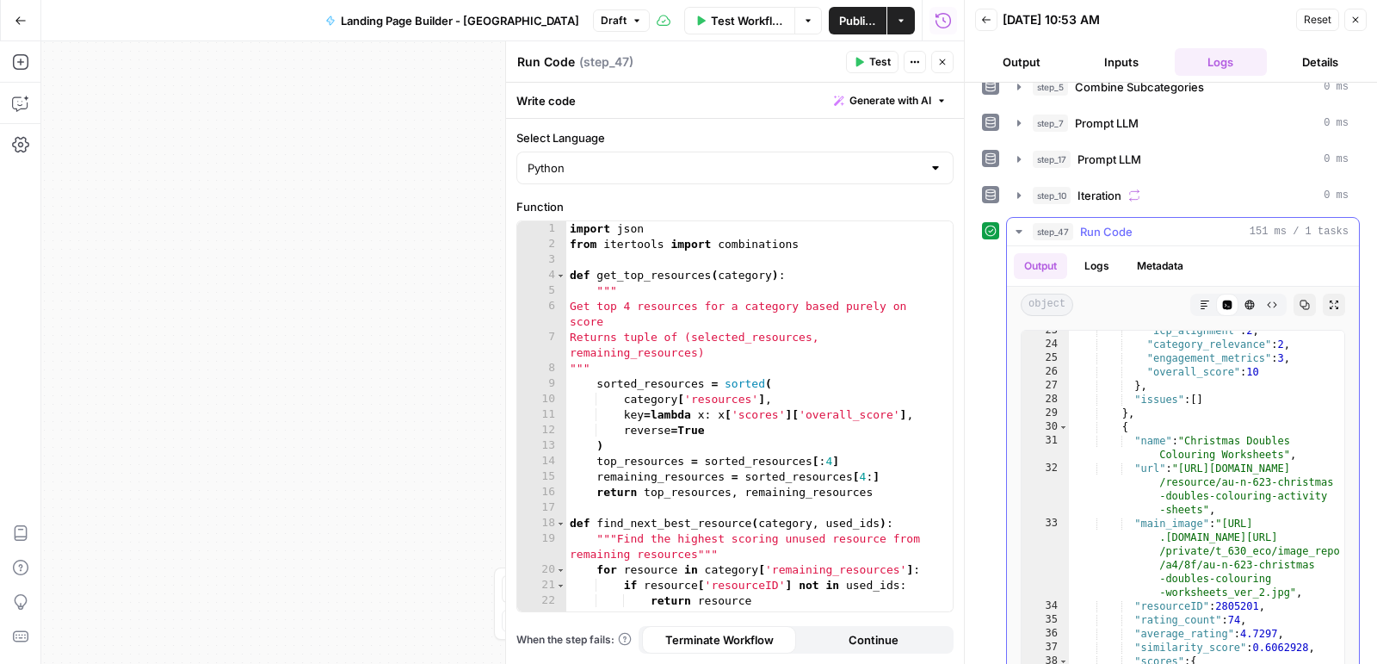
scroll to position [447, 0]
click at [942, 65] on icon "button" at bounding box center [943, 62] width 10 height 10
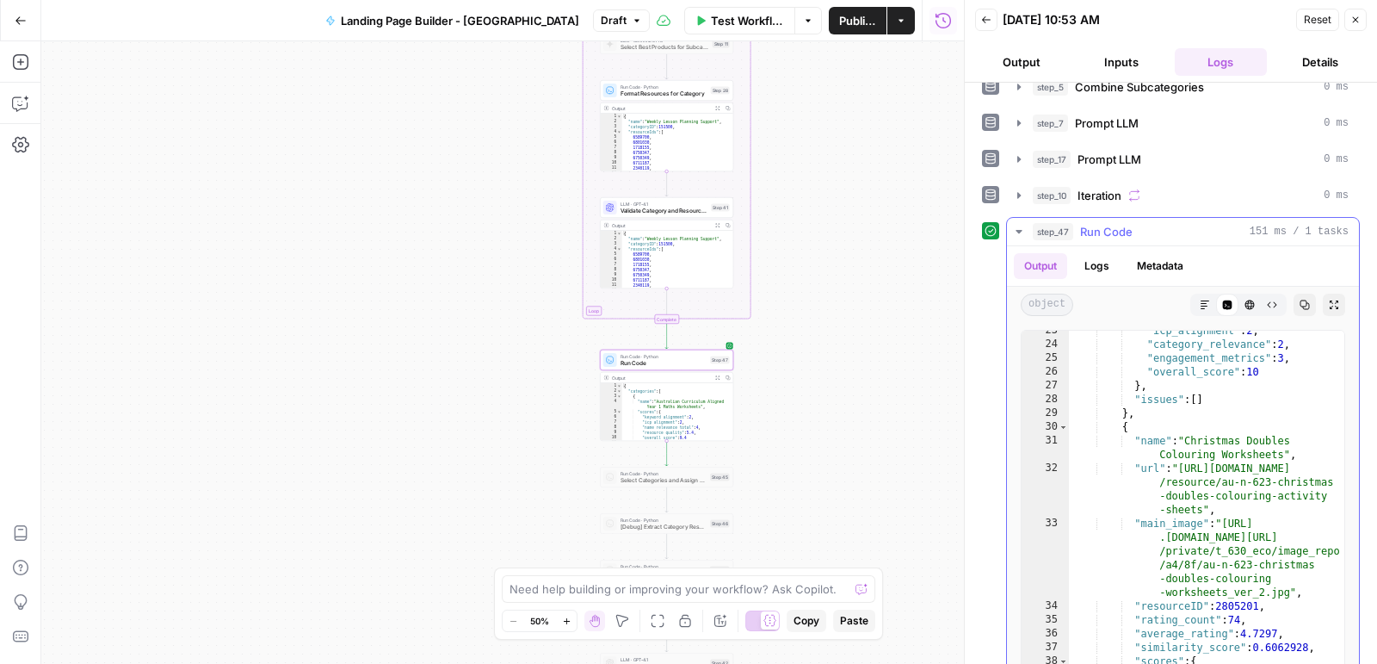
click at [1017, 230] on icon "button" at bounding box center [1019, 231] width 6 height 3
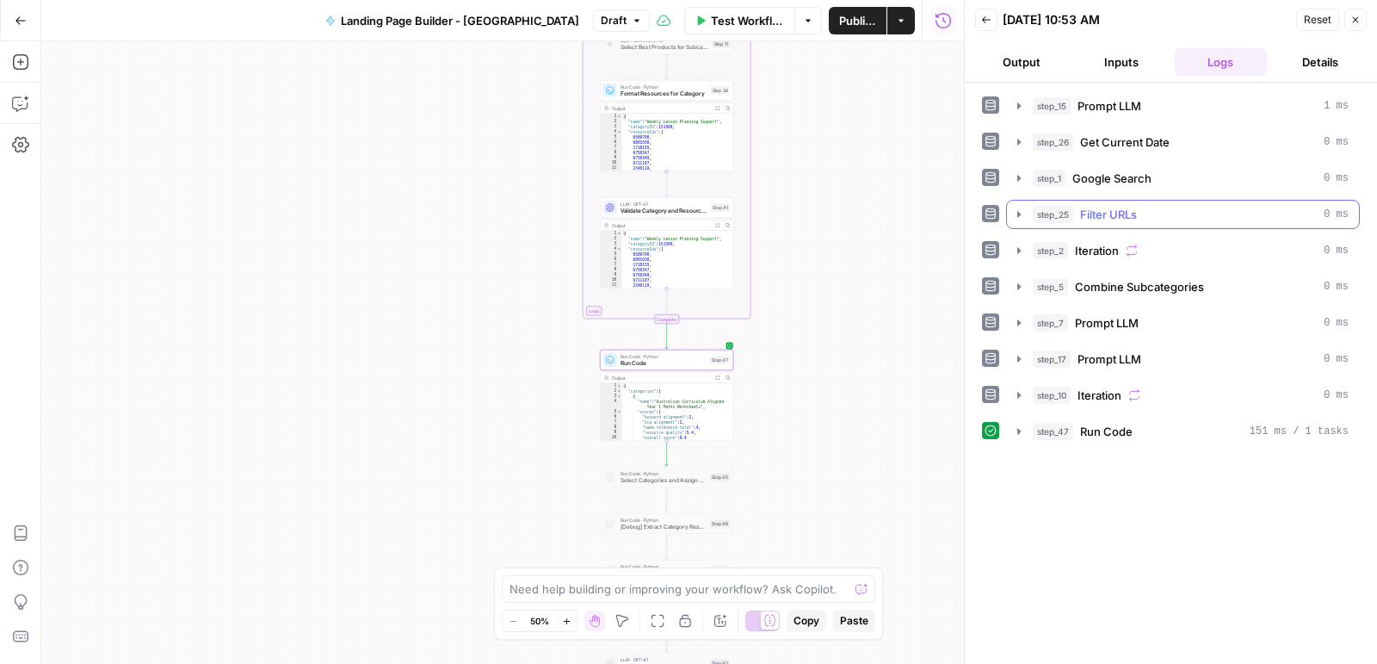
scroll to position [0, 0]
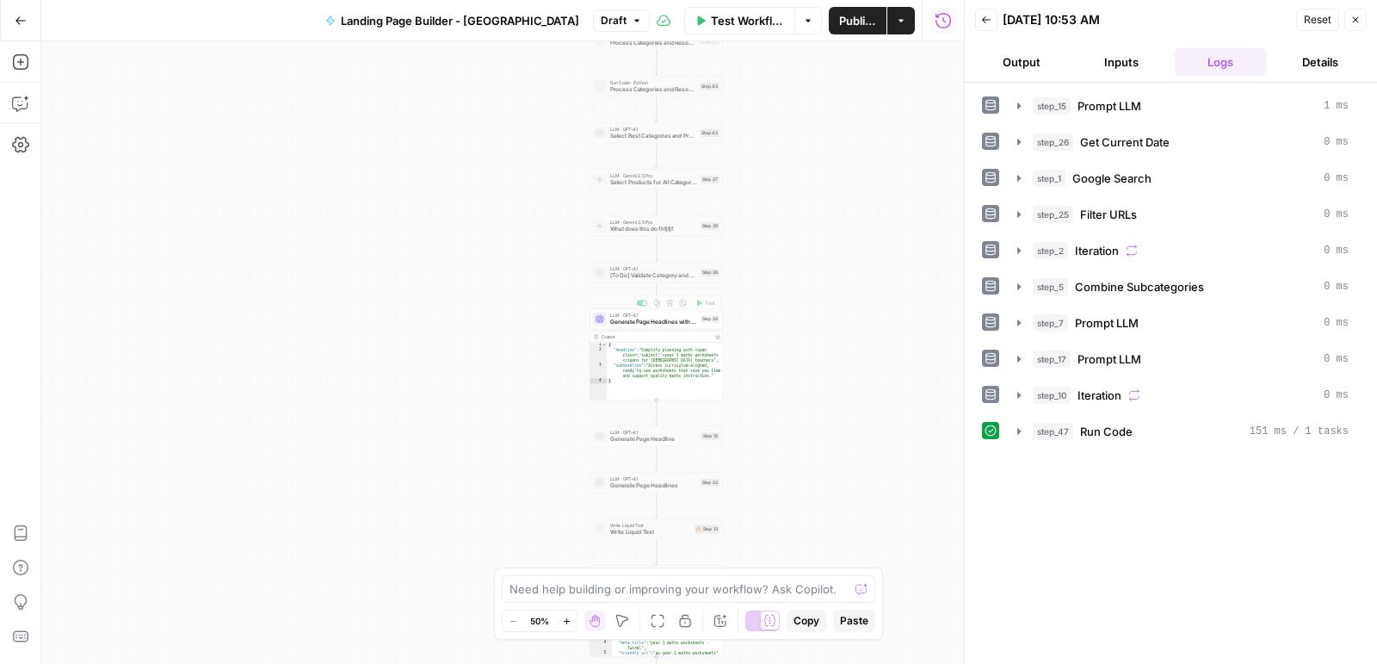
click at [699, 324] on div "LLM · GPT-4.1 Generate Page Headlines with Product Context Step 29 Copy step De…" at bounding box center [656, 319] width 127 height 15
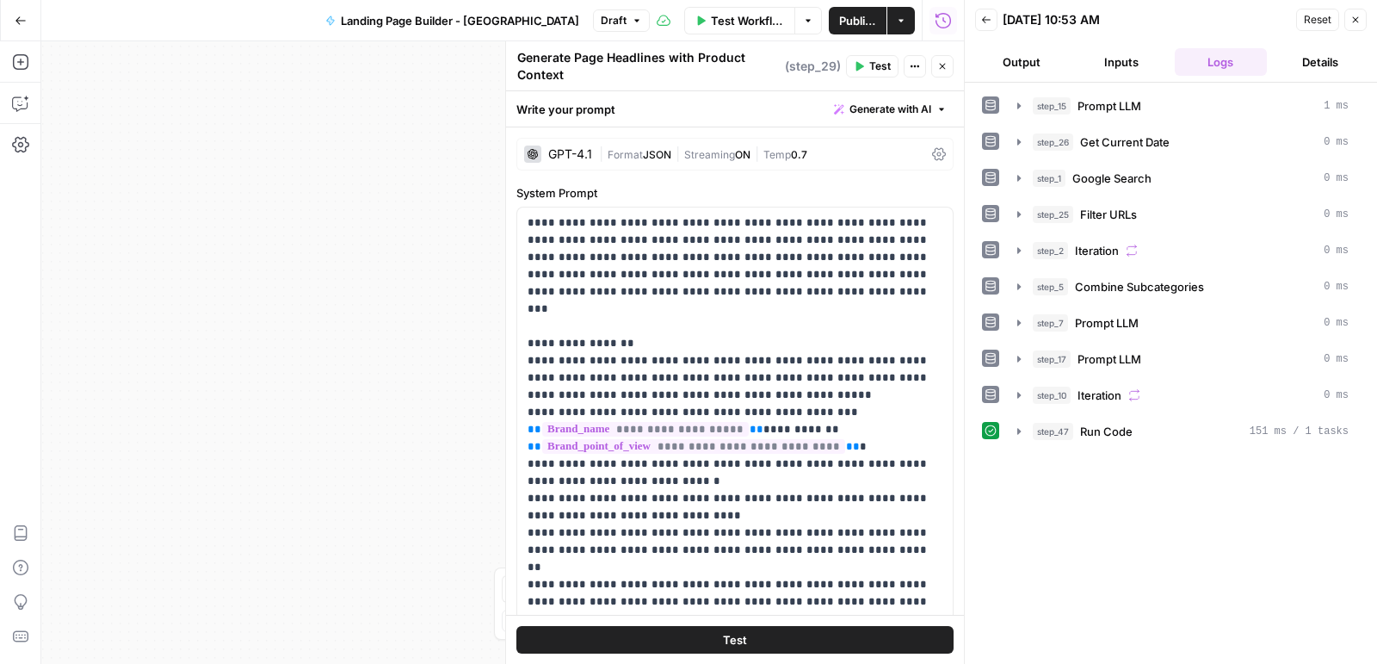
click at [882, 71] on span "Test" at bounding box center [880, 66] width 22 height 15
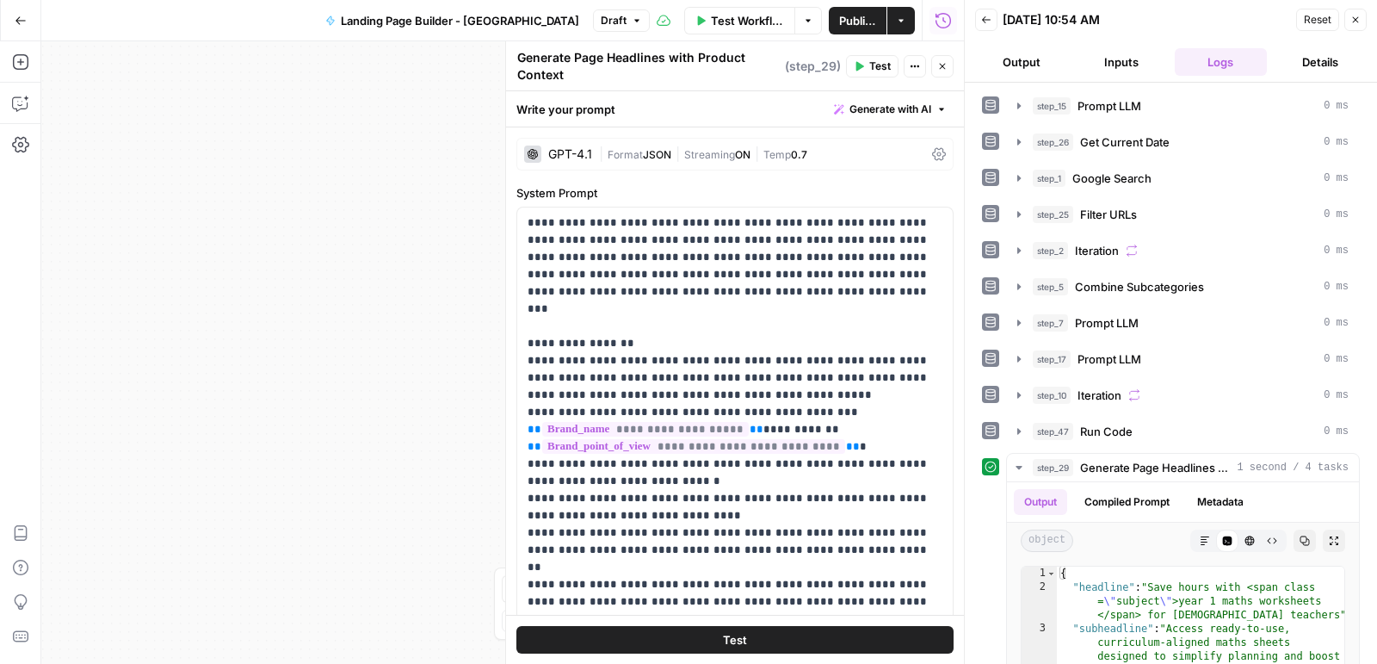
click at [946, 71] on button "Close" at bounding box center [942, 66] width 22 height 22
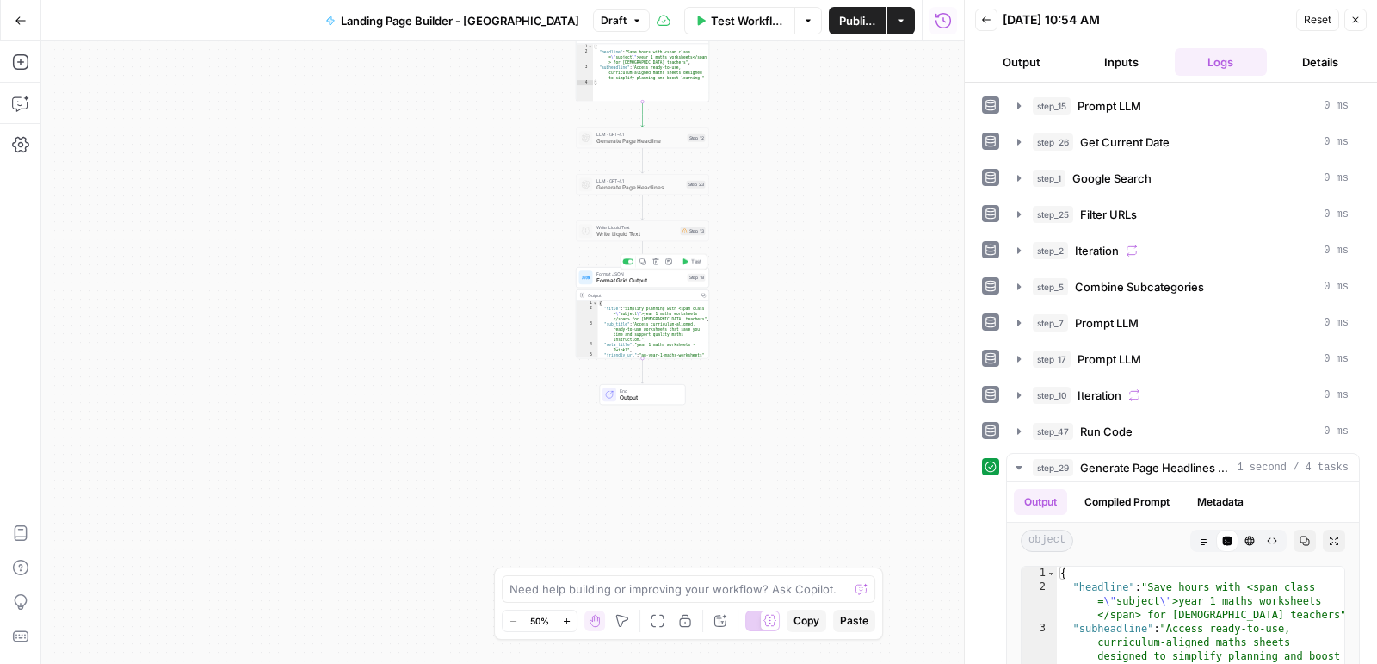
click at [653, 280] on span "Format Grid Output" at bounding box center [641, 280] width 88 height 9
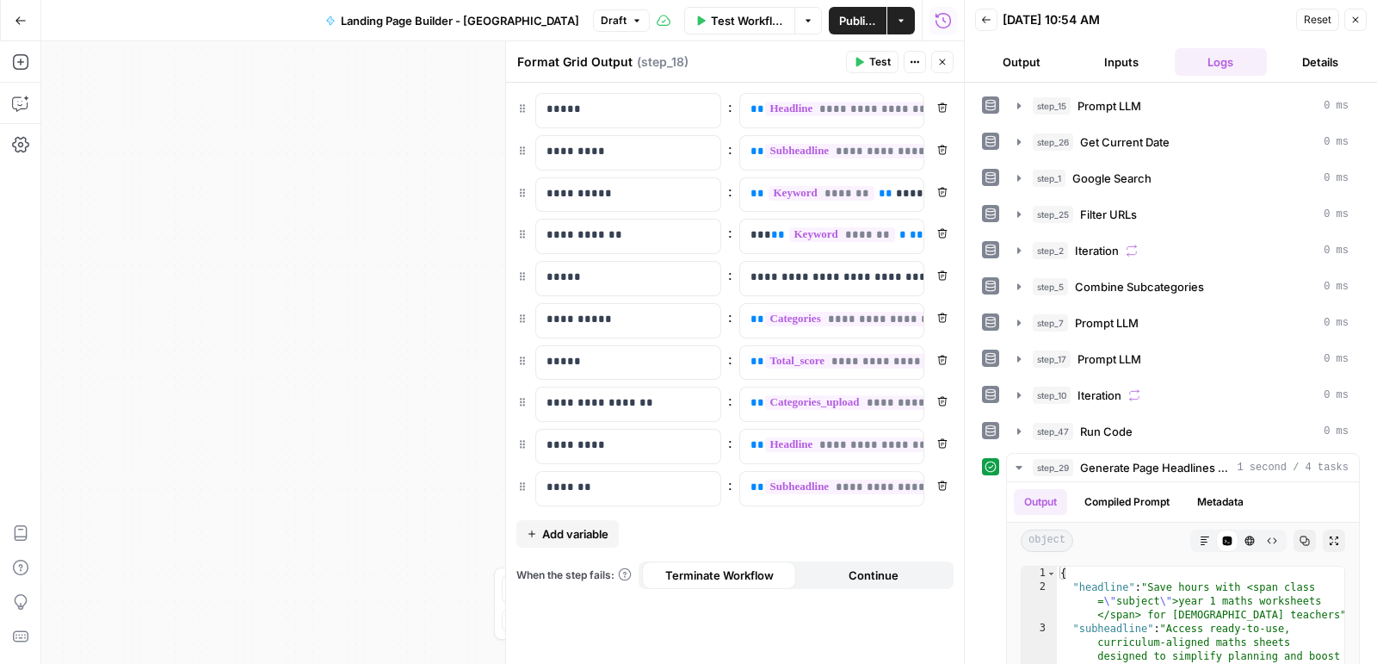
click at [868, 65] on button "Test" at bounding box center [872, 62] width 53 height 22
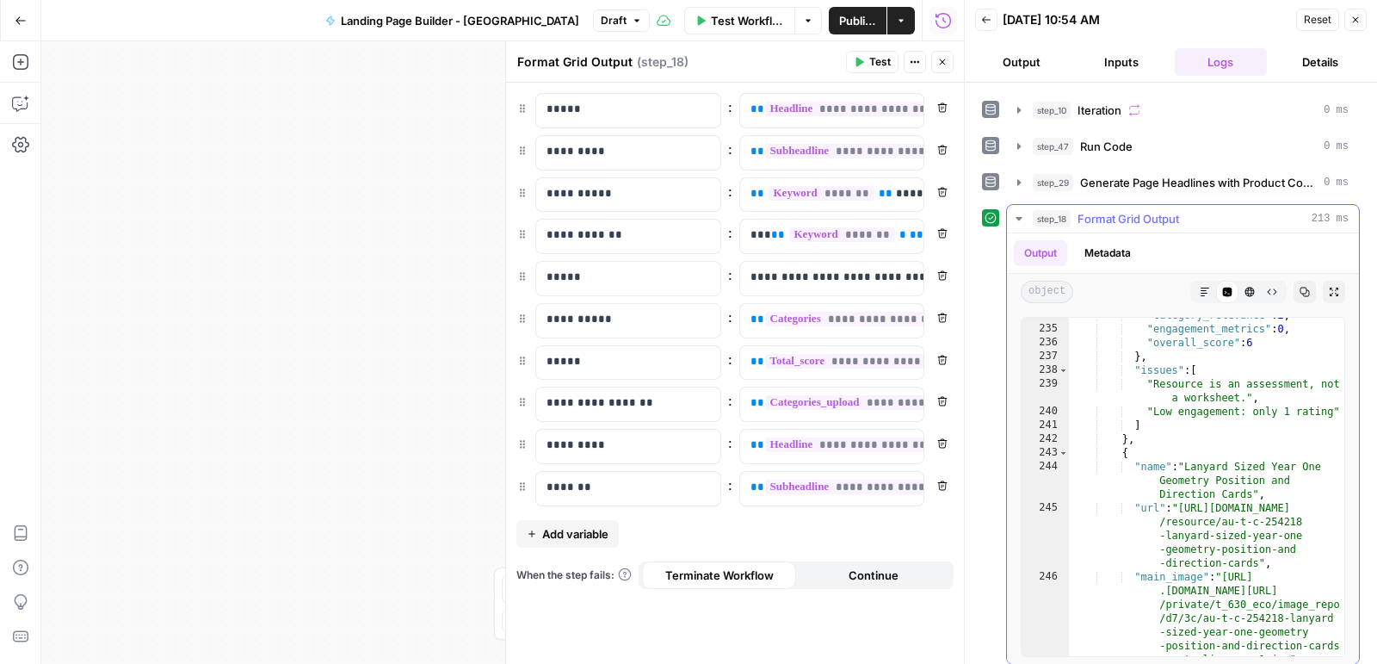
scroll to position [5088, 0]
click at [1305, 287] on icon "button" at bounding box center [1305, 292] width 10 height 10
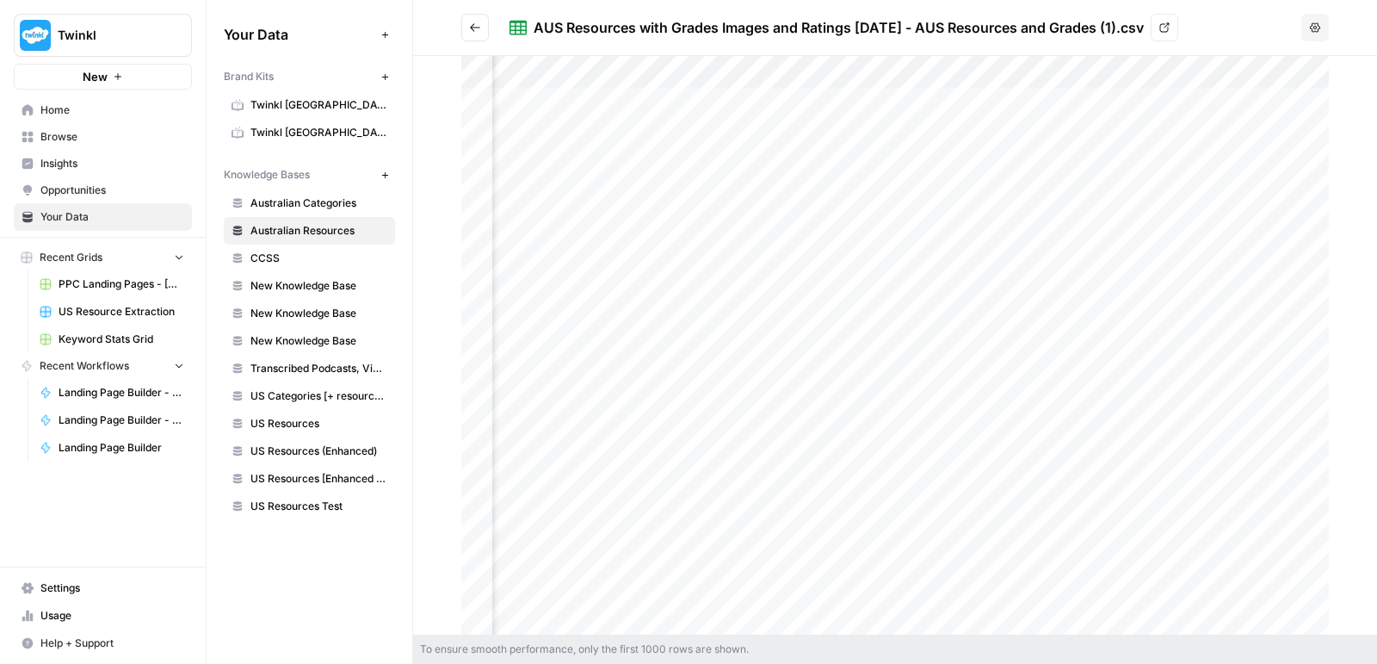
scroll to position [0, 833]
click at [80, 206] on link "Your Data" at bounding box center [103, 217] width 178 height 28
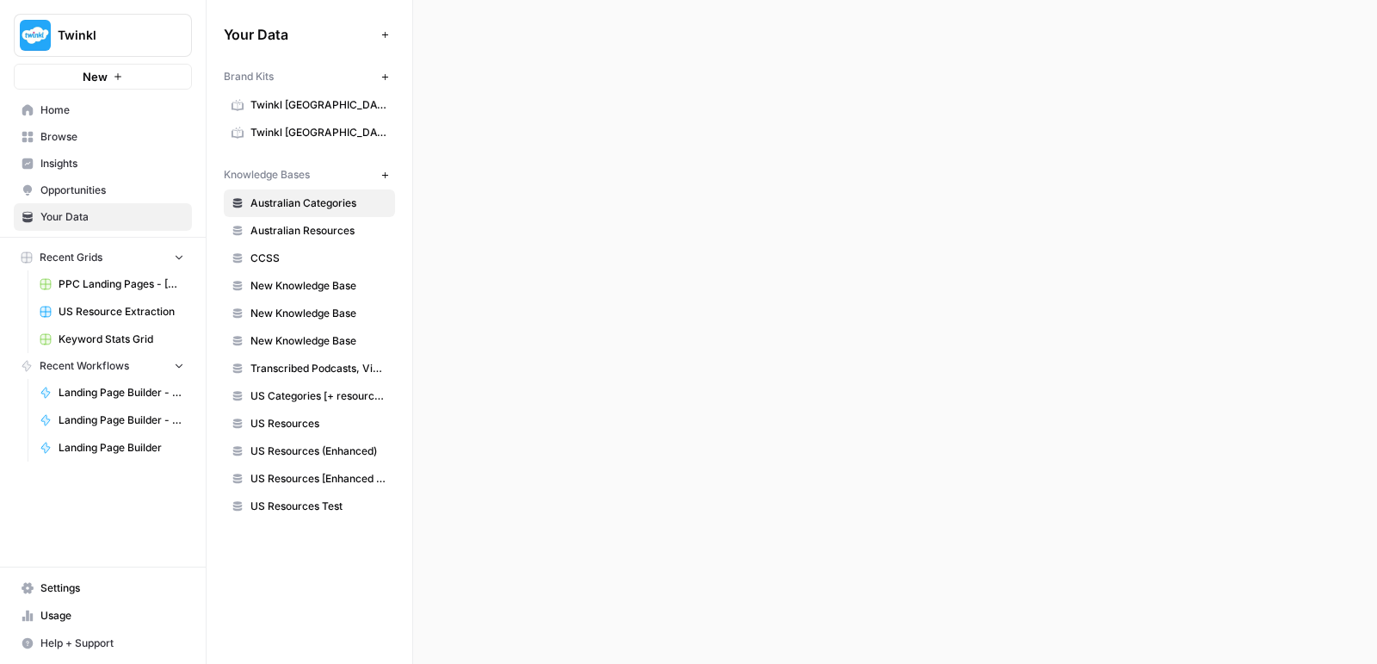
click at [294, 133] on span "Twinkl [GEOGRAPHIC_DATA]" at bounding box center [319, 132] width 137 height 15
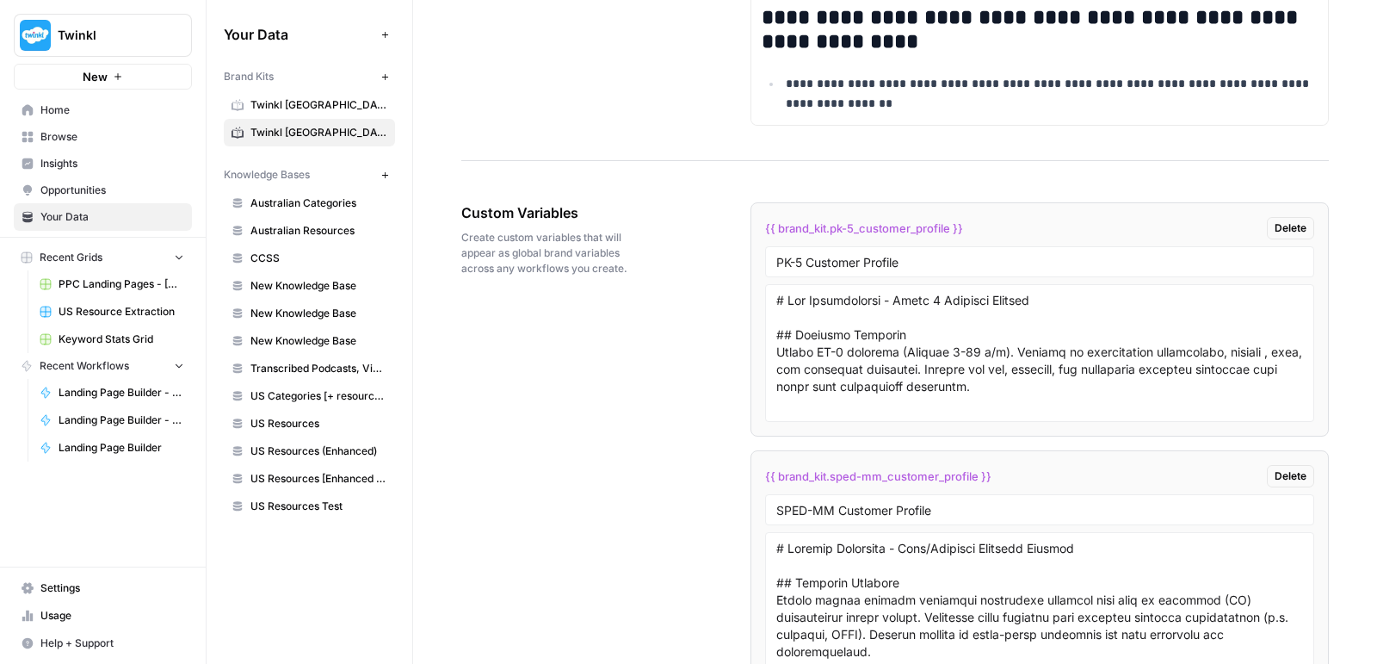
scroll to position [2897, 0]
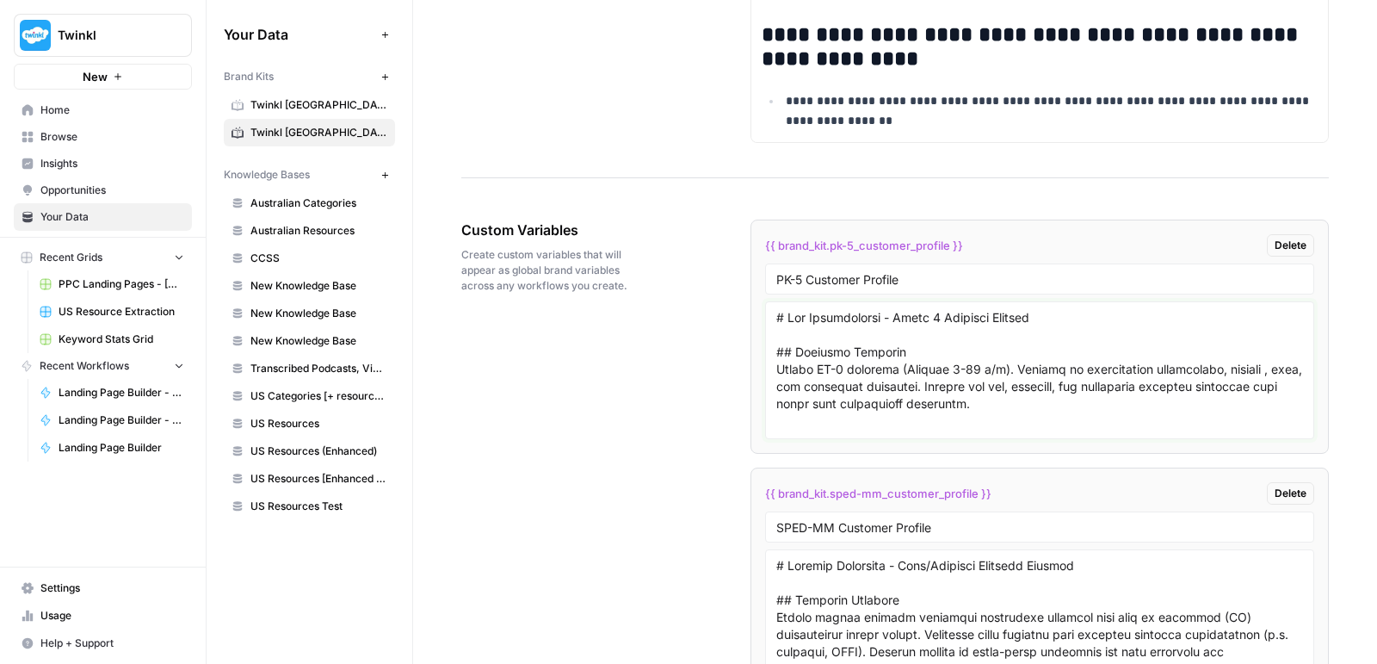
click at [857, 343] on textarea at bounding box center [1040, 370] width 527 height 122
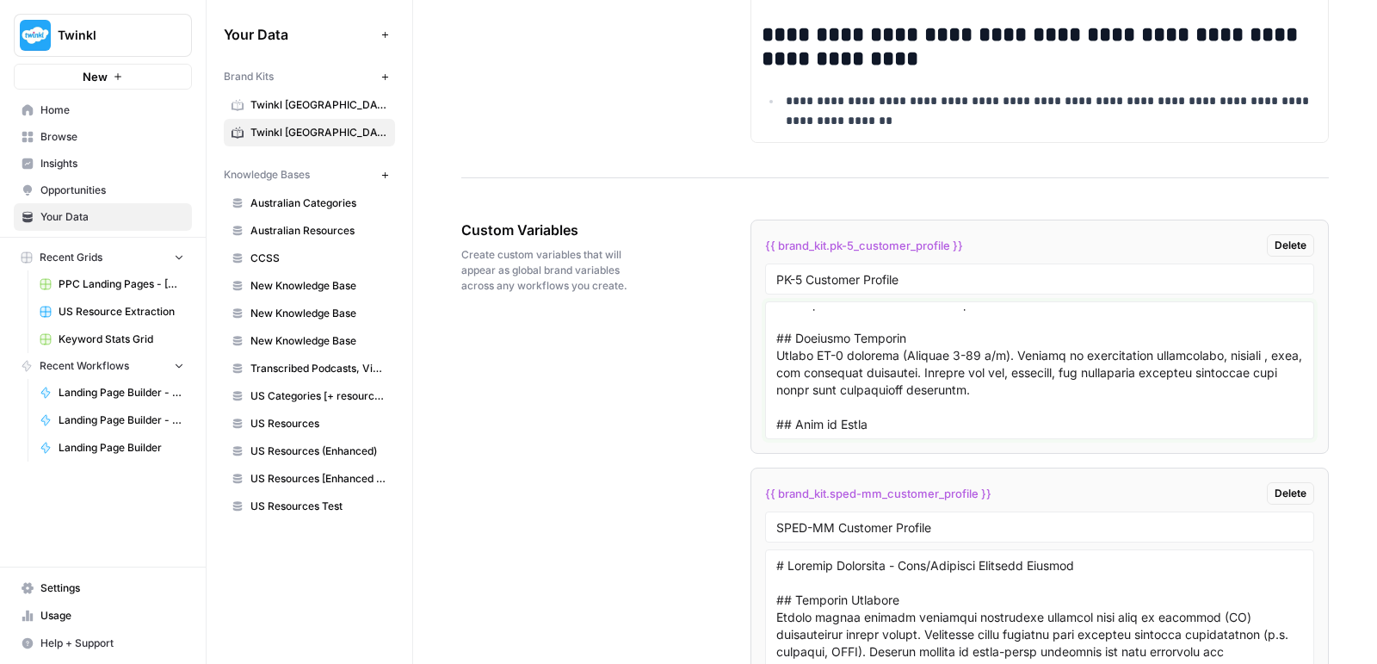
scroll to position [0, 0]
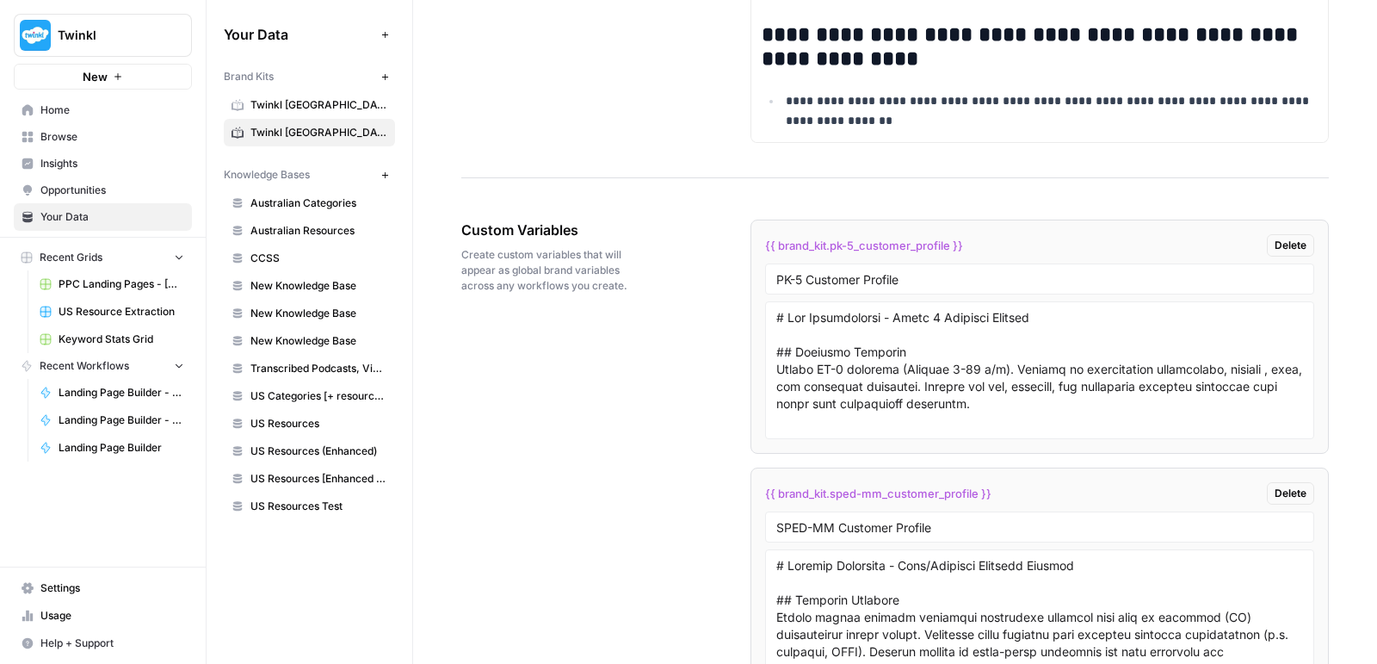
click at [291, 107] on span "Twinkl [GEOGRAPHIC_DATA]" at bounding box center [319, 104] width 137 height 15
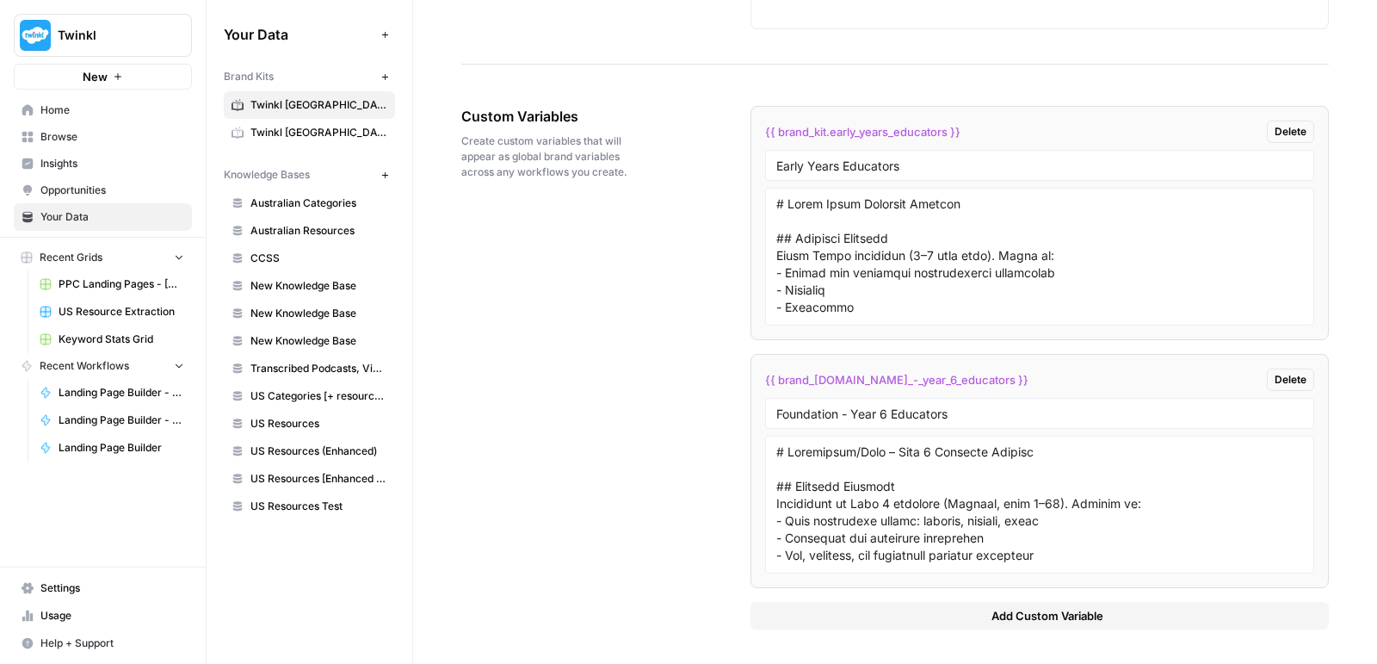
click at [300, 108] on span "Twinkl [GEOGRAPHIC_DATA]" at bounding box center [319, 104] width 137 height 15
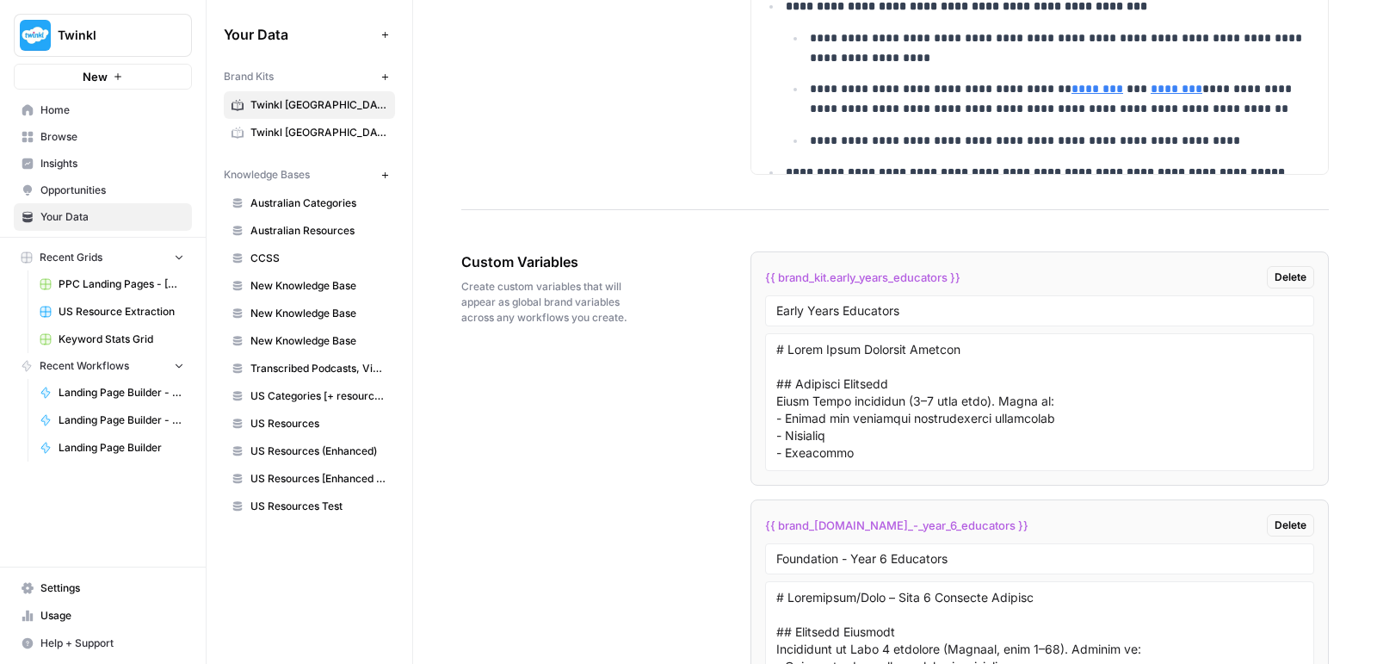
scroll to position [3030, 0]
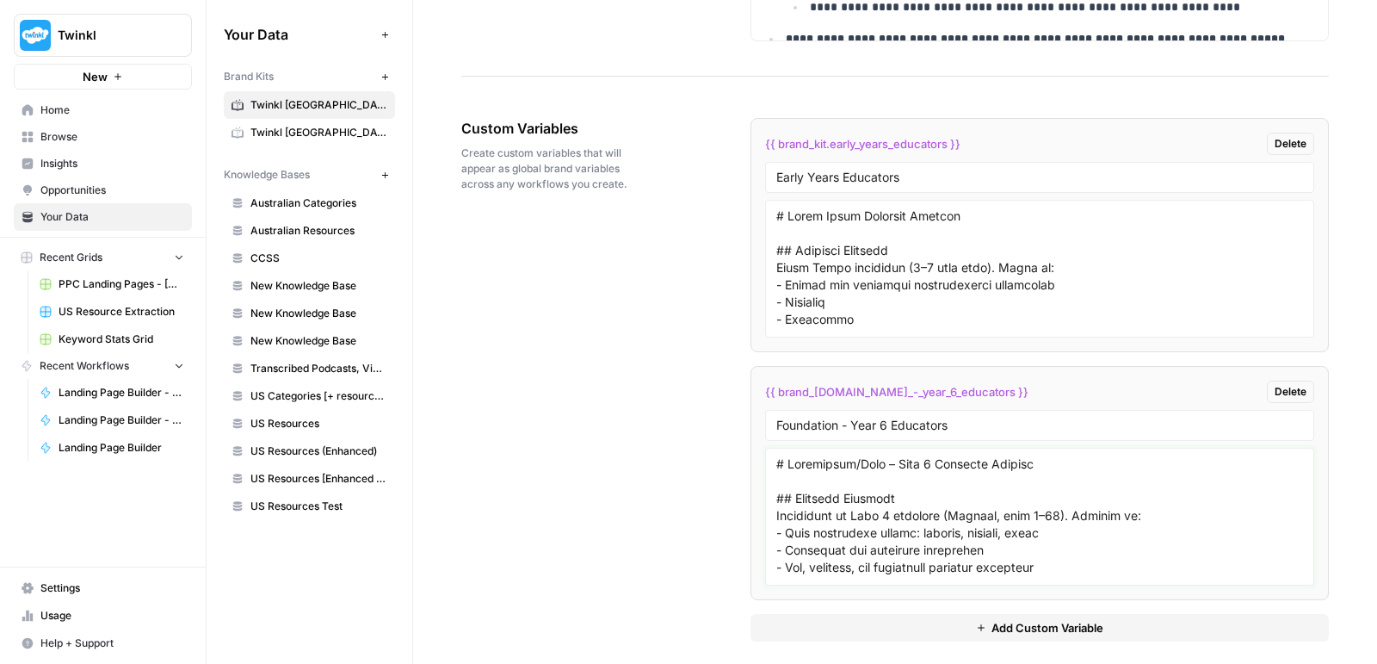
click at [877, 492] on textarea at bounding box center [1040, 516] width 527 height 122
click at [875, 500] on textarea at bounding box center [1040, 516] width 527 height 122
paste textarea "– Lore 8 Ipsumdol Sitamet ## Consecte Adipisci Elitseddoe te Inci 5 utlabore (E…"
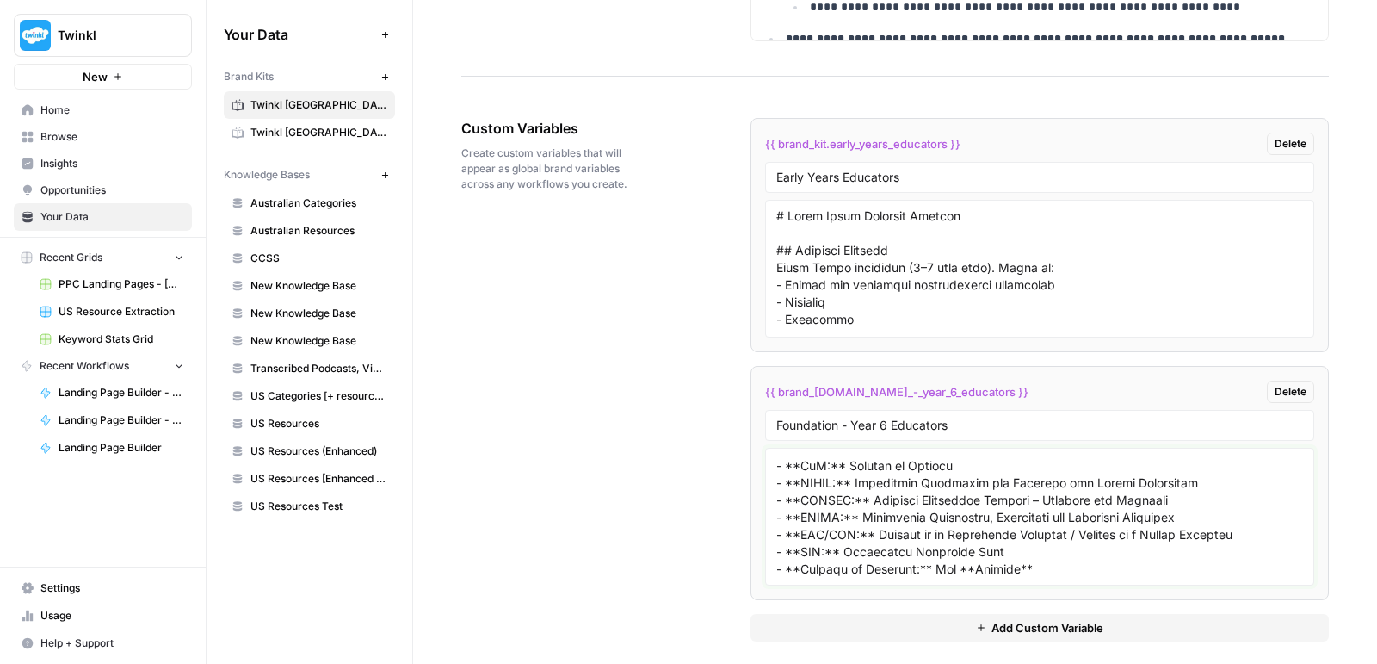
scroll to position [755, 0]
type textarea "# Loremipsum – Dolo 5 Sitametc Adipisc ## Elitsedd Eiusmodt Incididunt ut Labo …"
click at [622, 383] on div "Custom Variables Create custom variables that will appear as global brand varia…" at bounding box center [895, 380] width 868 height 592
click at [285, 114] on link "Twinkl [GEOGRAPHIC_DATA]" at bounding box center [309, 105] width 171 height 28
click at [81, 114] on span "Home" at bounding box center [112, 109] width 144 height 15
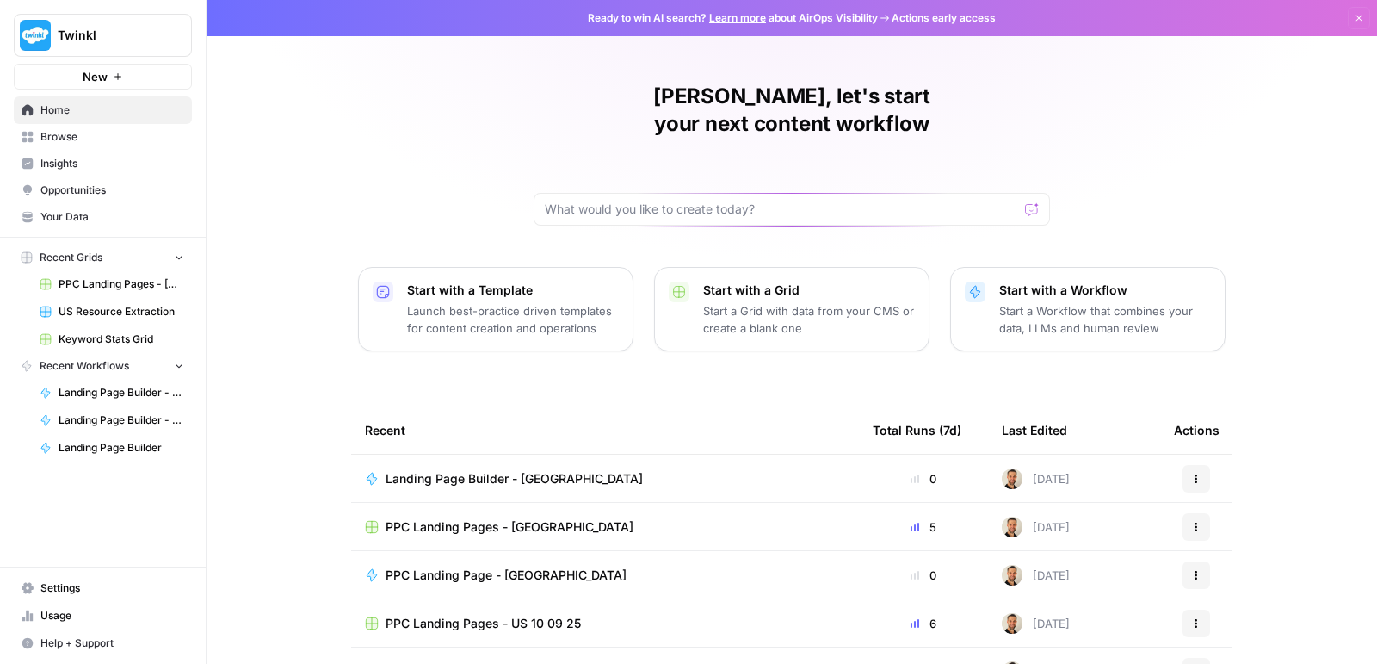
click at [450, 518] on span "PPC Landing Pages - [GEOGRAPHIC_DATA]" at bounding box center [510, 526] width 248 height 17
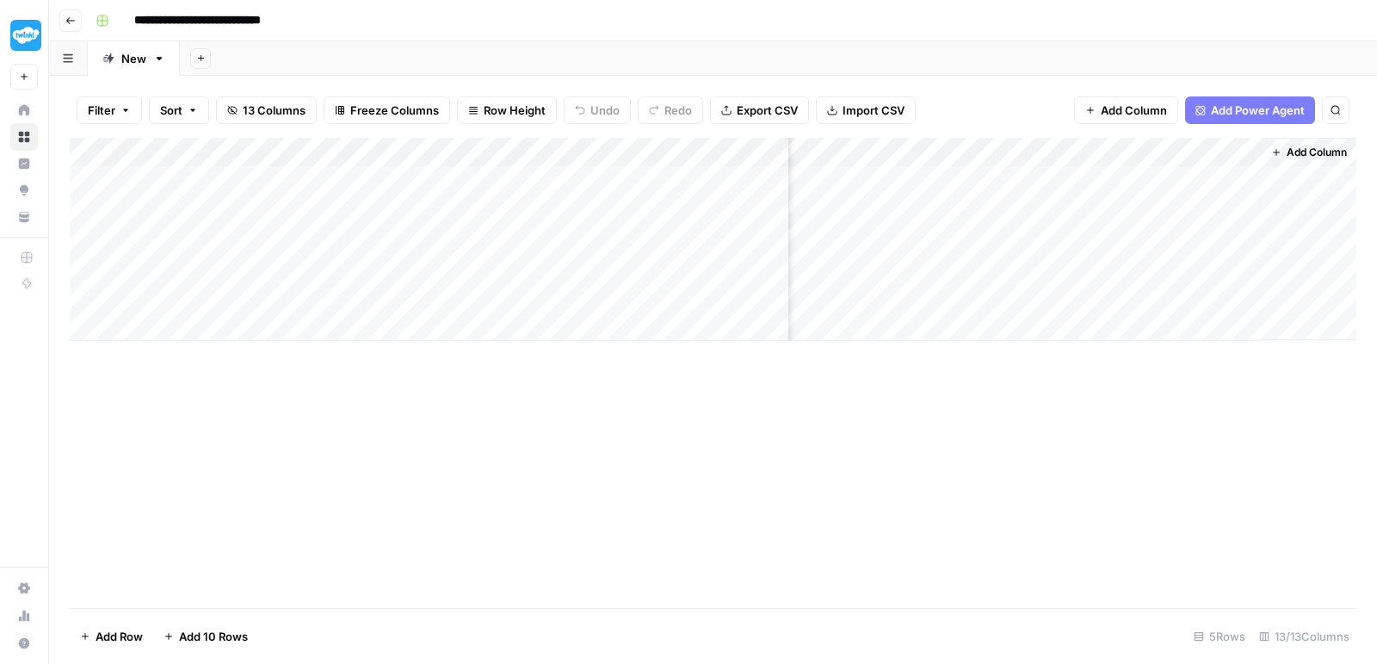
scroll to position [0, 920]
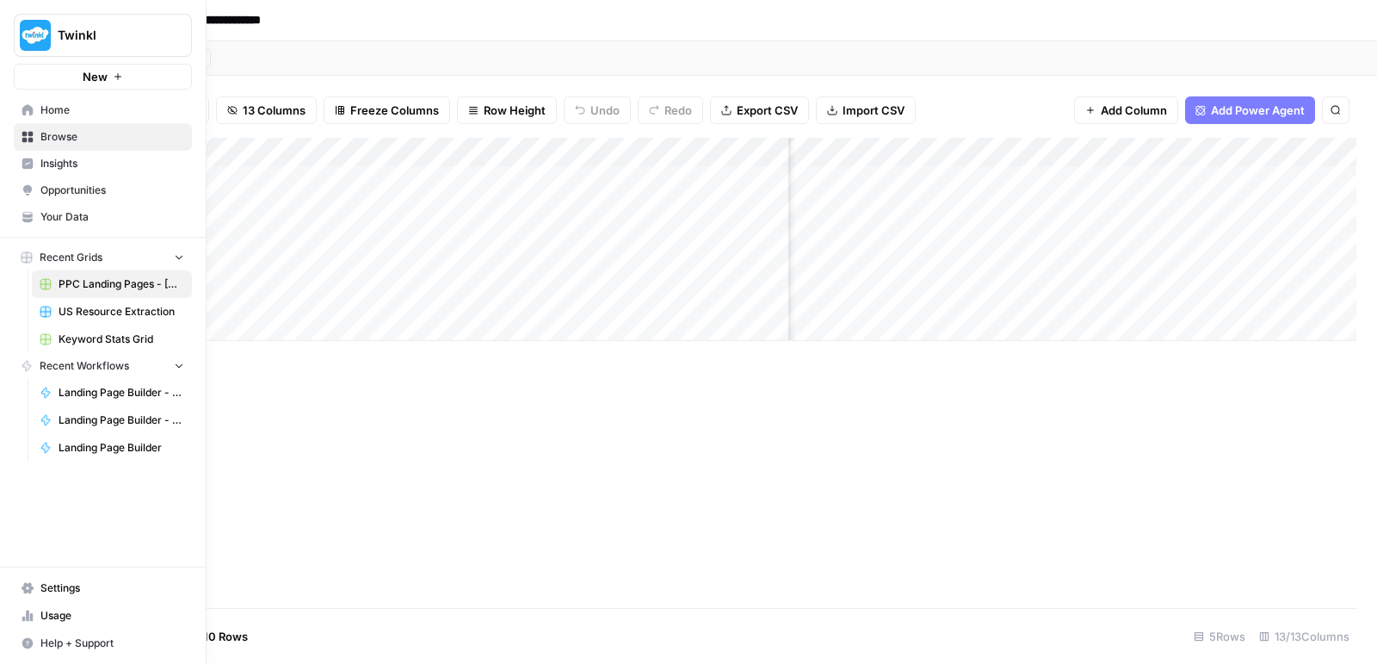
click at [31, 131] on icon at bounding box center [28, 137] width 12 height 12
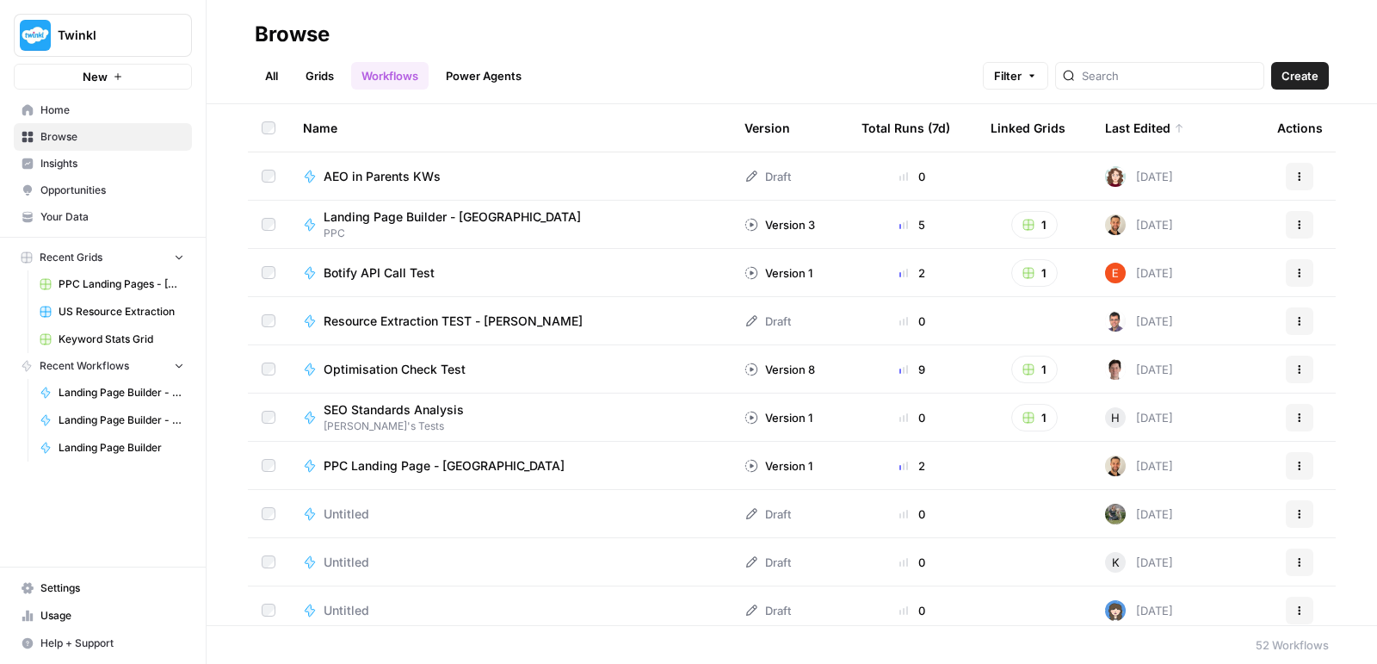
click at [285, 77] on link "All" at bounding box center [272, 76] width 34 height 28
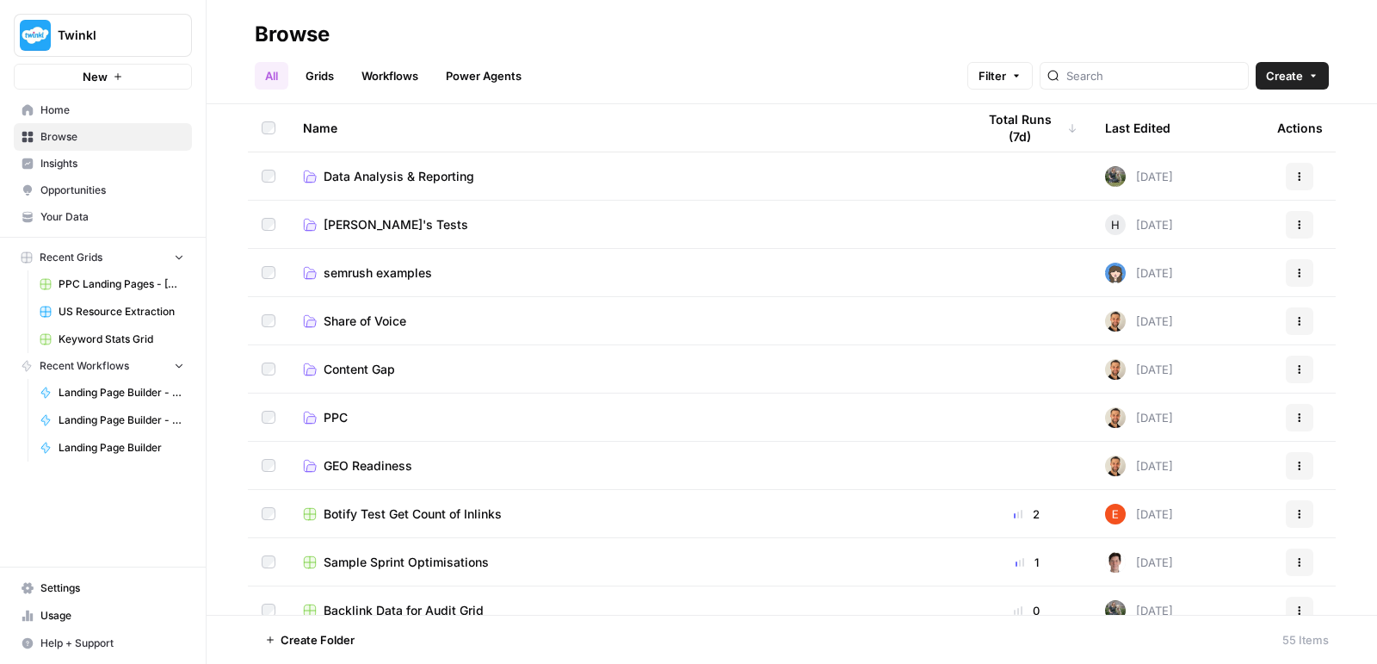
click at [345, 432] on td "PPC" at bounding box center [625, 416] width 673 height 47
click at [339, 423] on span "PPC" at bounding box center [336, 417] width 24 height 17
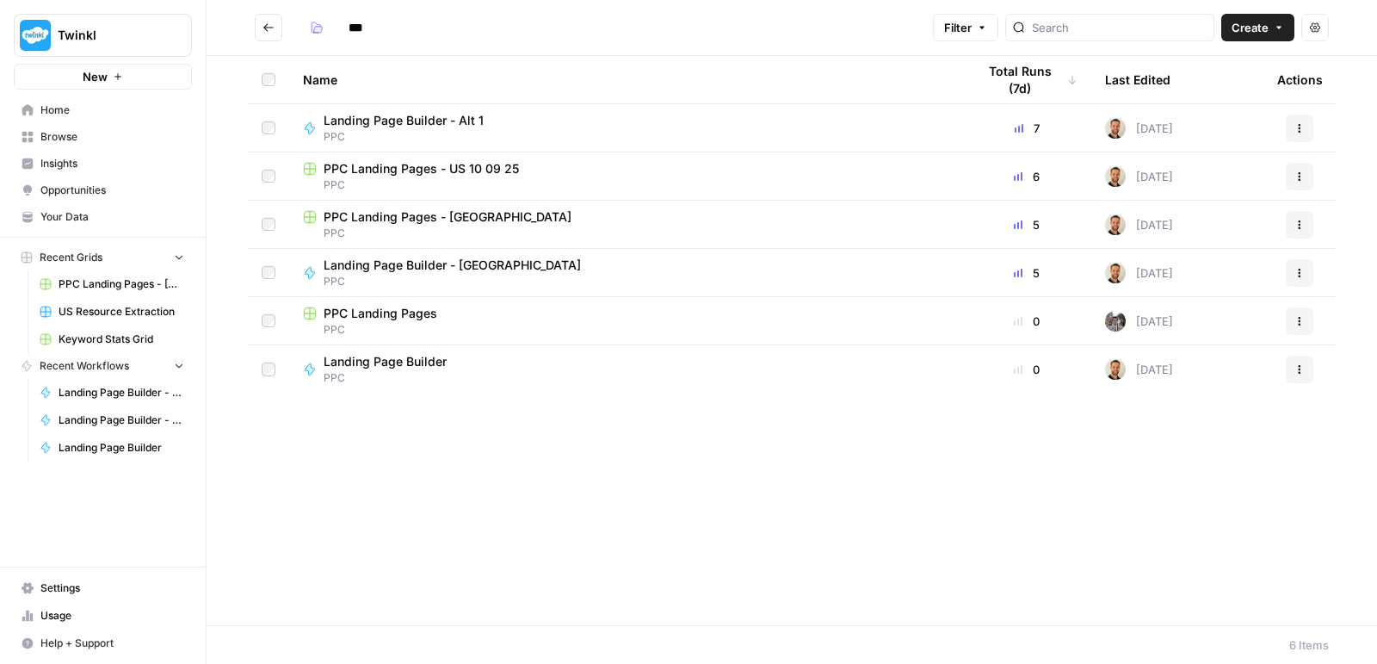
click at [441, 262] on span "Landing Page Builder - [GEOGRAPHIC_DATA]" at bounding box center [452, 265] width 257 height 17
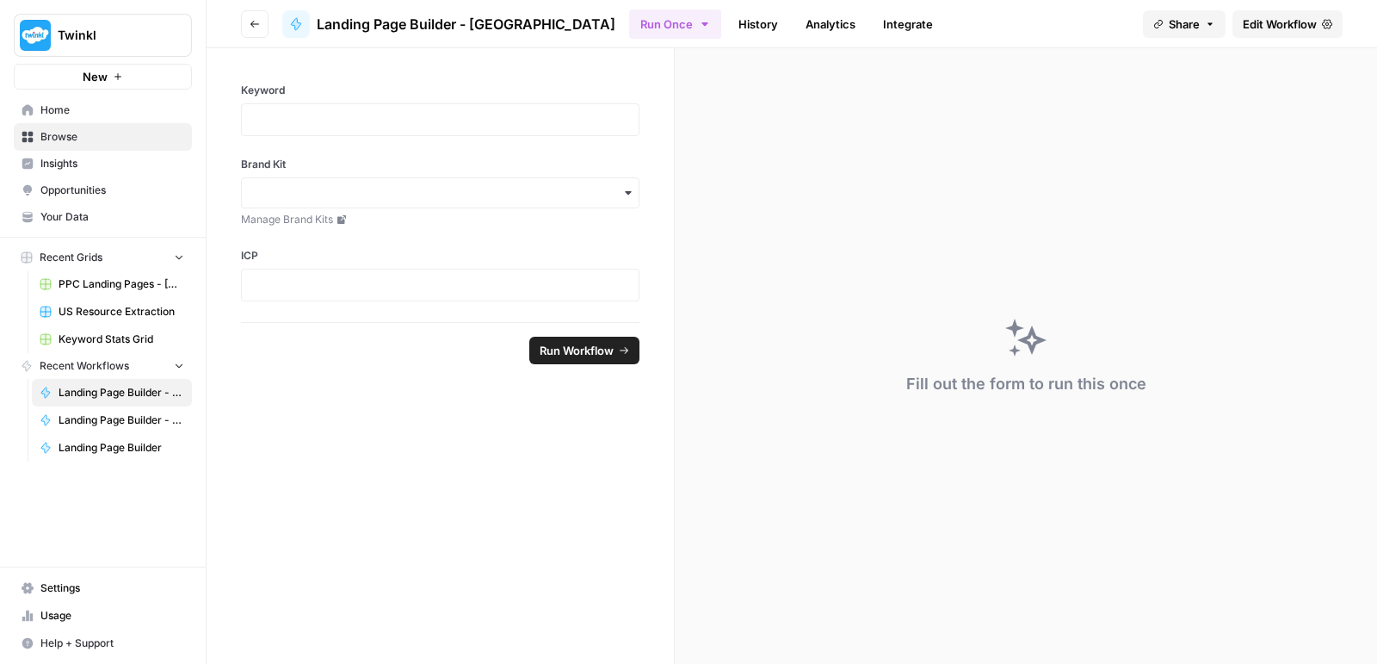
click at [1265, 27] on span "Edit Workflow" at bounding box center [1280, 23] width 74 height 17
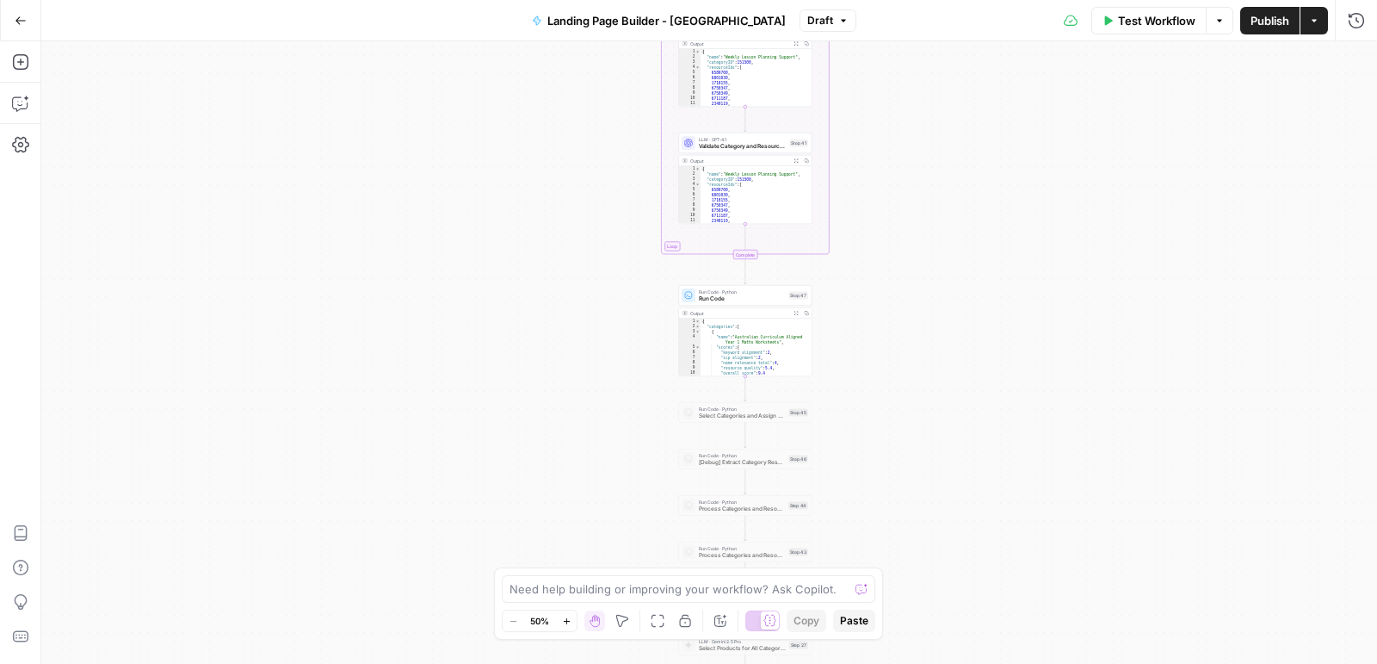
click at [758, 299] on span "Run Code" at bounding box center [742, 298] width 87 height 9
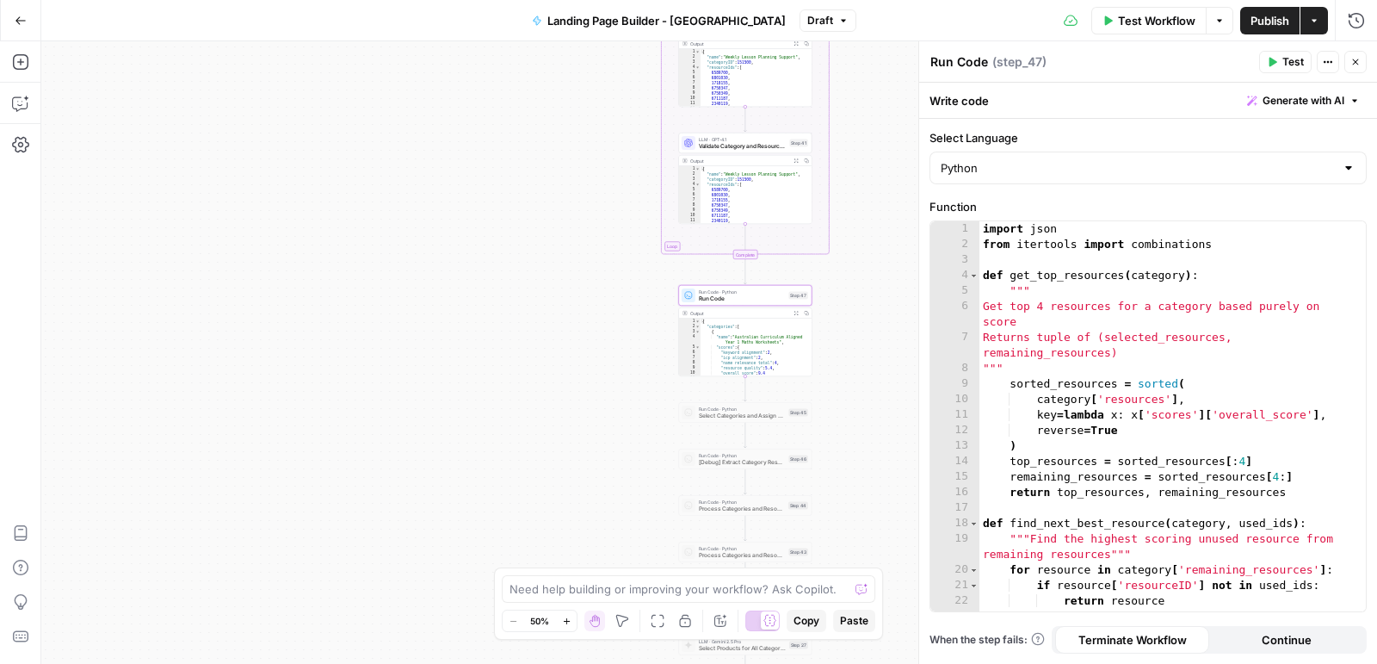
click at [795, 312] on icon "button" at bounding box center [796, 313] width 5 height 5
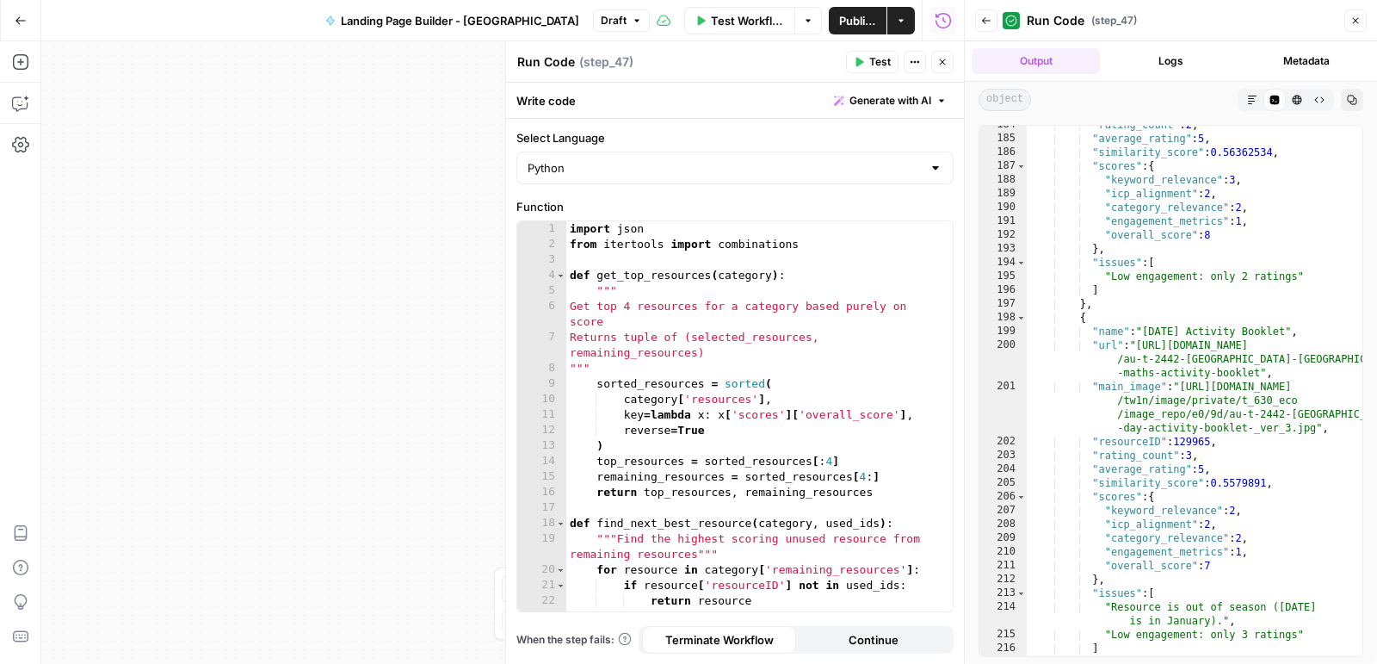
scroll to position [3566, 0]
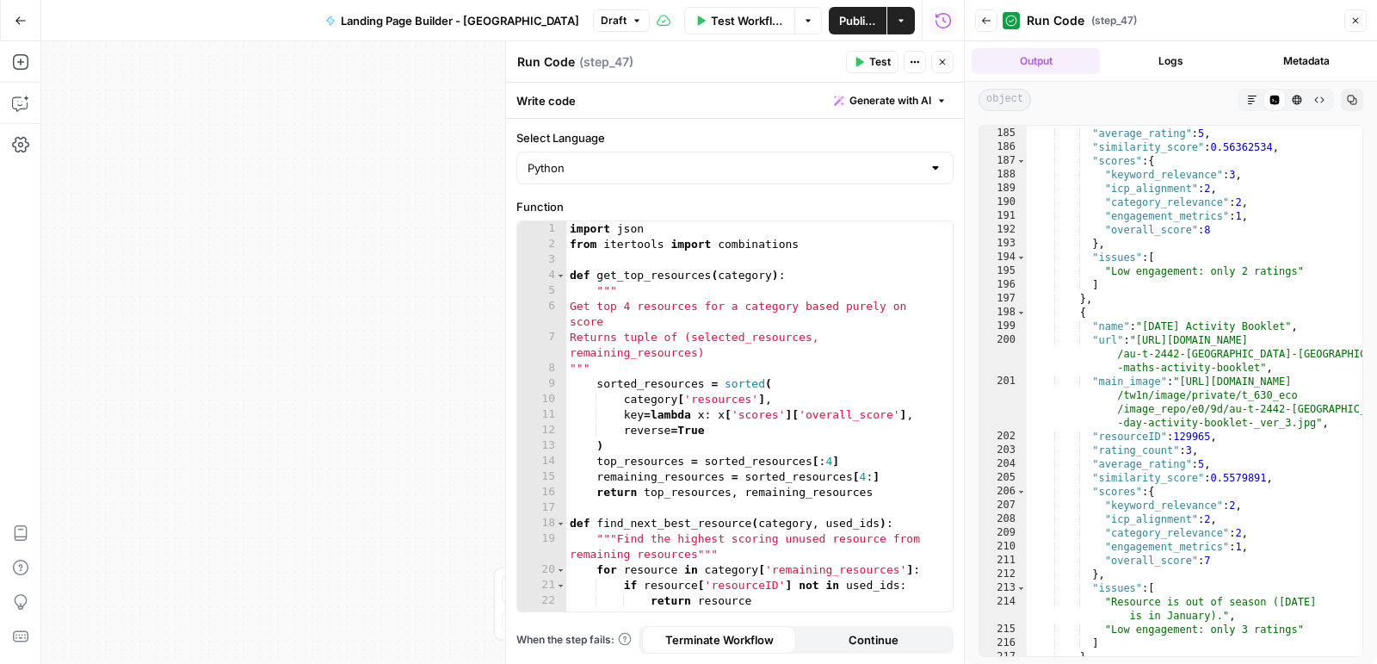
click at [938, 65] on icon "button" at bounding box center [943, 62] width 10 height 10
